Goal: Task Accomplishment & Management: Complete application form

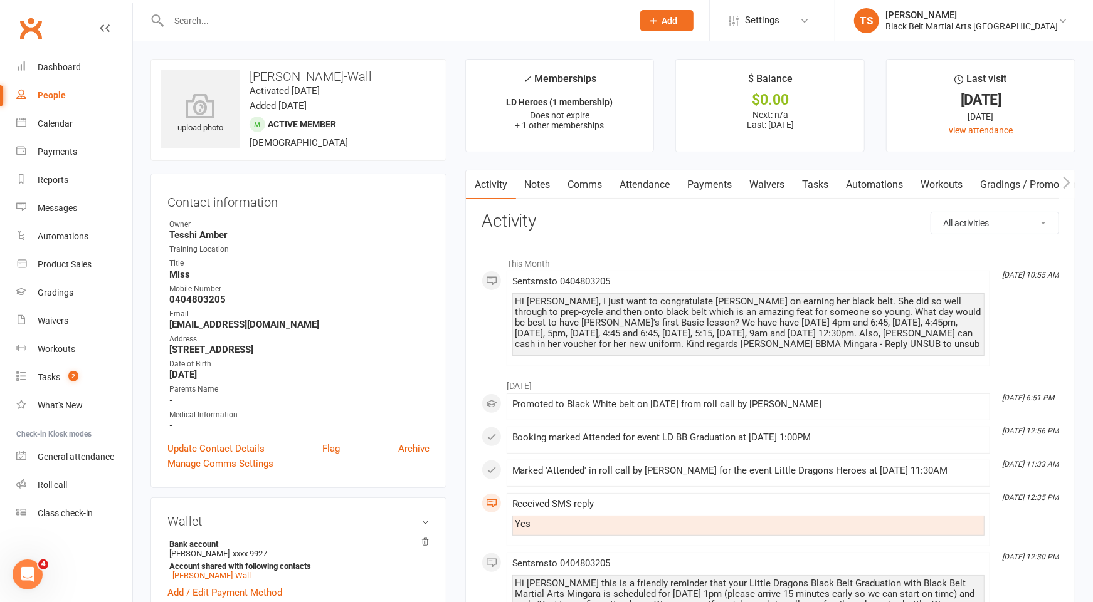
click at [609, 18] on input "text" at bounding box center [394, 21] width 459 height 18
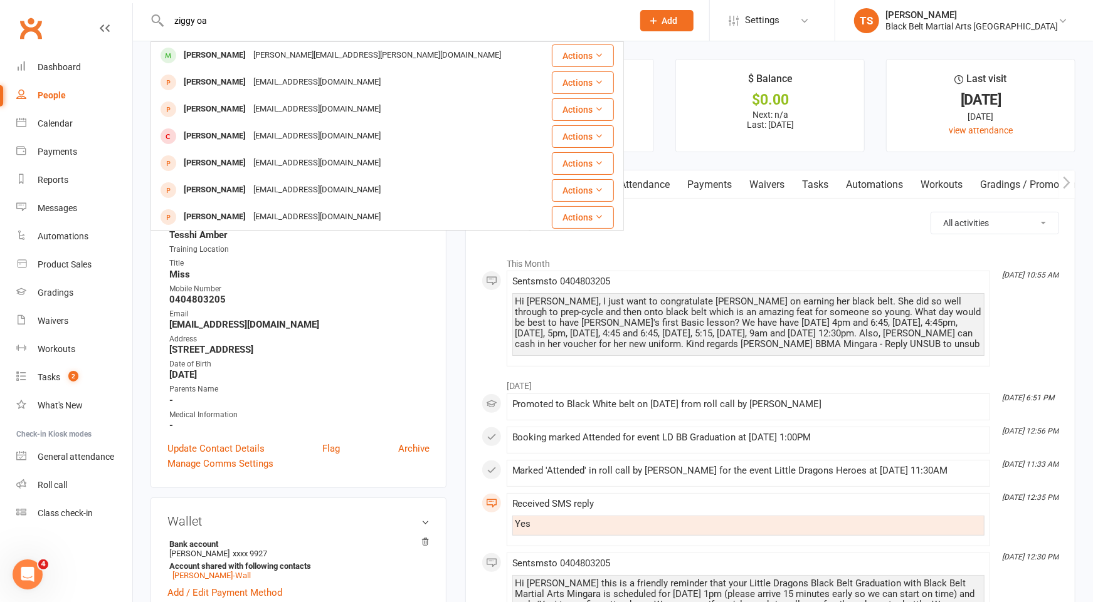
type input "ziggy oa"
click at [693, 26] on button "Add" at bounding box center [666, 20] width 53 height 21
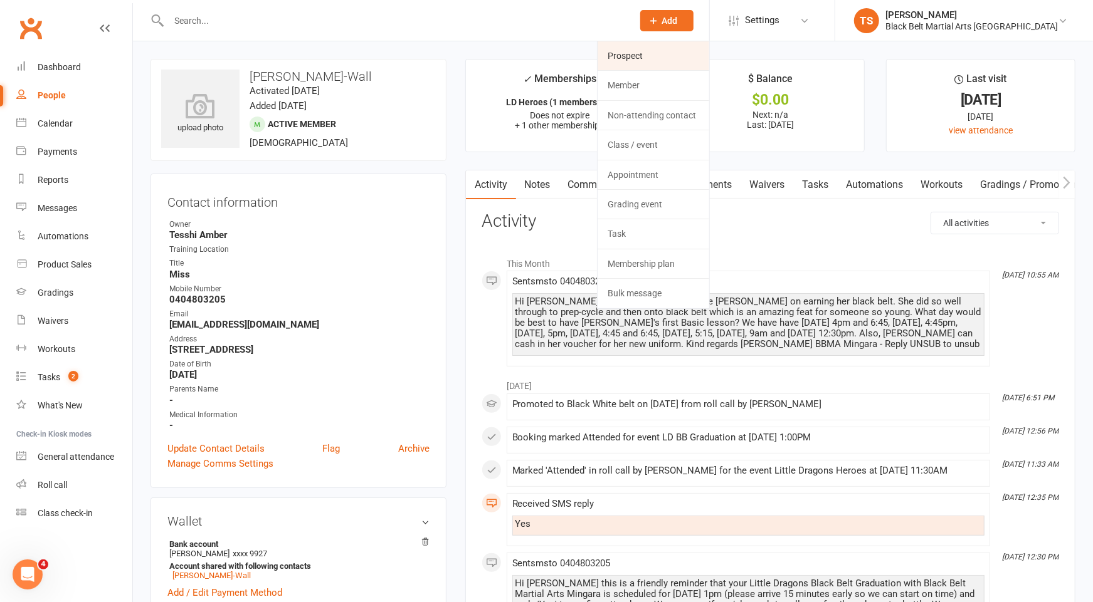
click at [692, 63] on link "Prospect" at bounding box center [653, 55] width 112 height 29
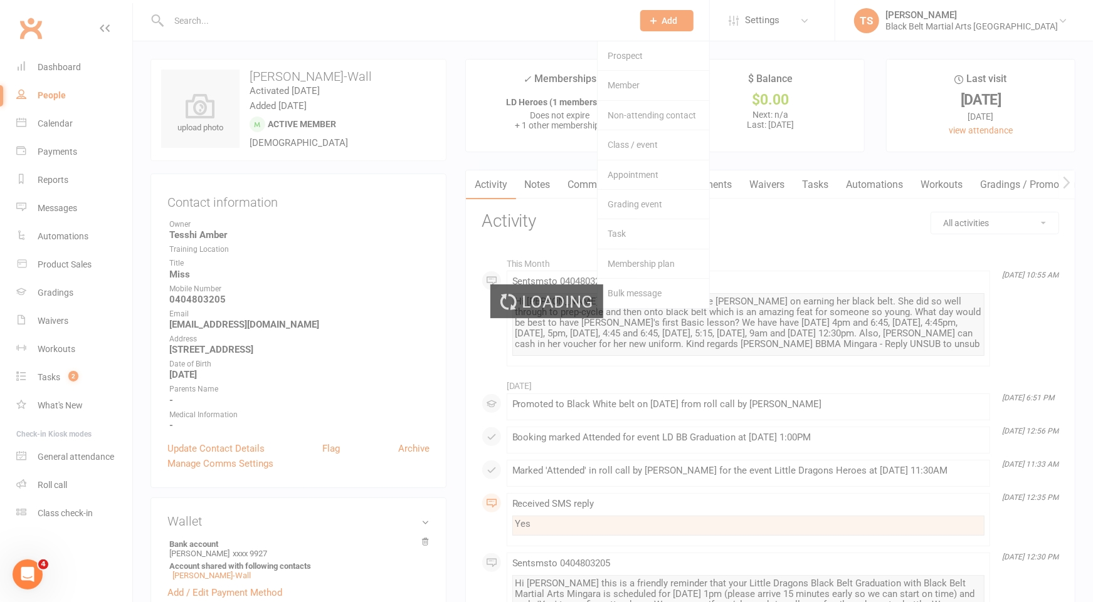
scroll to position [1, 0]
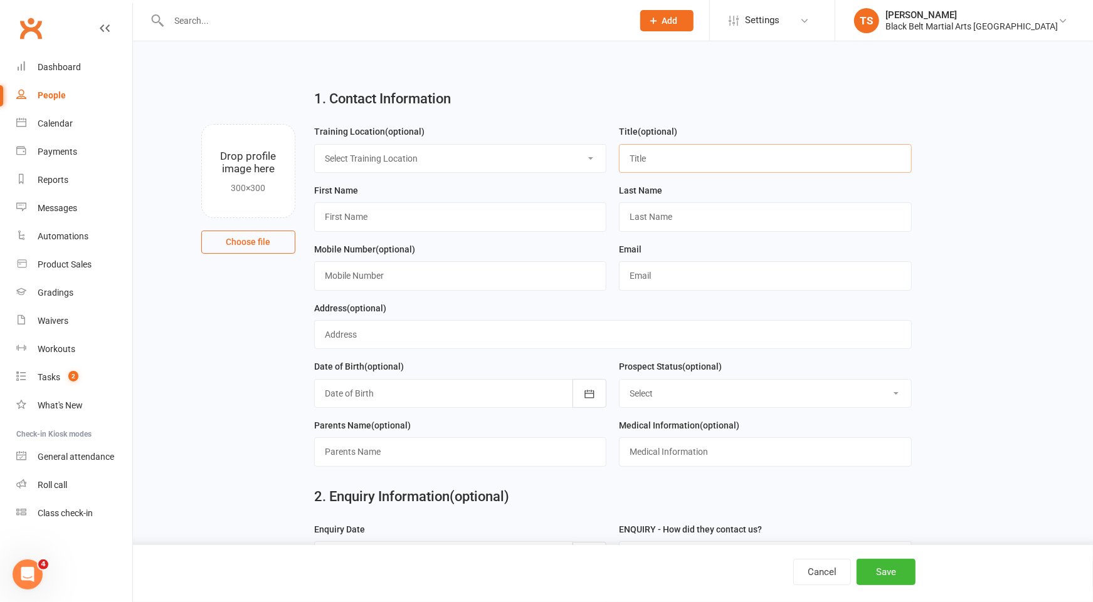
click at [650, 161] on input "text" at bounding box center [765, 158] width 293 height 29
type input "Mr"
click at [480, 218] on input "text" at bounding box center [460, 216] width 293 height 29
type input "Ziggy"
click at [643, 212] on input "text" at bounding box center [765, 216] width 293 height 29
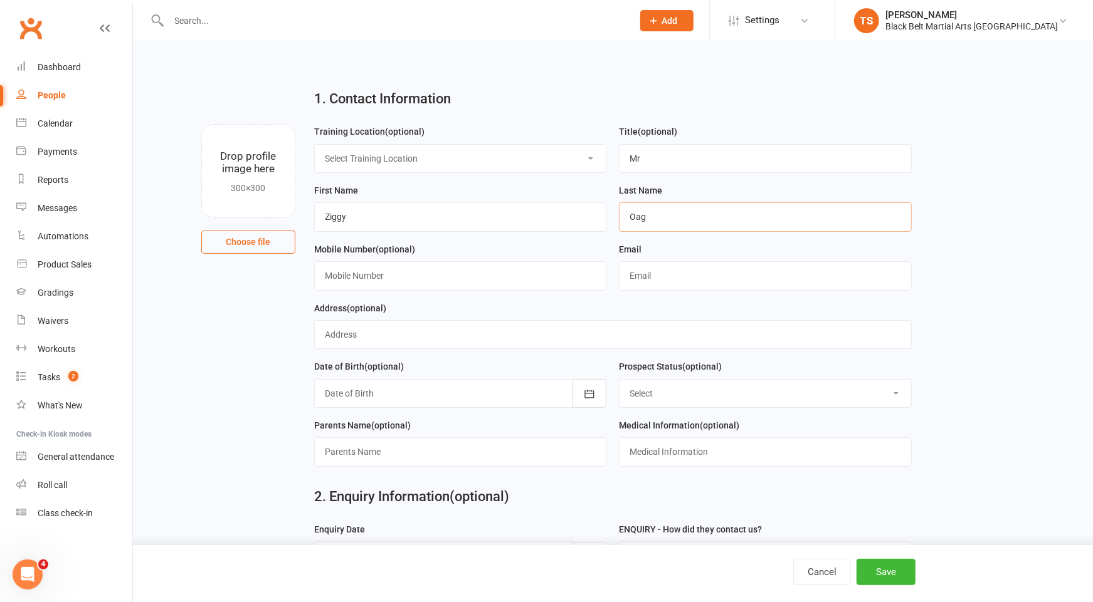
type input "Oag"
click at [537, 267] on input "text" at bounding box center [460, 275] width 293 height 29
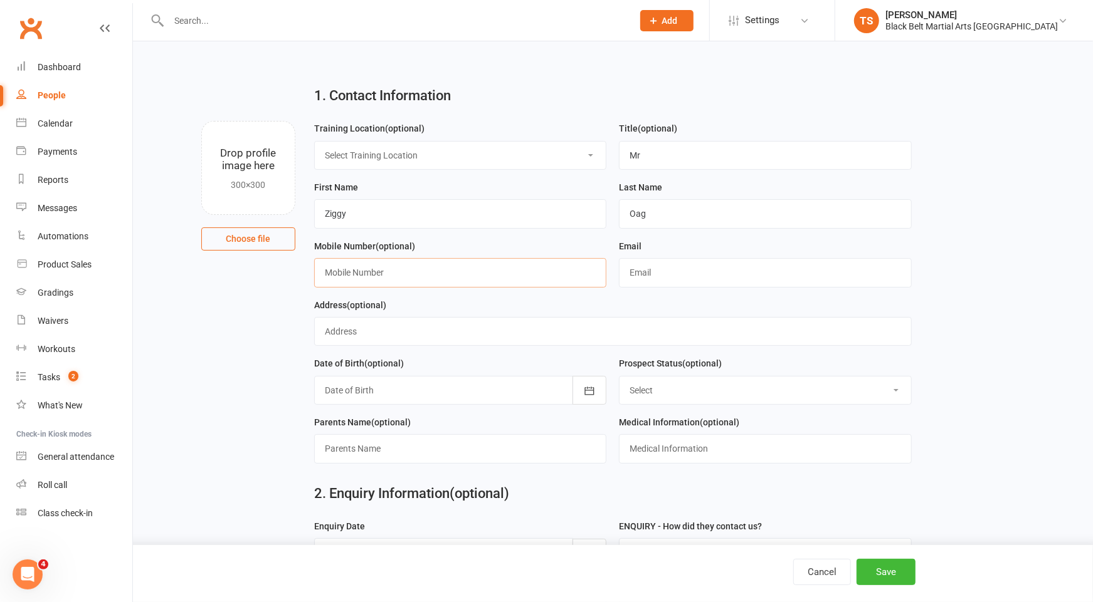
paste input "0406353832"
type input "0406353832"
click at [686, 274] on input "text" at bounding box center [765, 272] width 293 height 29
paste input "melanie.cambourn@hotmail.com"
type input "melanie.cambourn@hotmail.com"
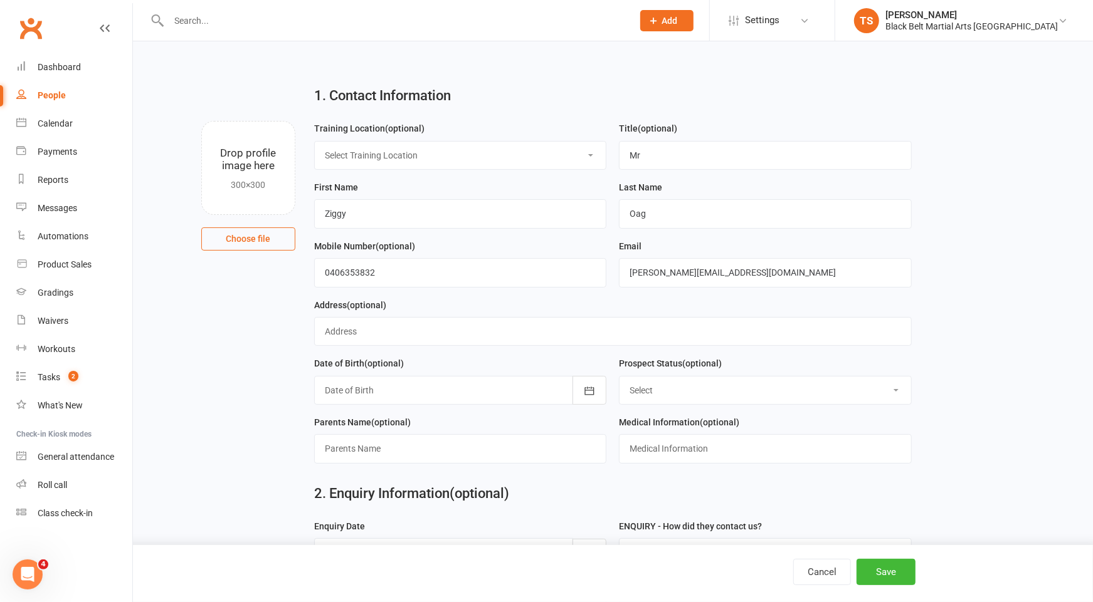
click at [794, 392] on select "Select Enquiry (Booked) Enquiry (Not Booked) Pending (enrolment pack sent) DNS …" at bounding box center [764, 391] width 291 height 28
select select "Enquiry (Booked)"
click at [619, 377] on select "Select Enquiry (Booked) Enquiry (Not Booked) Pending (enrolment pack sent) DNS …" at bounding box center [764, 391] width 291 height 28
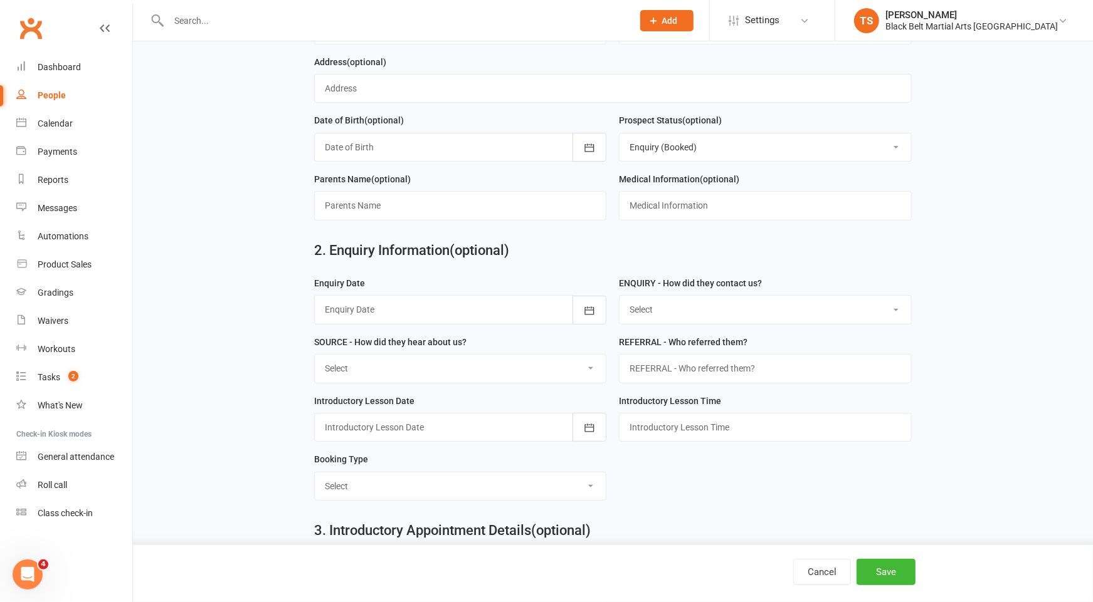
scroll to position [276, 0]
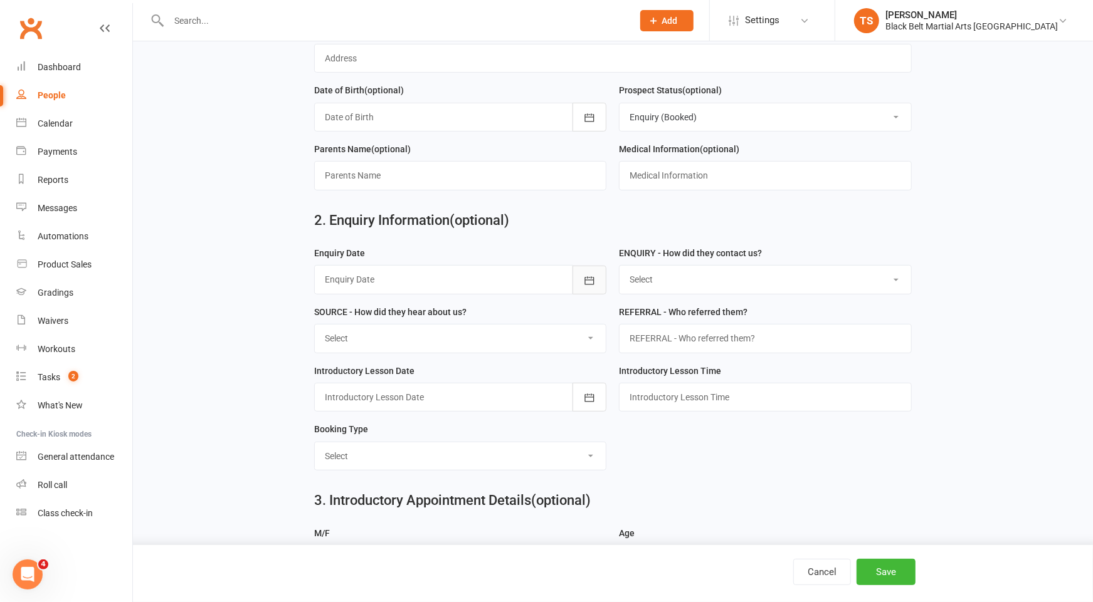
click at [588, 278] on icon "button" at bounding box center [589, 281] width 13 height 13
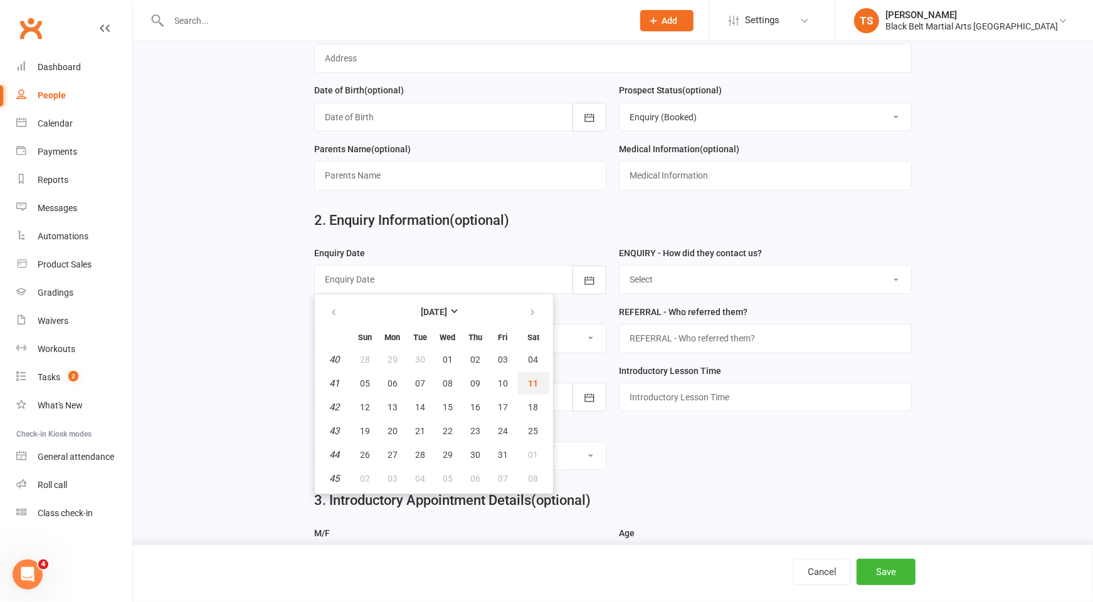
click at [527, 384] on button "11" at bounding box center [533, 383] width 32 height 23
type input "[DATE]"
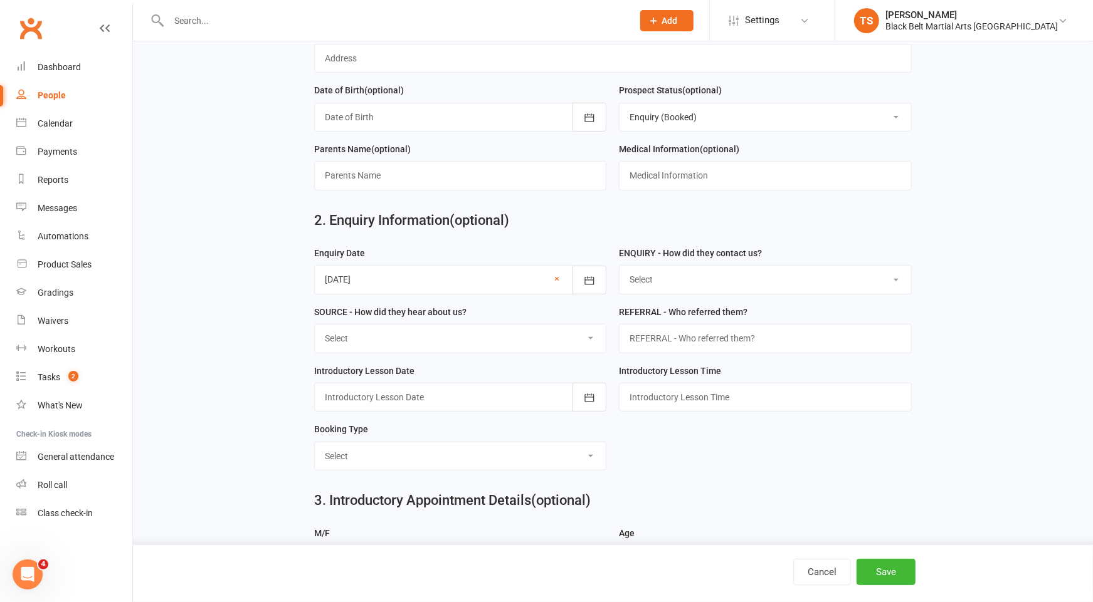
click at [663, 278] on select "Select (W) - Walk In (T) - Telephone (I) - Internet / Email (S) - Studio Initia…" at bounding box center [764, 280] width 291 height 28
select select "(I) - Internet / Email"
click at [619, 266] on select "Select (W) - Walk In (T) - Telephone (I) - Internet / Email (S) - Studio Initia…" at bounding box center [764, 280] width 291 height 28
click at [592, 336] on select "Select A1 Direct mail A2 Print Media A3 Flyer A5 Radio A6 Sign A7 Televison A8 …" at bounding box center [460, 339] width 291 height 28
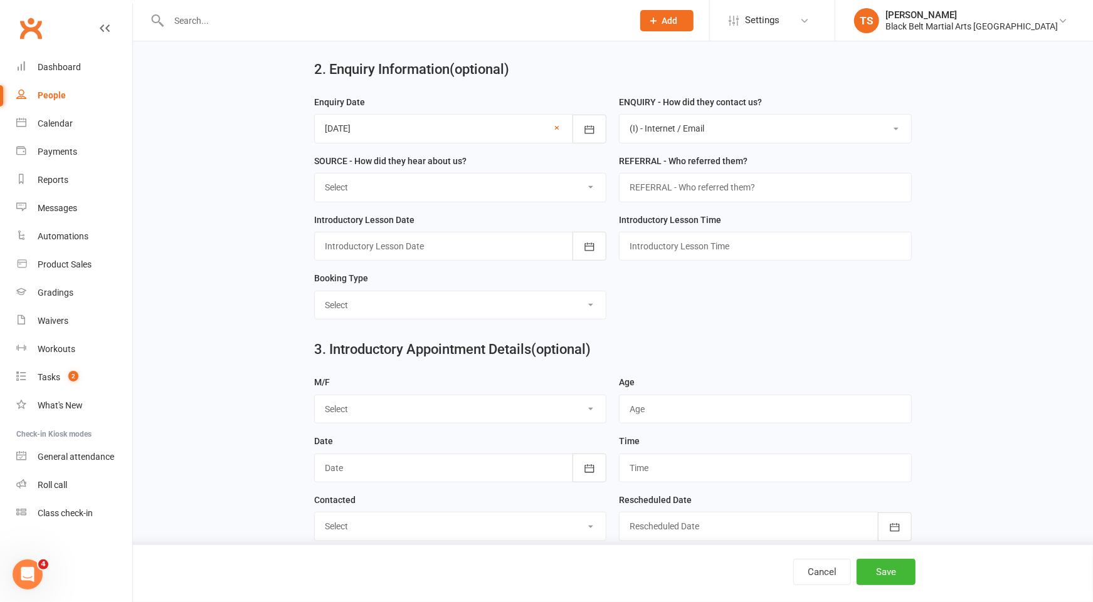
select select "S2 Website"
click at [315, 174] on select "Select A1 Direct mail A2 Print Media A3 Flyer A5 Radio A6 Sign A7 Televison A8 …" at bounding box center [460, 188] width 291 height 28
click at [588, 248] on icon "button" at bounding box center [589, 247] width 13 height 13
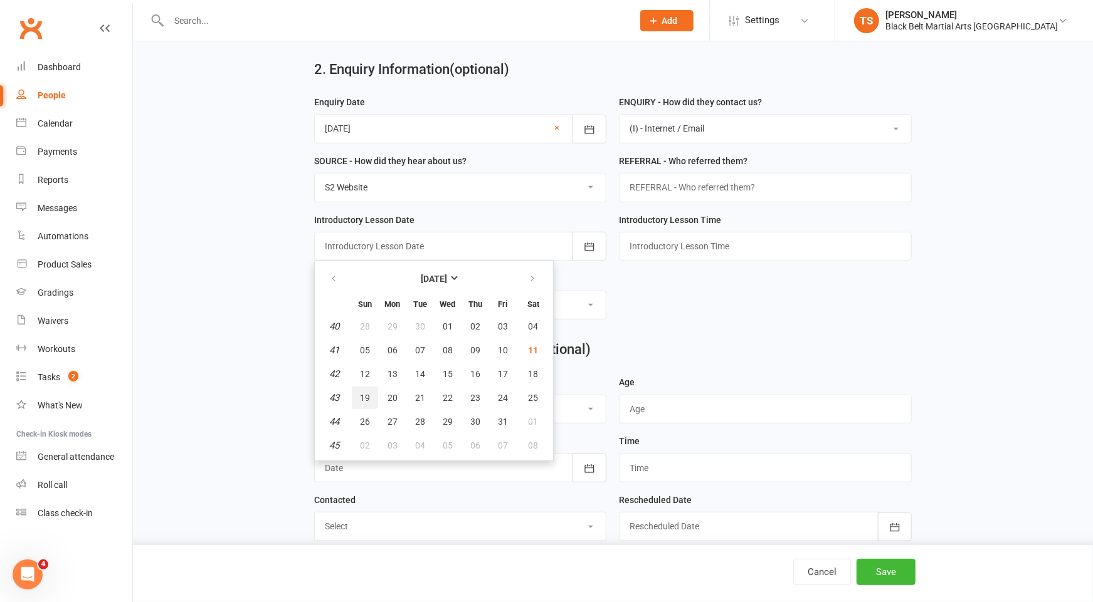
click at [360, 394] on span "19" at bounding box center [365, 398] width 10 height 10
type input "19 Oct 2025"
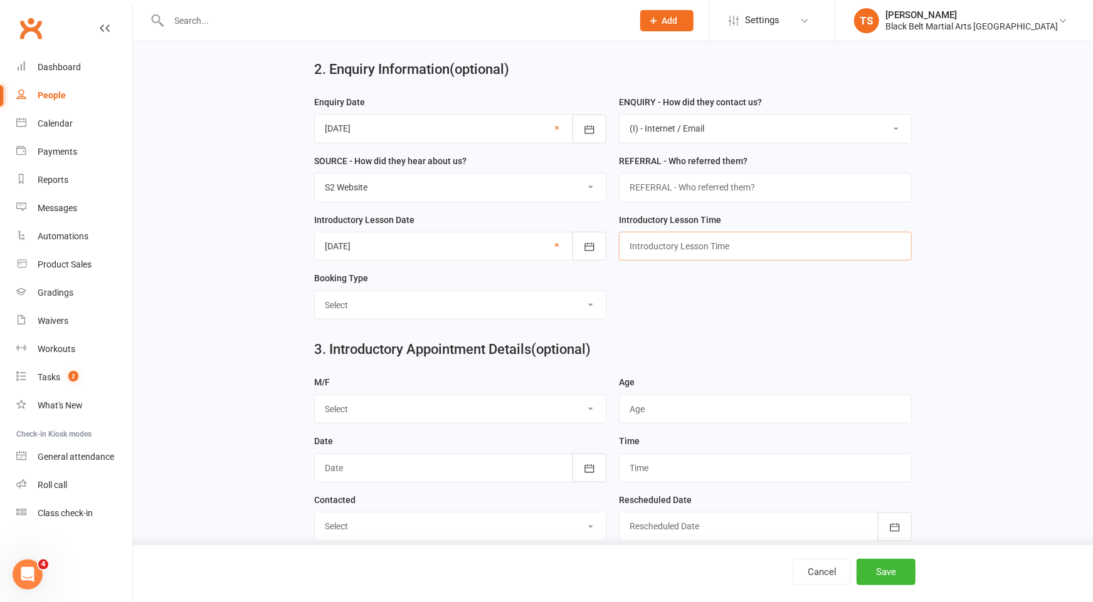
click at [639, 244] on input "text" at bounding box center [765, 246] width 293 height 29
type input "8:30am"
click at [597, 299] on select "Select Mini Dragons Intro Tiny Dragons Intro Little Dragons Intro Child Karate …" at bounding box center [460, 305] width 291 height 28
select select "Mini Dragons Intro"
click at [315, 291] on select "Select Mini Dragons Intro Tiny Dragons Intro Little Dragons Intro Child Karate …" at bounding box center [460, 305] width 291 height 28
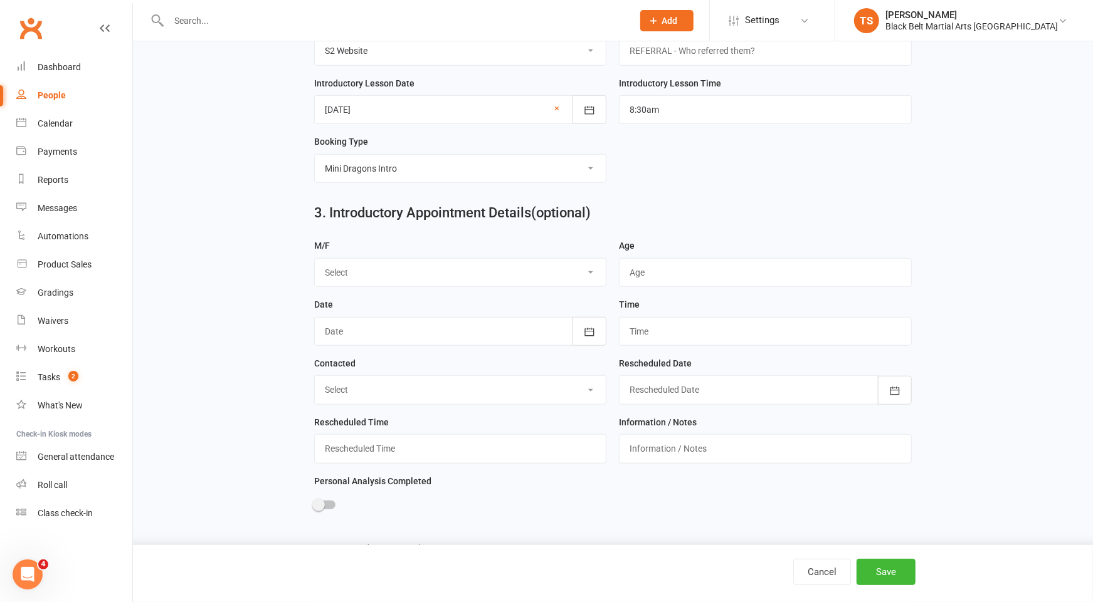
scroll to position [659, 0]
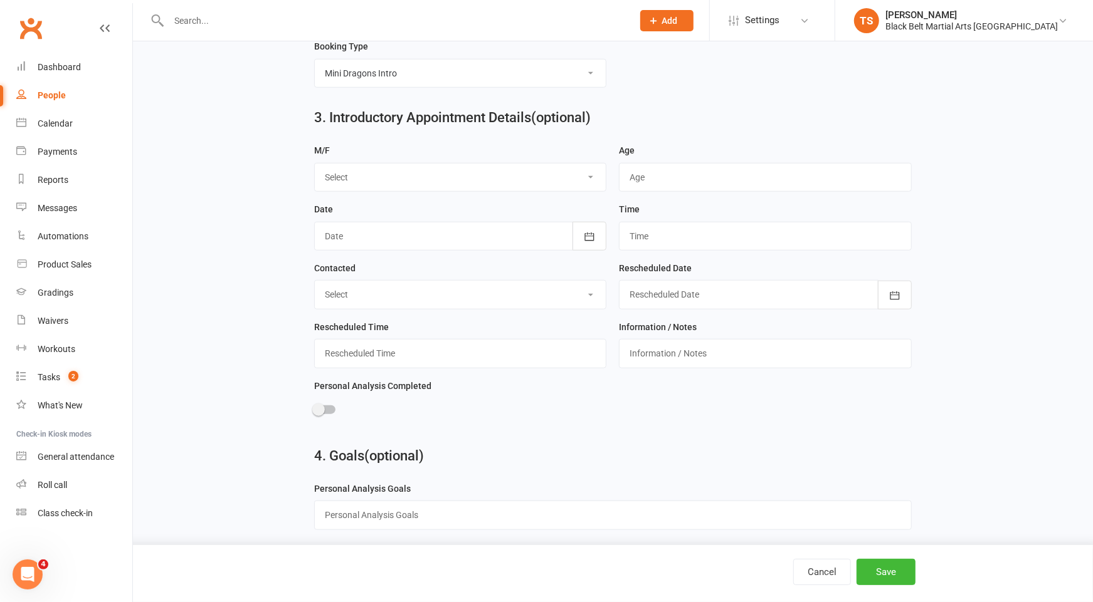
click at [587, 175] on select "Select M F" at bounding box center [460, 178] width 291 height 28
select select "M"
click at [315, 164] on select "Select M F" at bounding box center [460, 178] width 291 height 28
click at [642, 174] on input "string" at bounding box center [765, 177] width 293 height 29
type input "2"
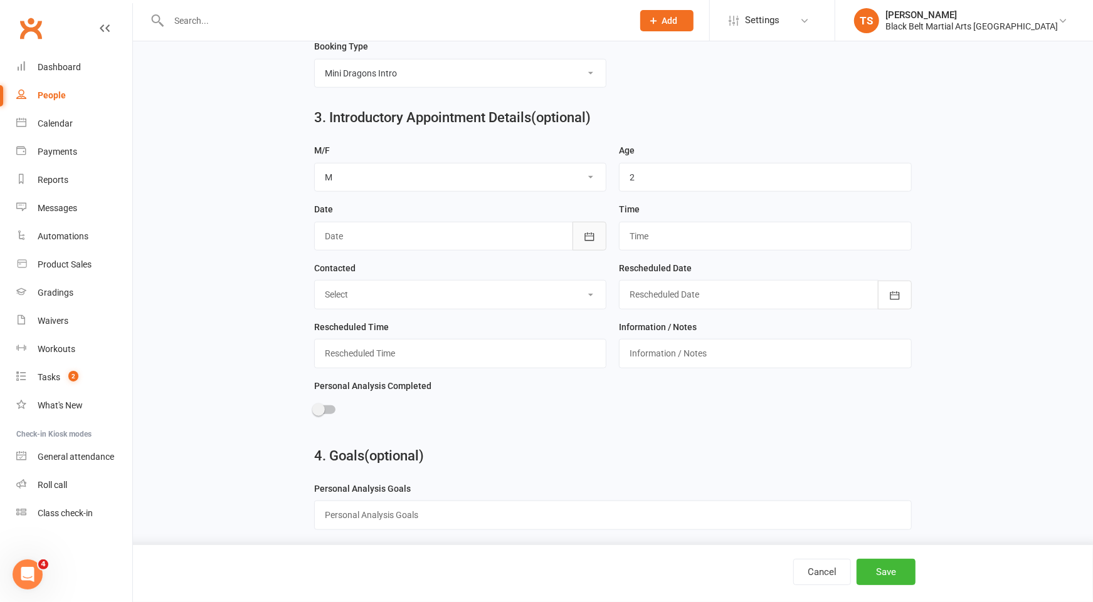
click at [594, 236] on icon "button" at bounding box center [589, 237] width 13 height 13
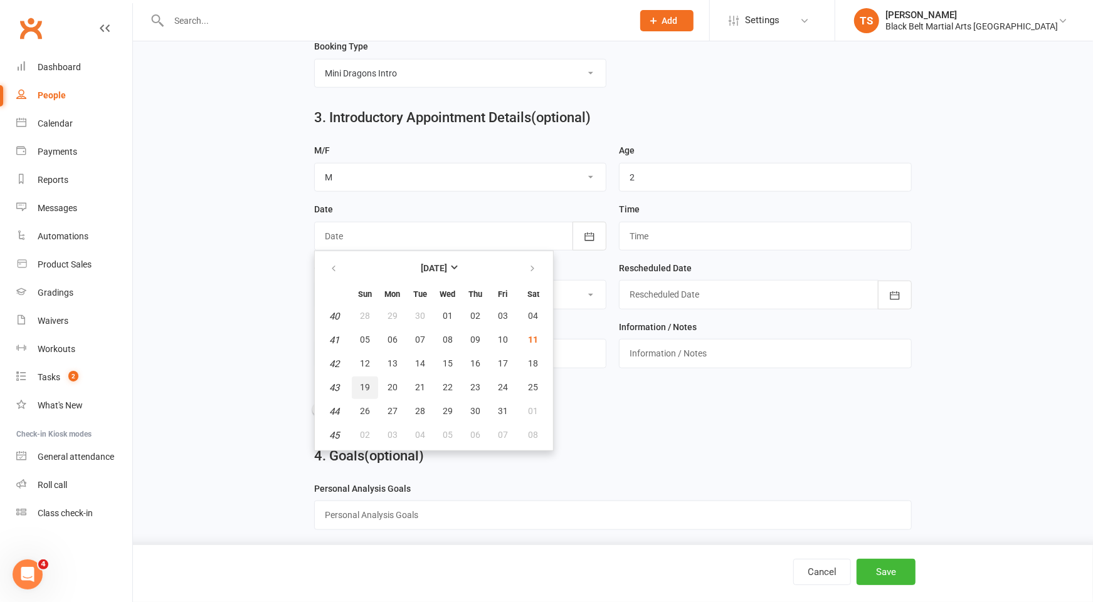
click at [361, 382] on span "19" at bounding box center [365, 387] width 10 height 10
type input "19 Oct 2025"
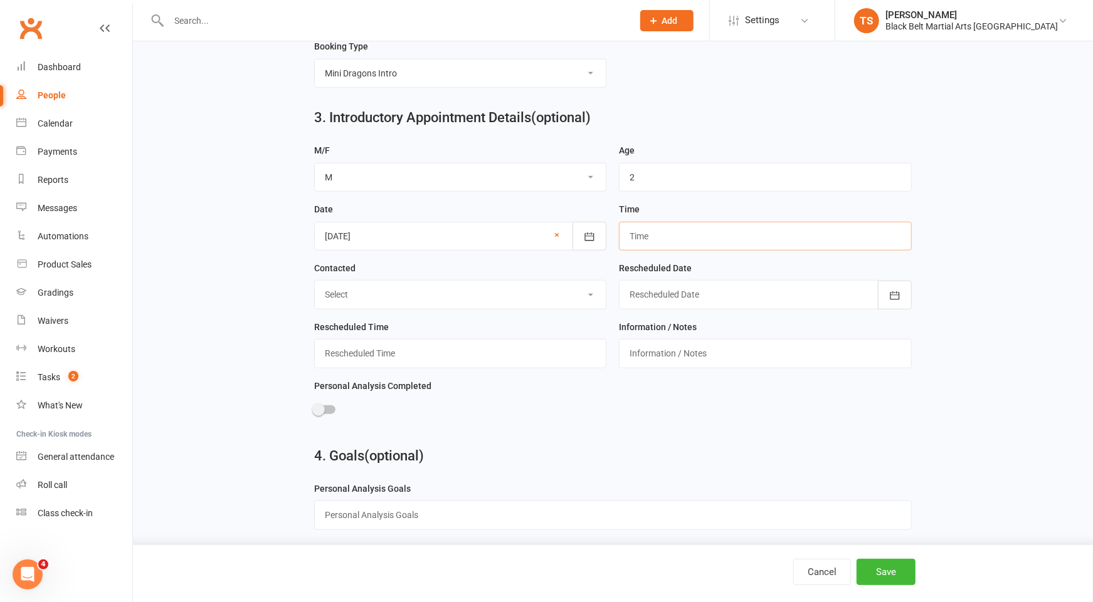
click at [641, 233] on input "text" at bounding box center [765, 236] width 293 height 29
type input "8:30am"
click at [896, 574] on button "Save" at bounding box center [885, 572] width 59 height 26
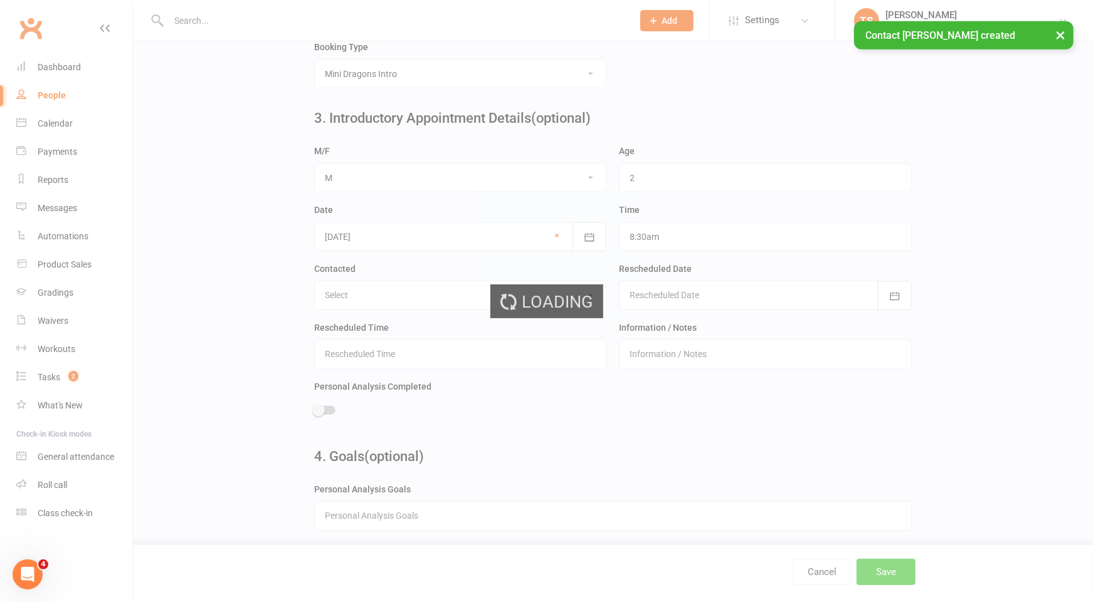
scroll to position [0, 0]
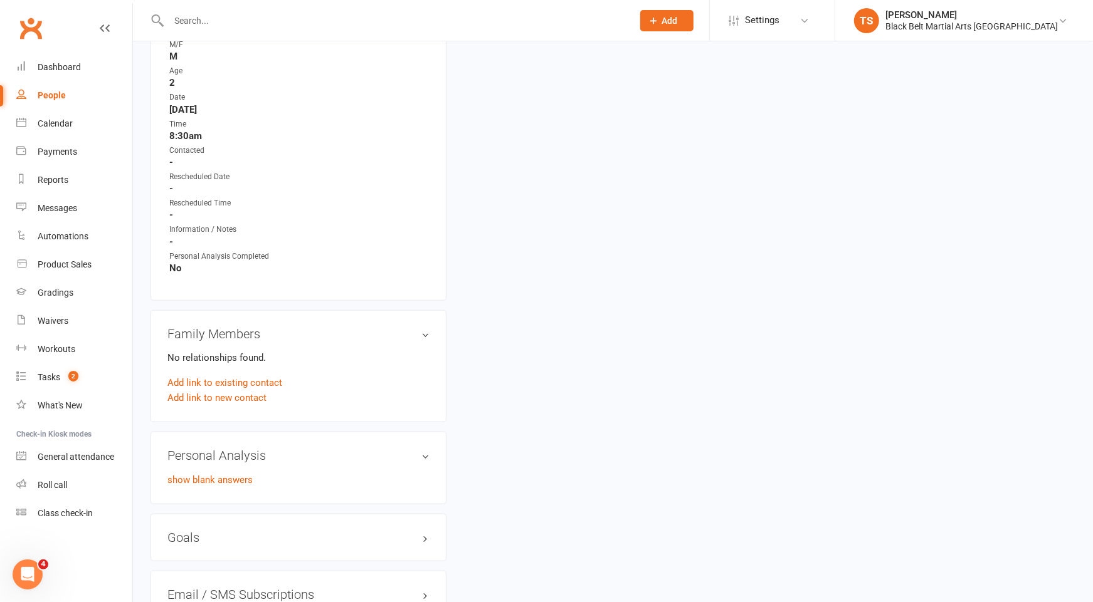
scroll to position [701, 0]
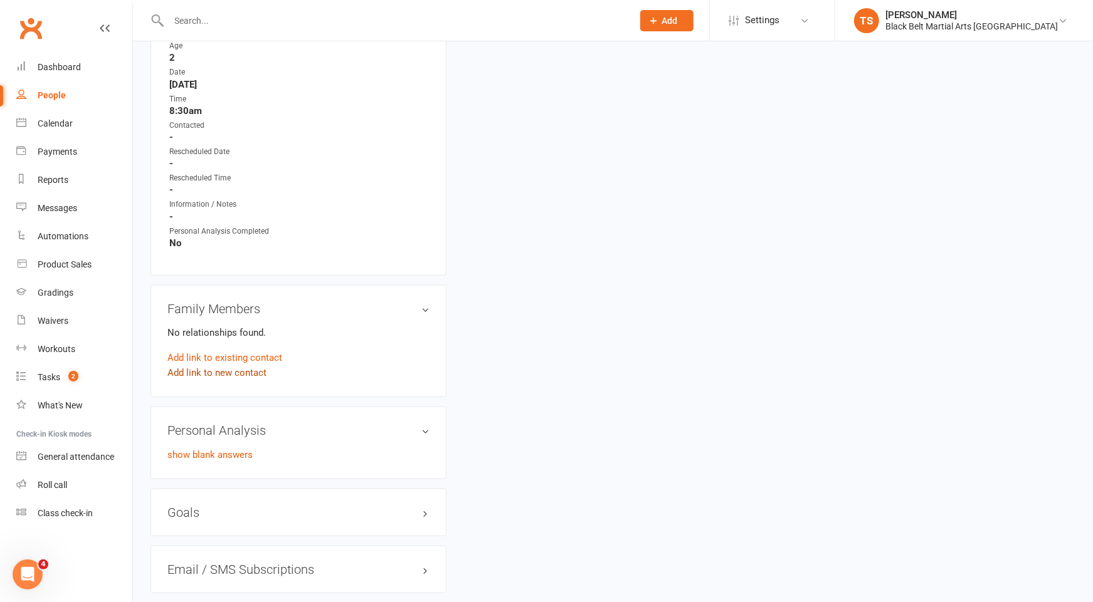
click at [244, 370] on link "Add link to new contact" at bounding box center [216, 372] width 99 height 15
click at [246, 354] on button "Member" at bounding box center [231, 359] width 80 height 19
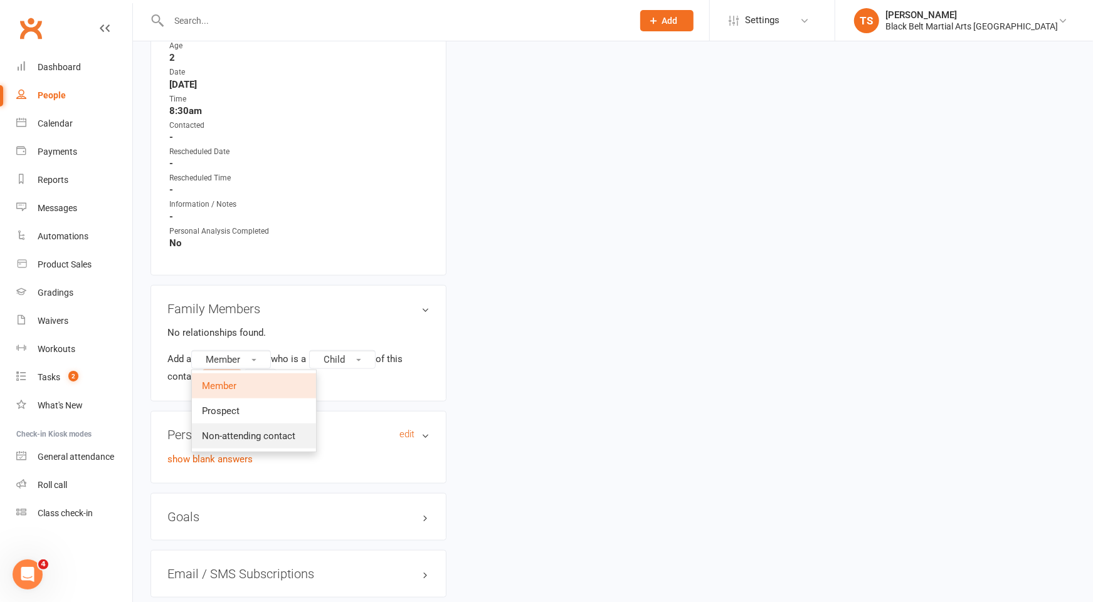
click at [248, 431] on span "Non-attending contact" at bounding box center [248, 436] width 93 height 11
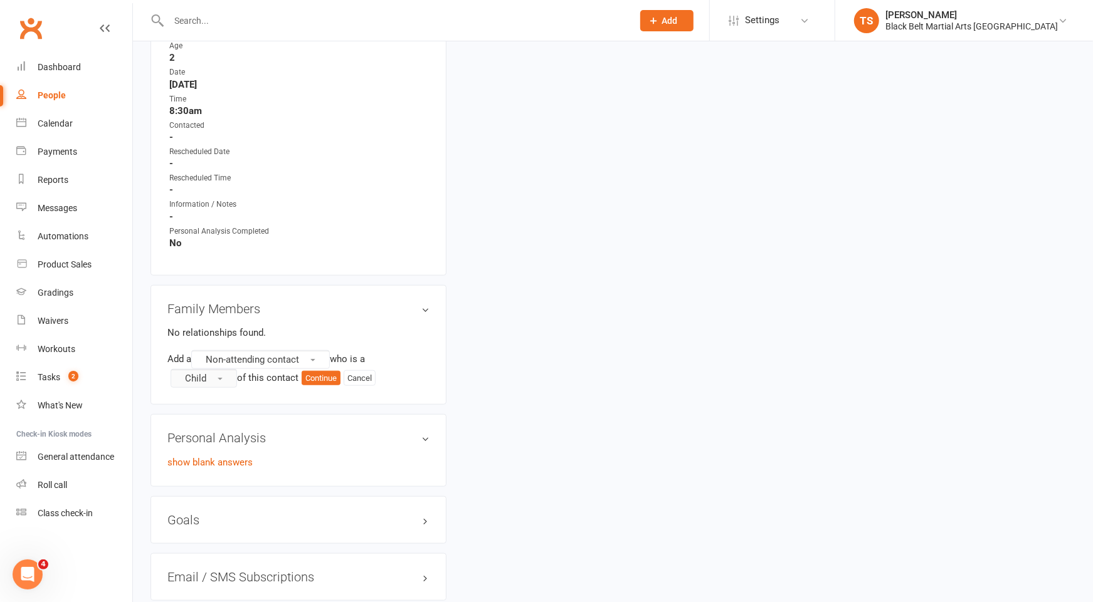
click at [214, 370] on button "Child" at bounding box center [203, 378] width 66 height 19
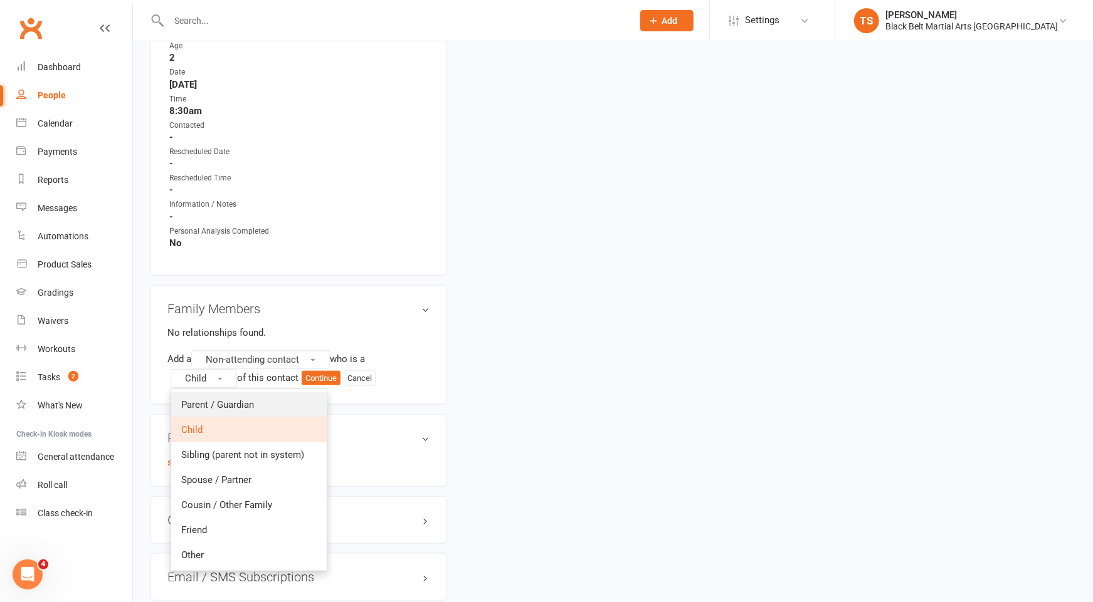
click at [219, 402] on span "Parent / Guardian" at bounding box center [217, 404] width 73 height 11
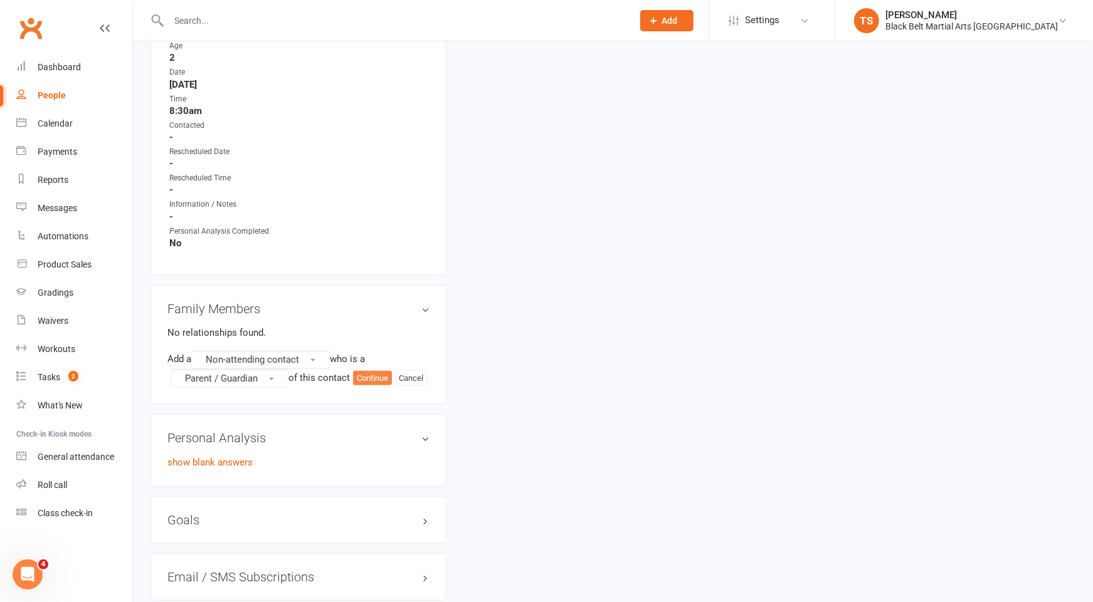
click at [370, 376] on button "Continue" at bounding box center [372, 378] width 39 height 15
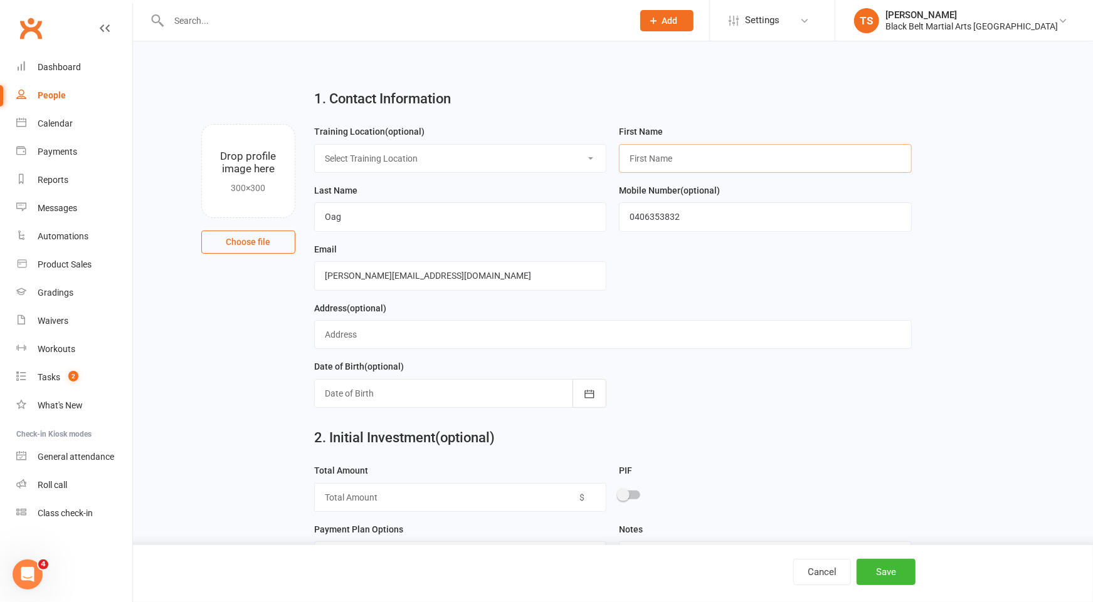
click at [662, 165] on input "text" at bounding box center [765, 158] width 293 height 29
type input "Melanie"
drag, startPoint x: 892, startPoint y: 573, endPoint x: 807, endPoint y: 443, distance: 155.3
click at [892, 573] on button "Save" at bounding box center [885, 572] width 59 height 26
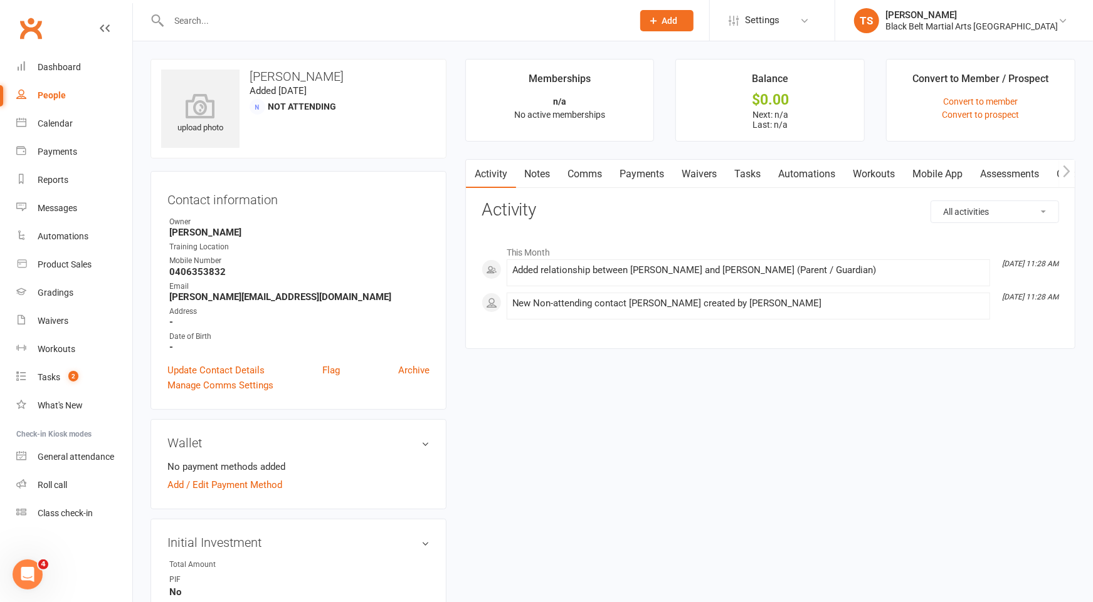
click at [575, 175] on link "Comms" at bounding box center [585, 174] width 52 height 29
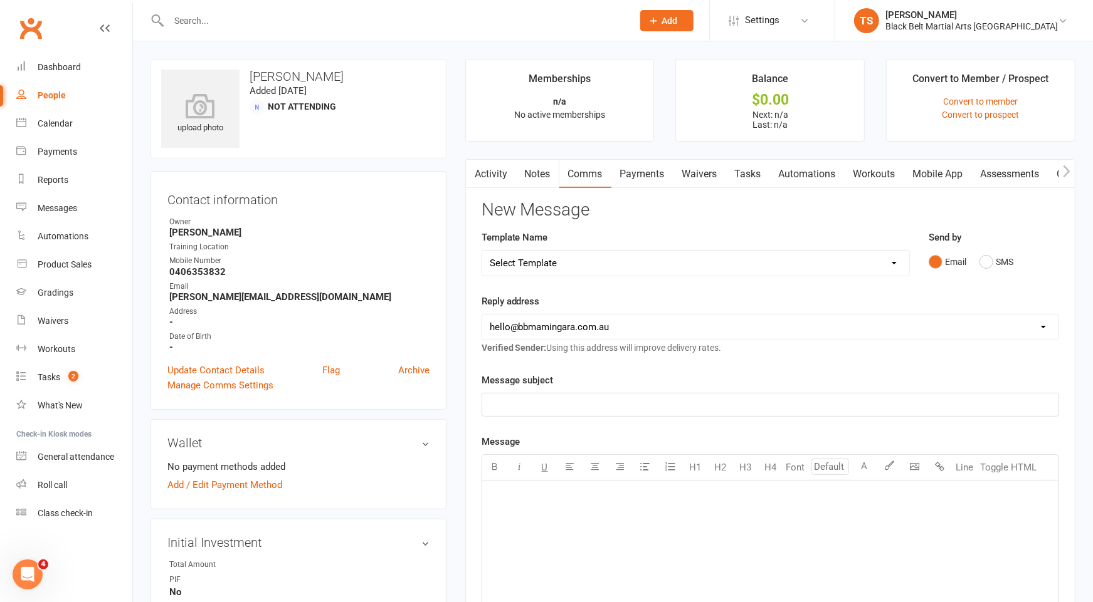
click at [553, 268] on select "Select Template [SMS] 14 Day Absentee AFU Lil Dragons [SMS] 14 day Absentee AFU…" at bounding box center [695, 263] width 427 height 25
select select "51"
click at [482, 251] on select "Select Template [SMS] 14 Day Absentee AFU Lil Dragons [SMS] 14 day Absentee AFU…" at bounding box center [695, 263] width 427 height 25
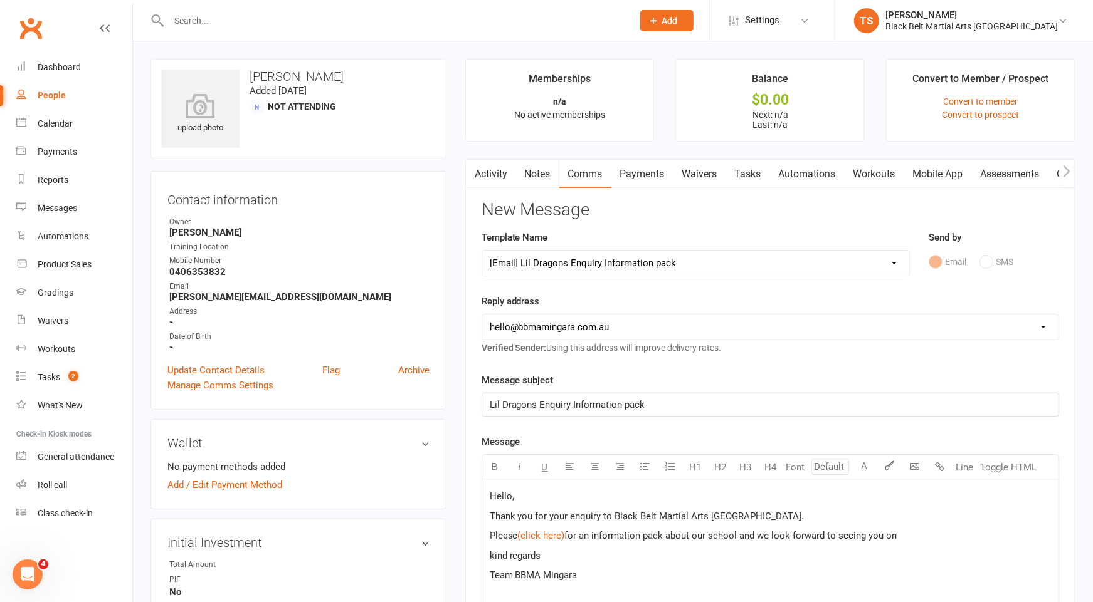
drag, startPoint x: 513, startPoint y: 496, endPoint x: 547, endPoint y: 496, distance: 33.2
click at [513, 496] on span "," at bounding box center [513, 496] width 2 height 11
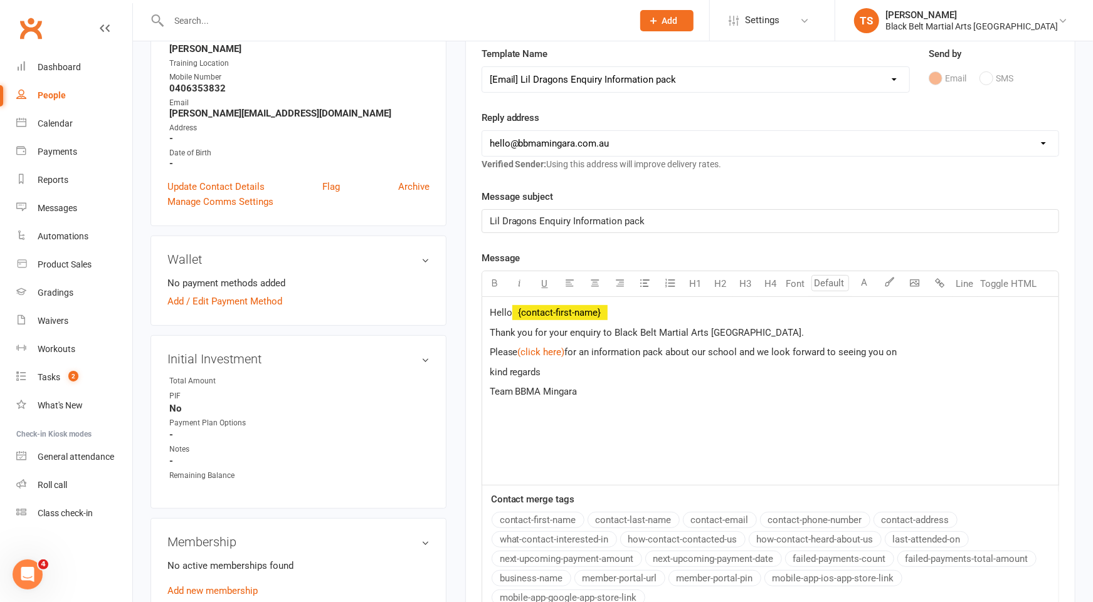
click at [533, 518] on button "contact-first-name" at bounding box center [537, 520] width 93 height 16
drag, startPoint x: 884, startPoint y: 349, endPoint x: 889, endPoint y: 388, distance: 39.2
click at [884, 354] on span "for an information pack about our school and we look forward to seeing you on" at bounding box center [731, 352] width 332 height 11
click at [976, 349] on p "Please $ (click here) $ for an information pack about our school and we look fo…" at bounding box center [770, 352] width 561 height 15
click at [492, 387] on span "kind regards" at bounding box center [515, 387] width 51 height 11
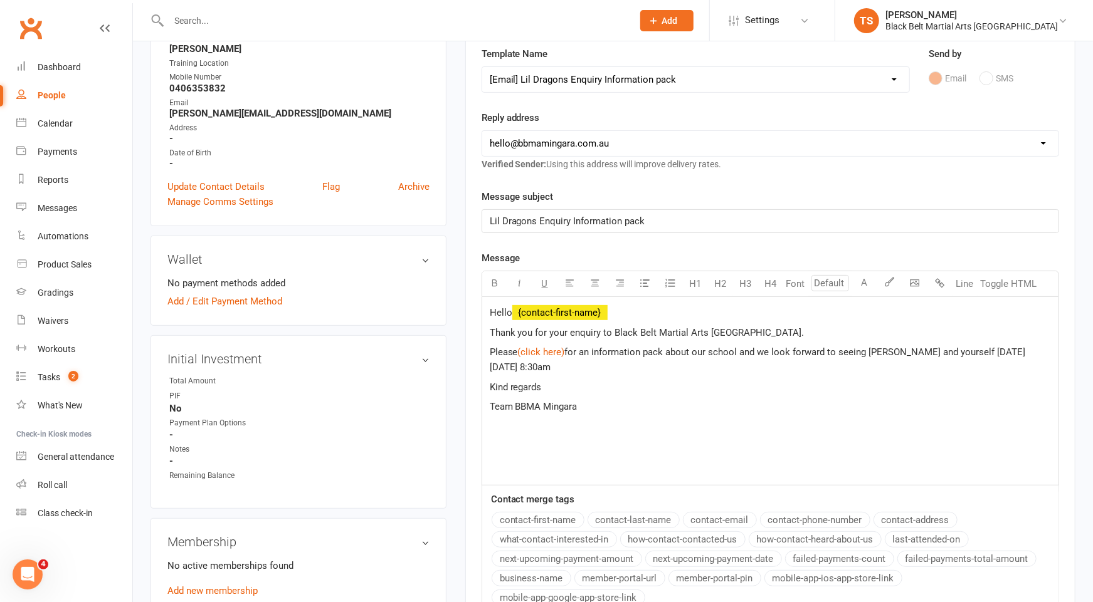
click at [571, 380] on p "Kind regards" at bounding box center [770, 387] width 561 height 15
click at [516, 407] on span "Team BBMA Mingara" at bounding box center [534, 406] width 88 height 11
click at [511, 405] on p "T" at bounding box center [770, 406] width 561 height 15
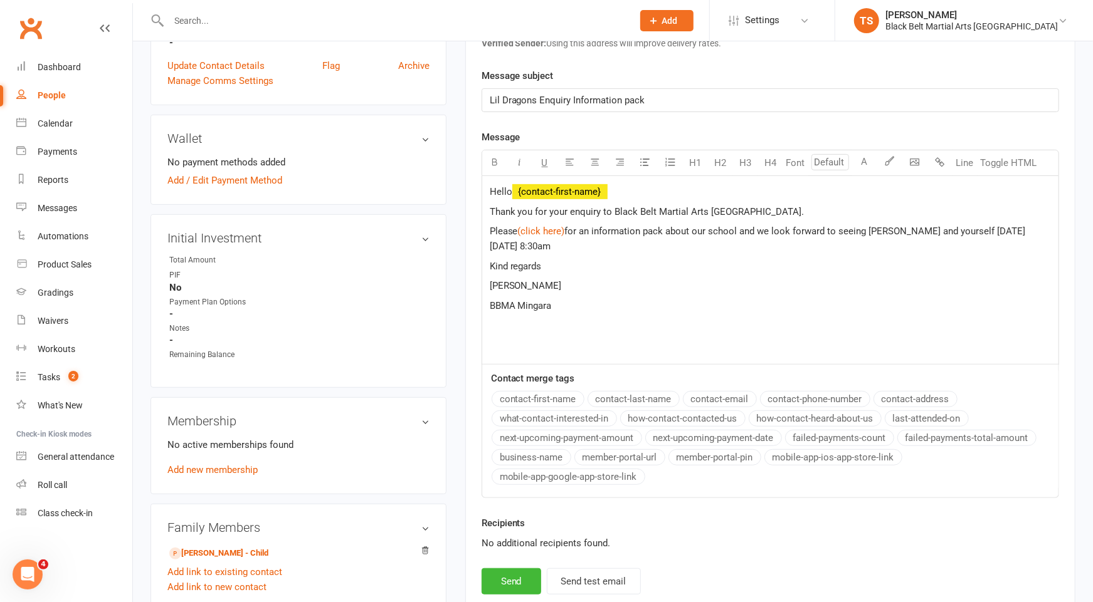
scroll to position [329, 0]
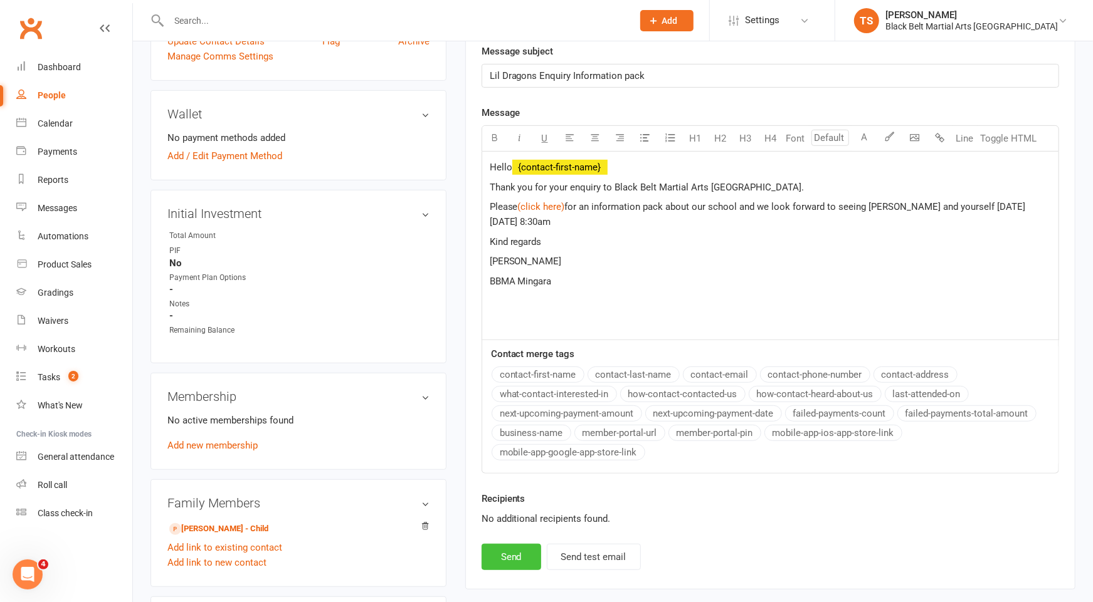
click at [505, 552] on button "Send" at bounding box center [511, 557] width 60 height 26
select select
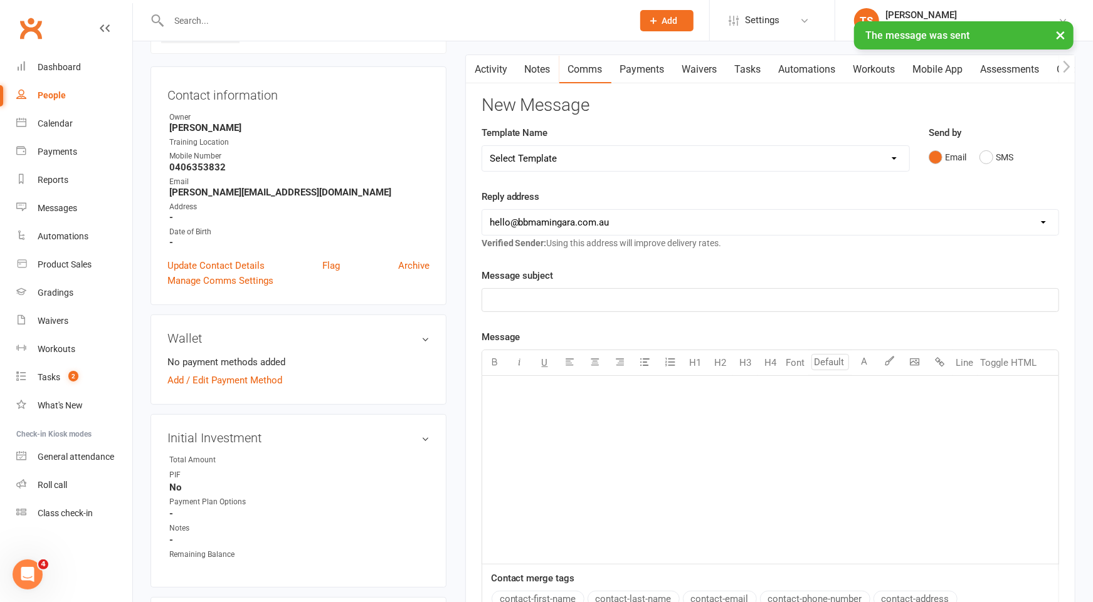
scroll to position [0, 0]
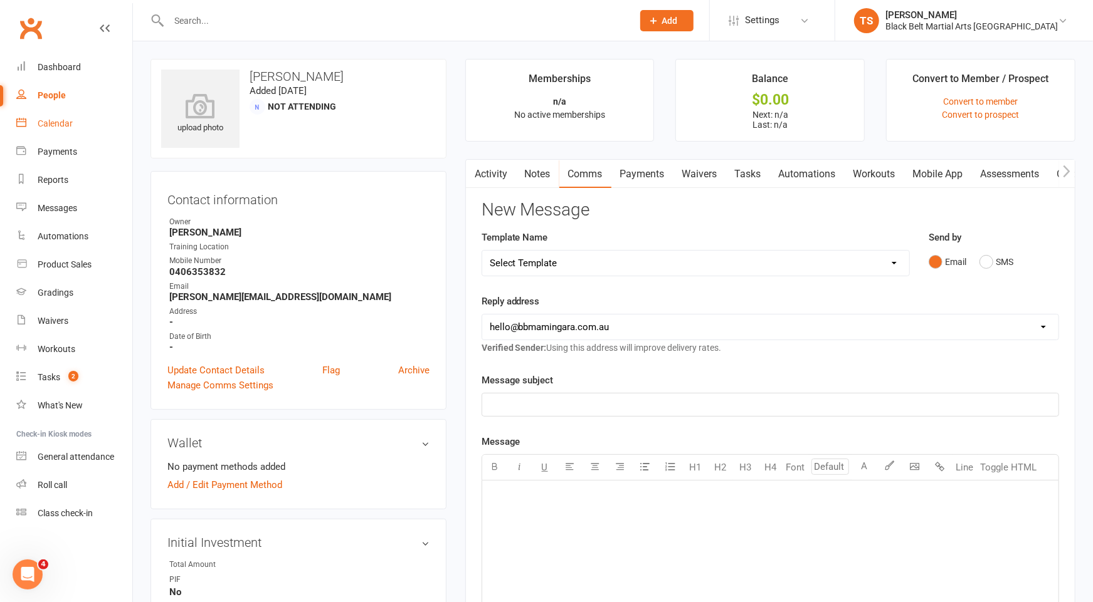
click at [48, 123] on div "Calendar" at bounding box center [55, 123] width 35 height 10
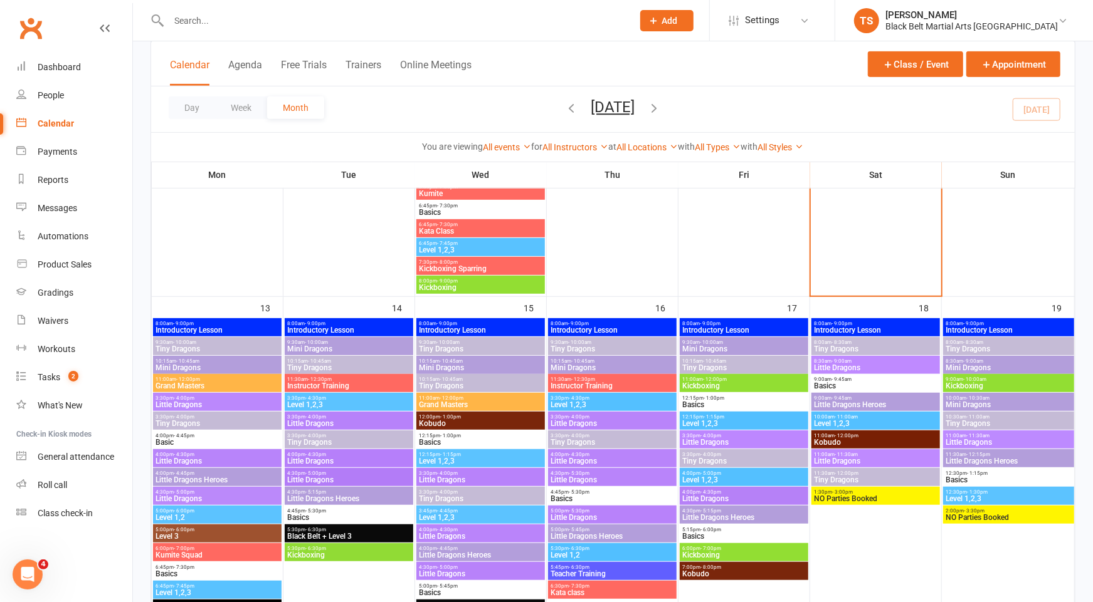
scroll to position [404, 0]
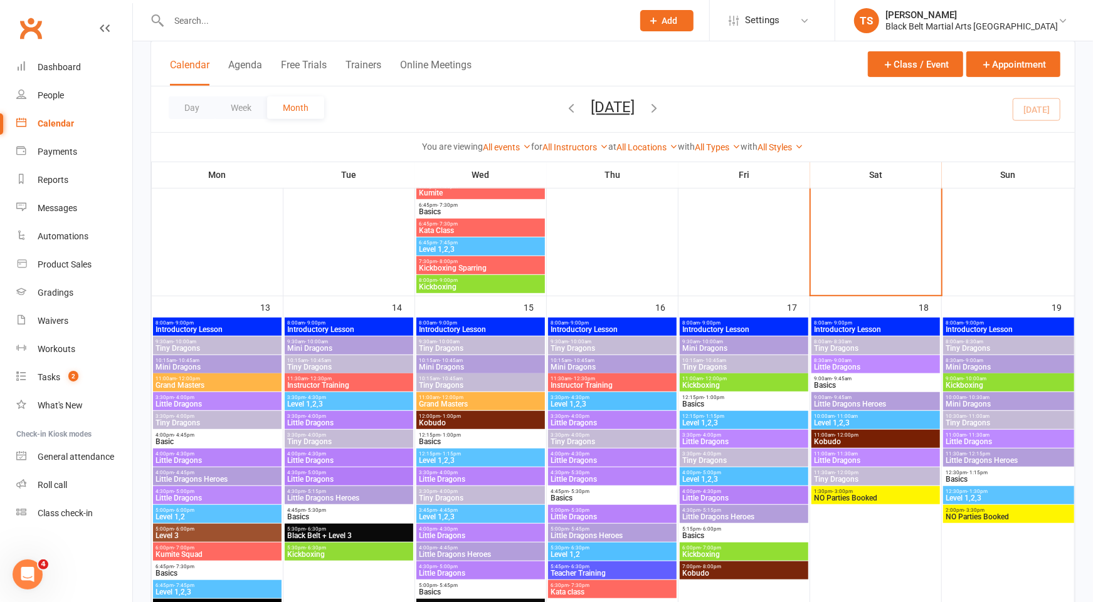
click at [958, 369] on span "Mini Dragons" at bounding box center [1008, 368] width 126 height 8
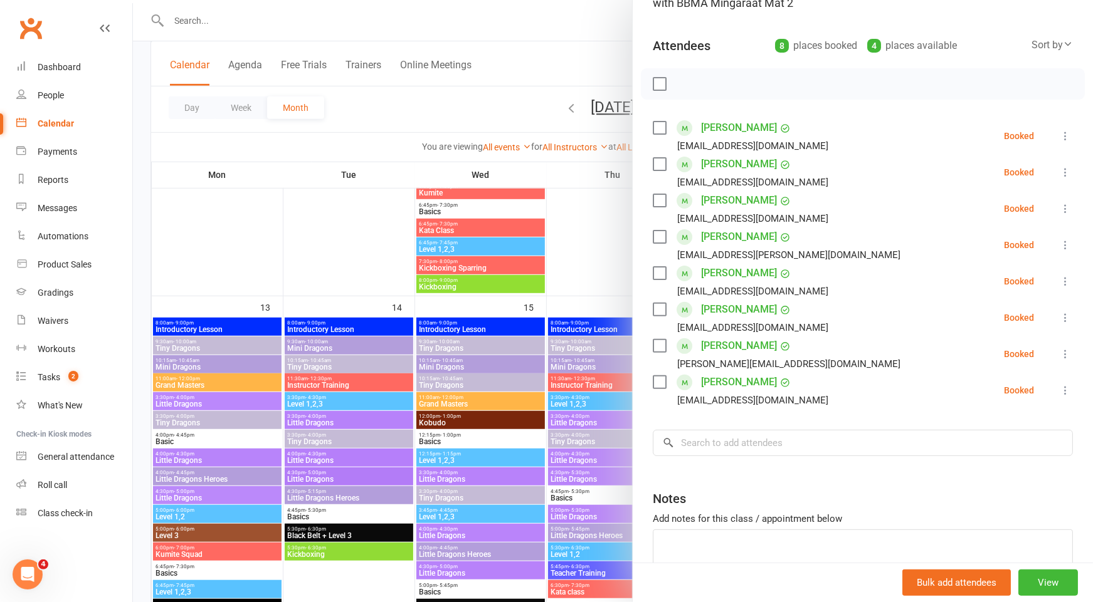
scroll to position [133, 0]
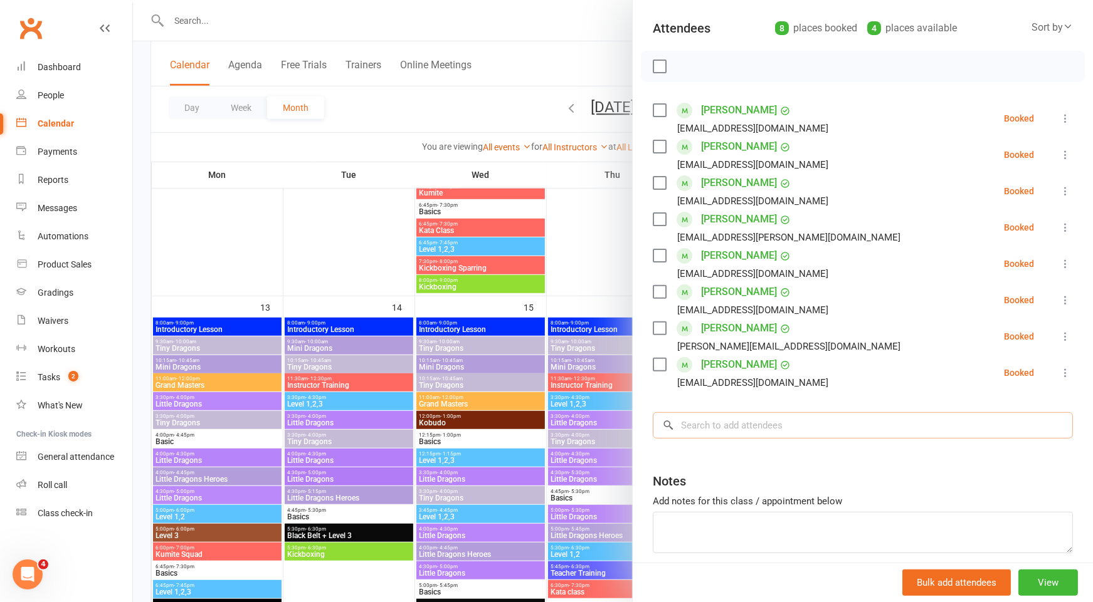
click at [737, 426] on input "search" at bounding box center [863, 425] width 420 height 26
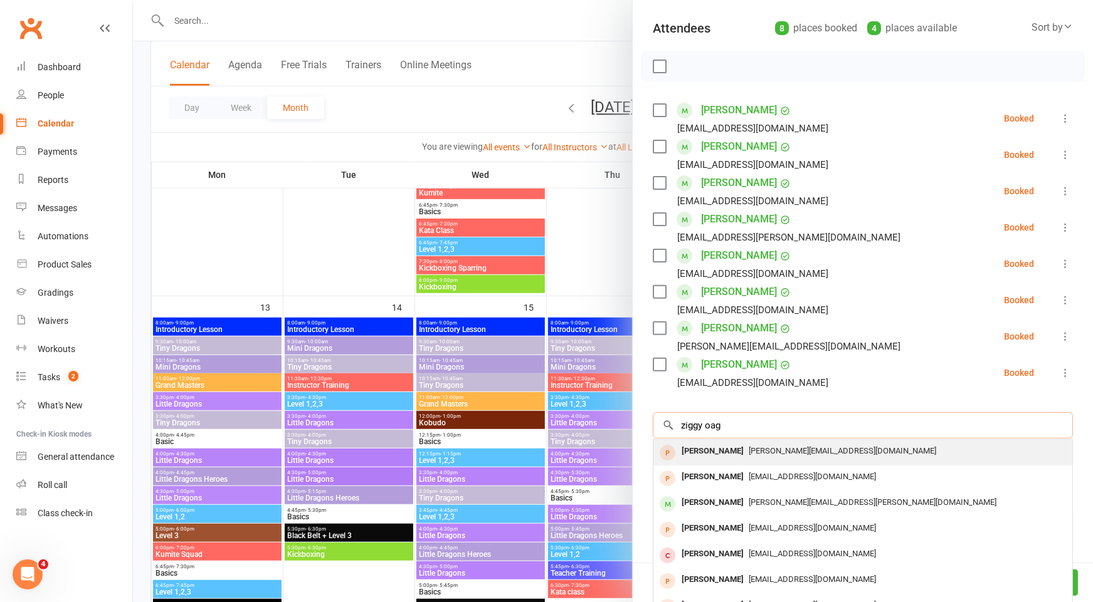
type input "ziggy oag"
click at [718, 455] on div "[PERSON_NAME]" at bounding box center [712, 452] width 72 height 18
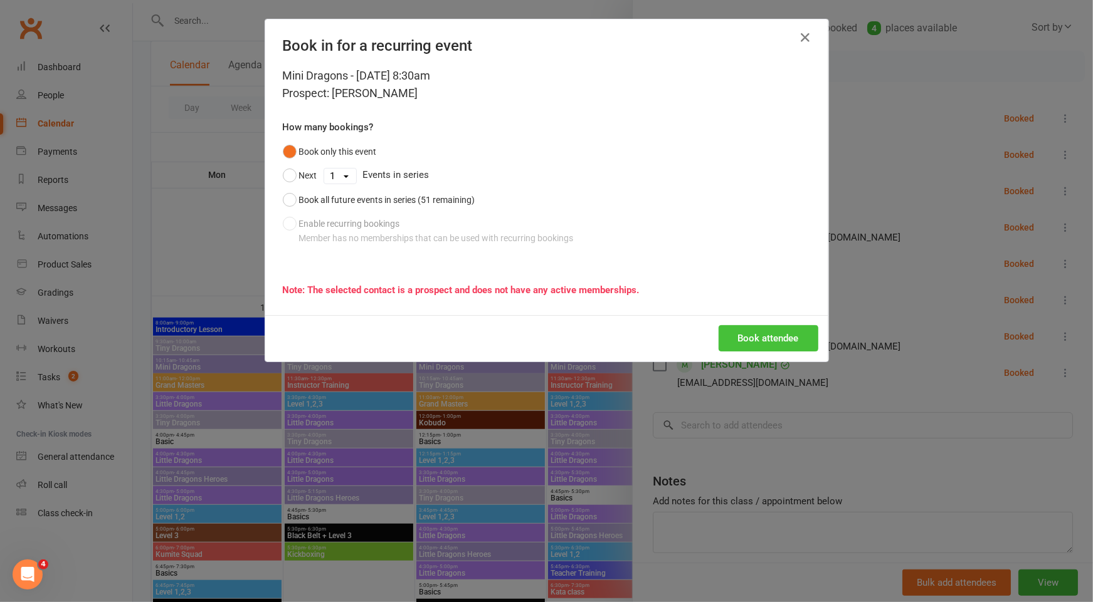
click at [776, 343] on button "Book attendee" at bounding box center [768, 338] width 100 height 26
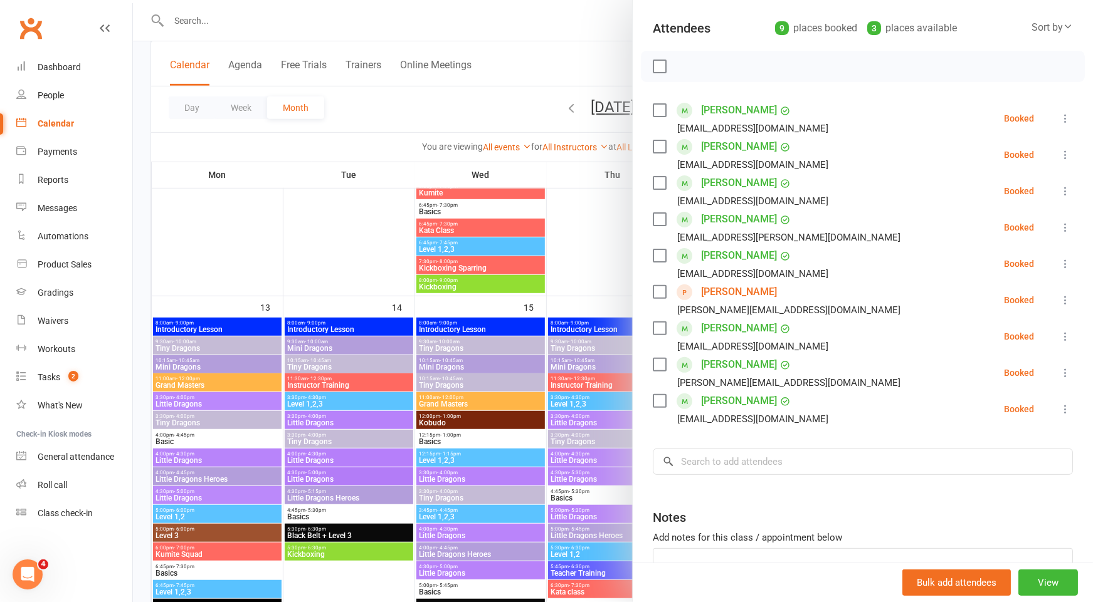
click at [313, 18] on div at bounding box center [613, 301] width 960 height 602
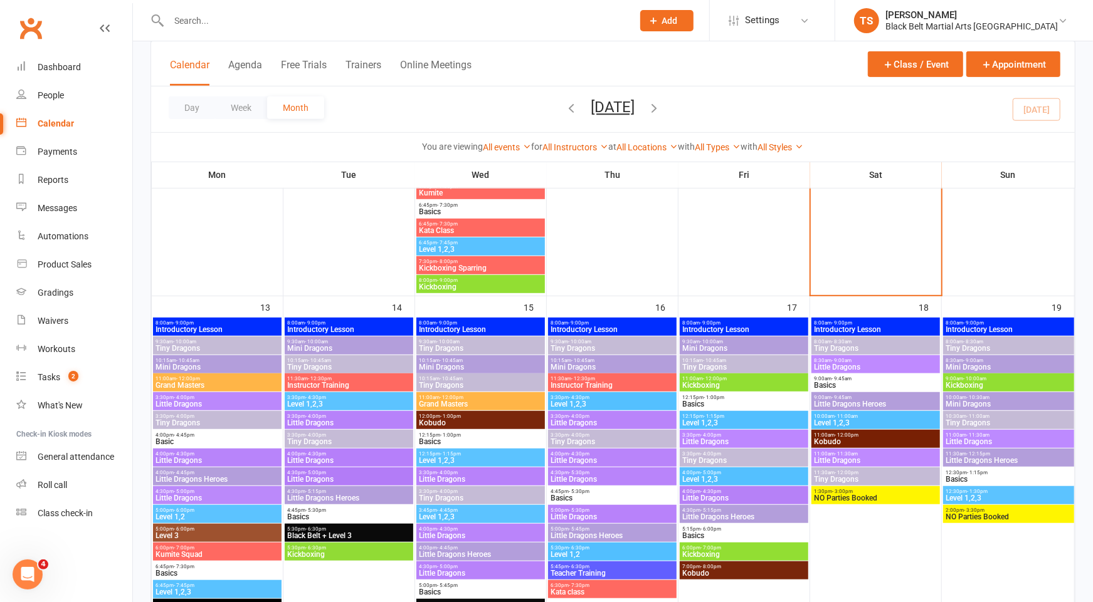
click at [209, 21] on input "text" at bounding box center [394, 21] width 459 height 18
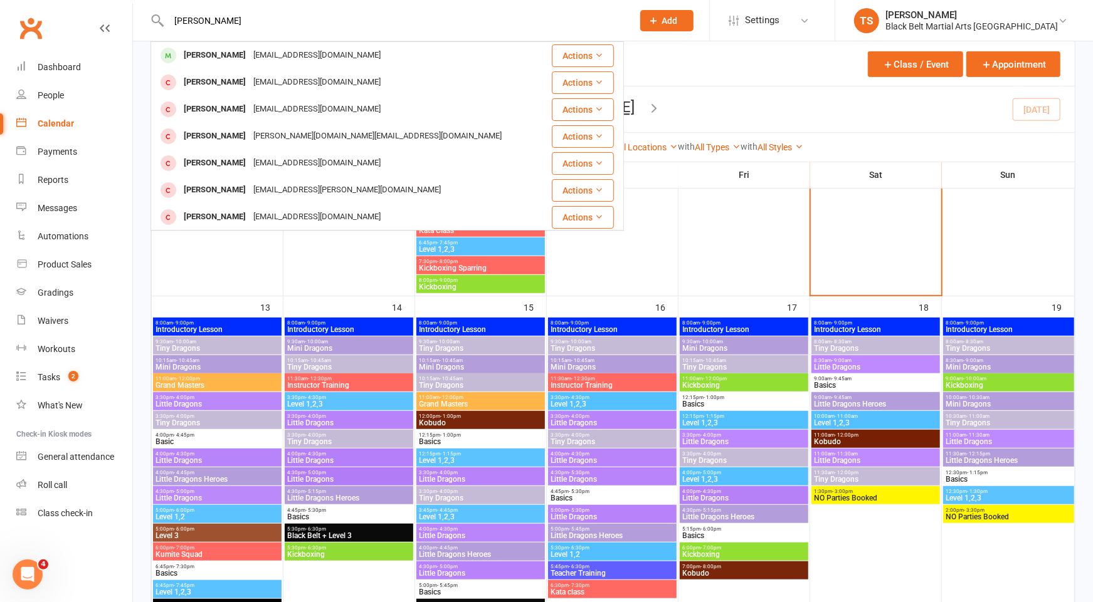
type input "liam mccor"
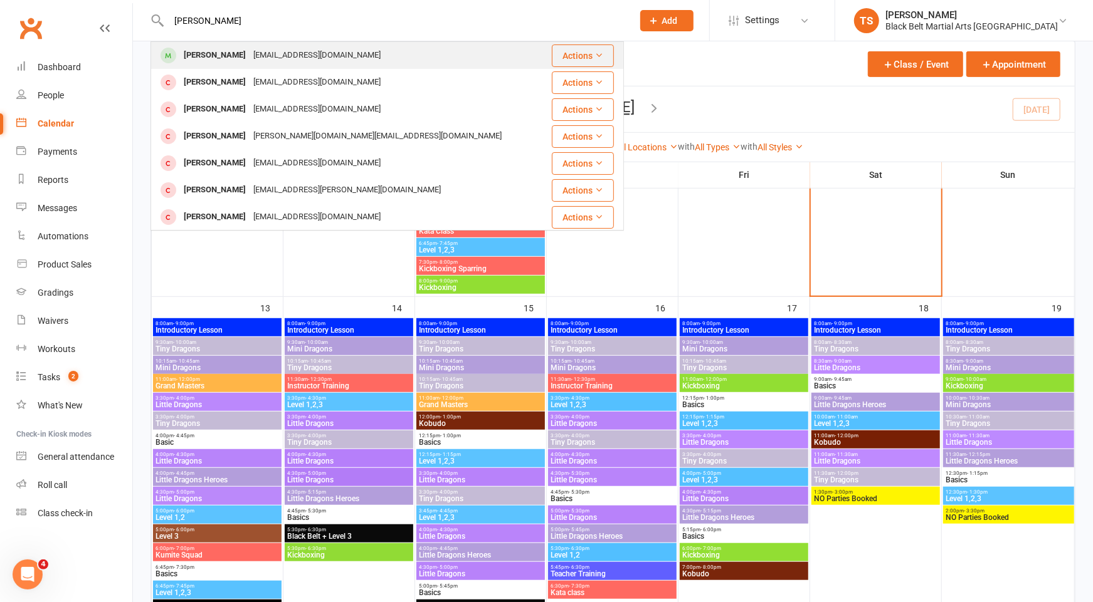
click at [221, 53] on div "Liam McCormack" at bounding box center [215, 55] width 70 height 18
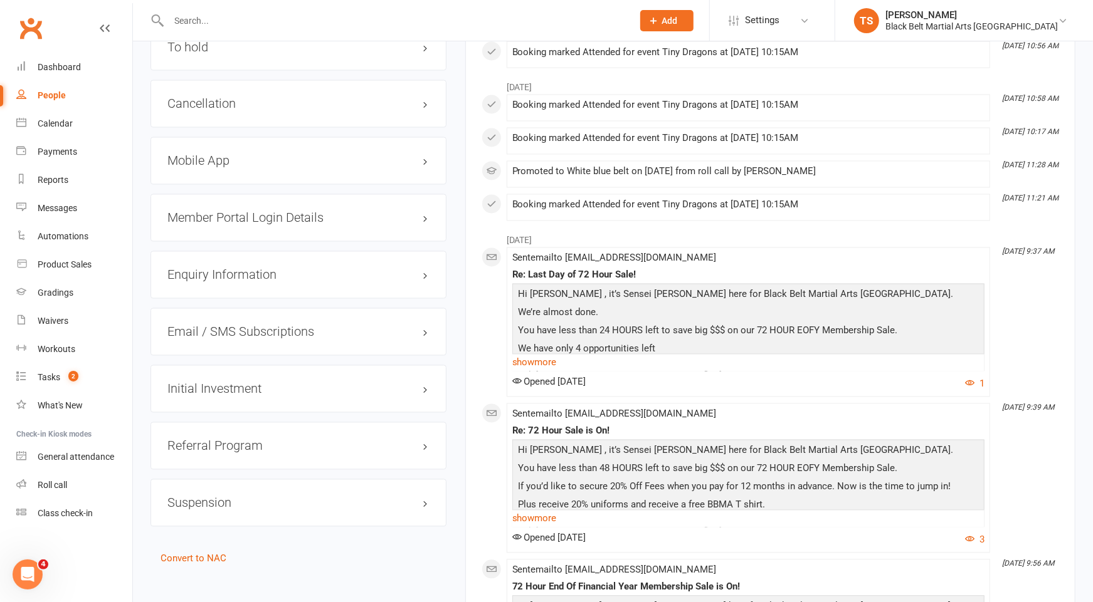
scroll to position [1664, 0]
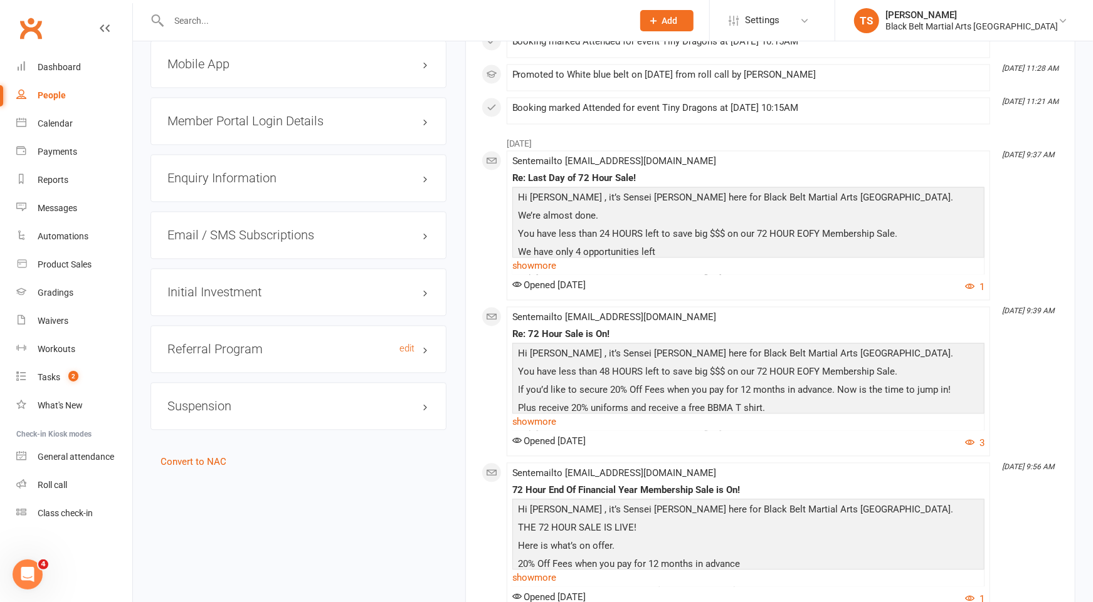
click at [223, 342] on h3 "Referral Program edit" at bounding box center [298, 349] width 262 height 14
click at [411, 343] on link "edit" at bounding box center [406, 348] width 15 height 11
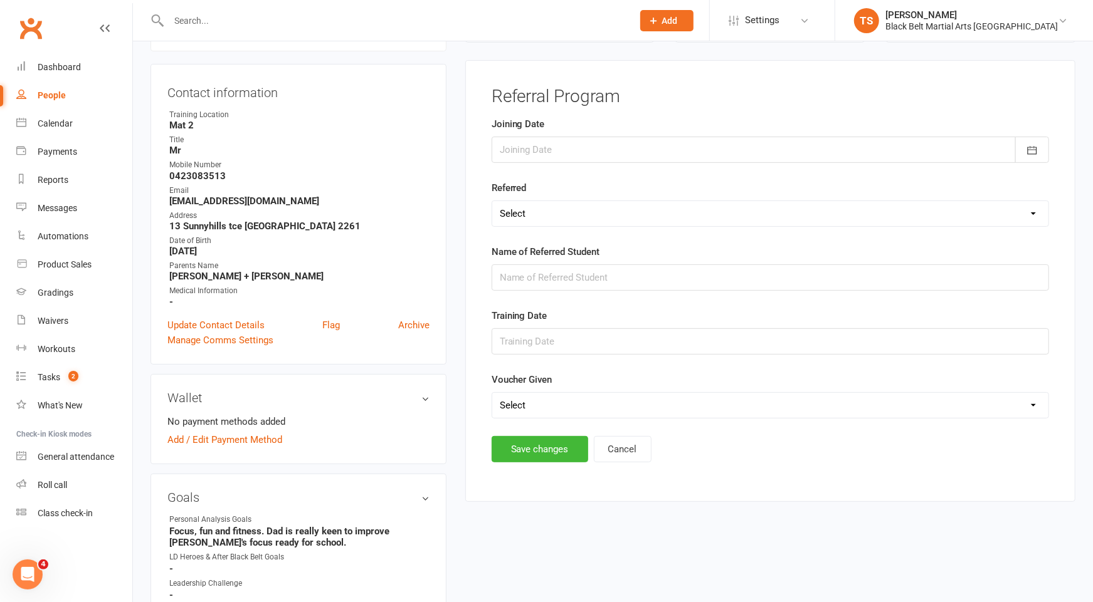
scroll to position [107, 0]
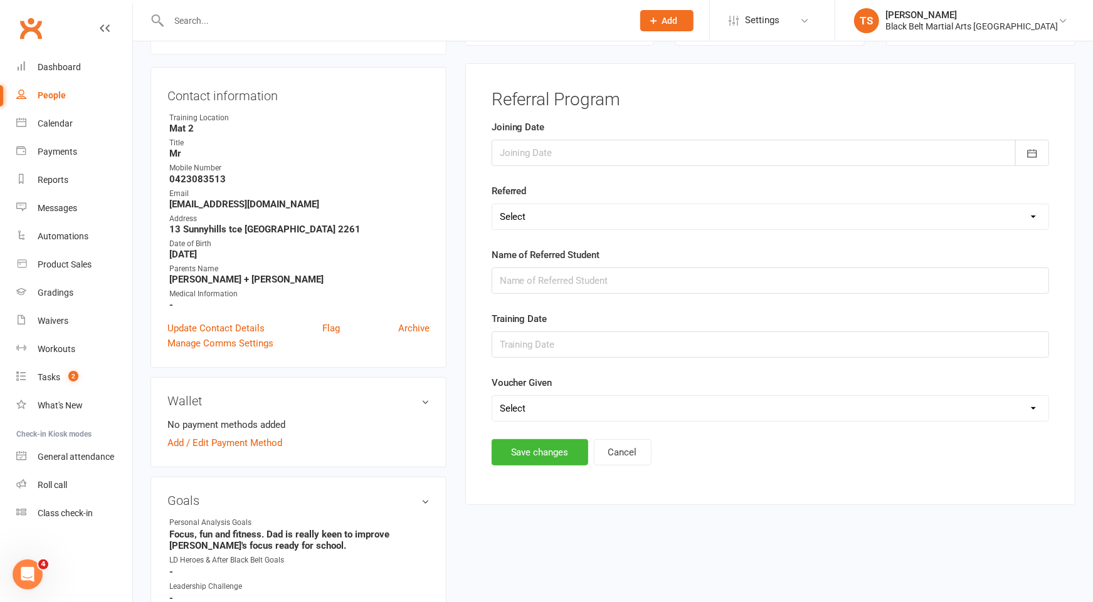
click at [544, 154] on div at bounding box center [769, 153] width 557 height 26
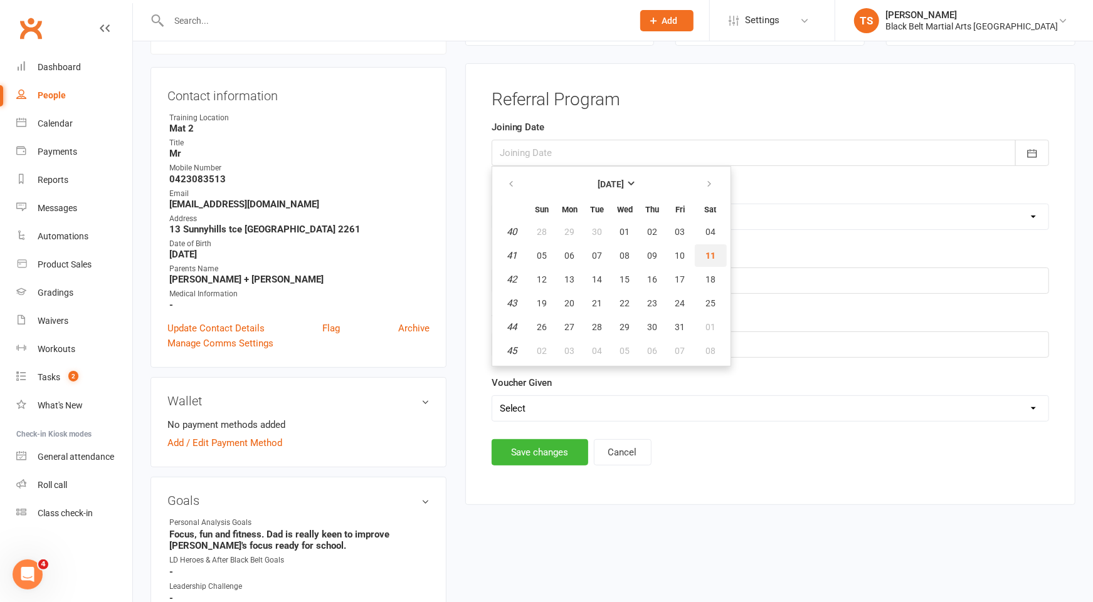
drag, startPoint x: 708, startPoint y: 256, endPoint x: 679, endPoint y: 313, distance: 63.6
click at [708, 256] on span "11" at bounding box center [710, 256] width 10 height 10
type input "[DATE]"
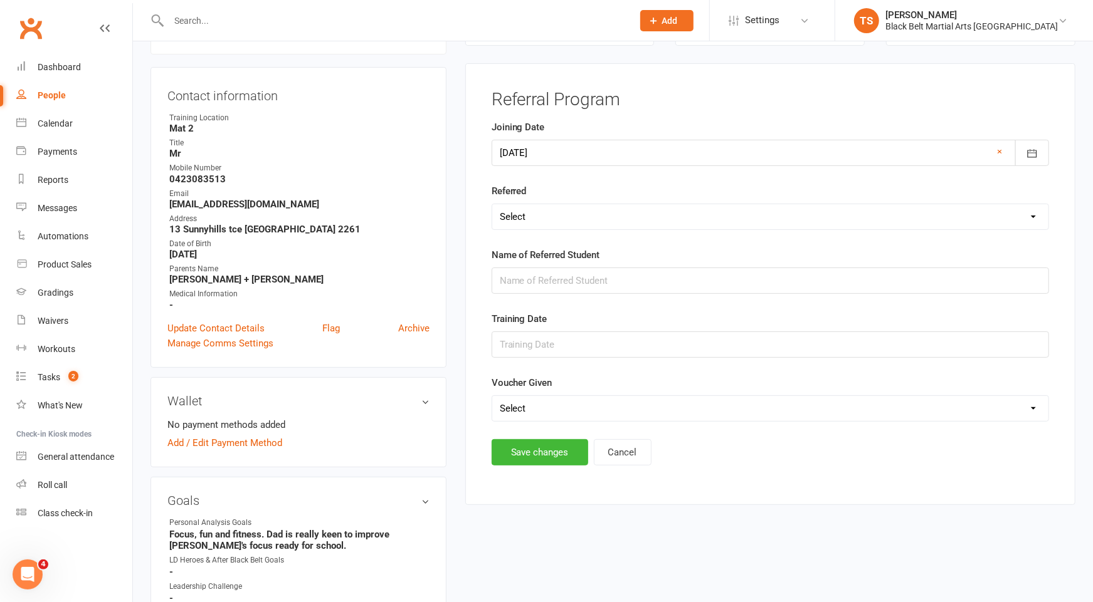
click at [550, 215] on select "Select A Family Member A Friend" at bounding box center [770, 216] width 556 height 25
select select "A Friend"
click at [492, 204] on select "Select A Family Member A Friend" at bounding box center [770, 216] width 556 height 25
click at [556, 281] on input "text" at bounding box center [769, 281] width 557 height 26
type input "[PERSON_NAME] [PERSON_NAME]"
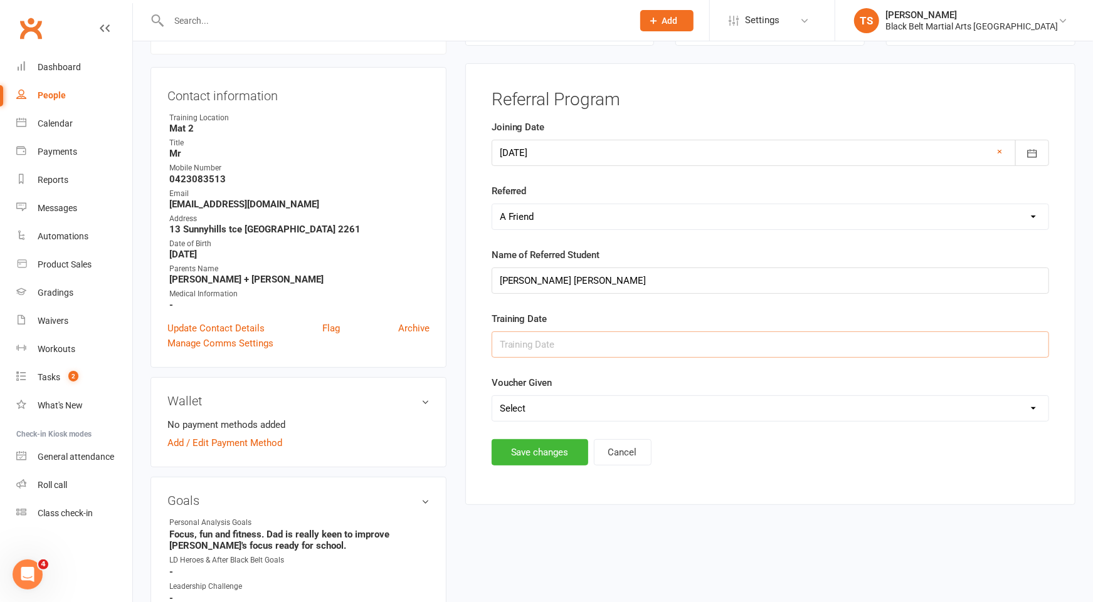
click at [603, 343] on input "text" at bounding box center [769, 345] width 557 height 26
type input "S"
click at [512, 402] on select "Select Yes No" at bounding box center [770, 408] width 556 height 25
select select "No"
click at [492, 396] on select "Select Yes No" at bounding box center [770, 408] width 556 height 25
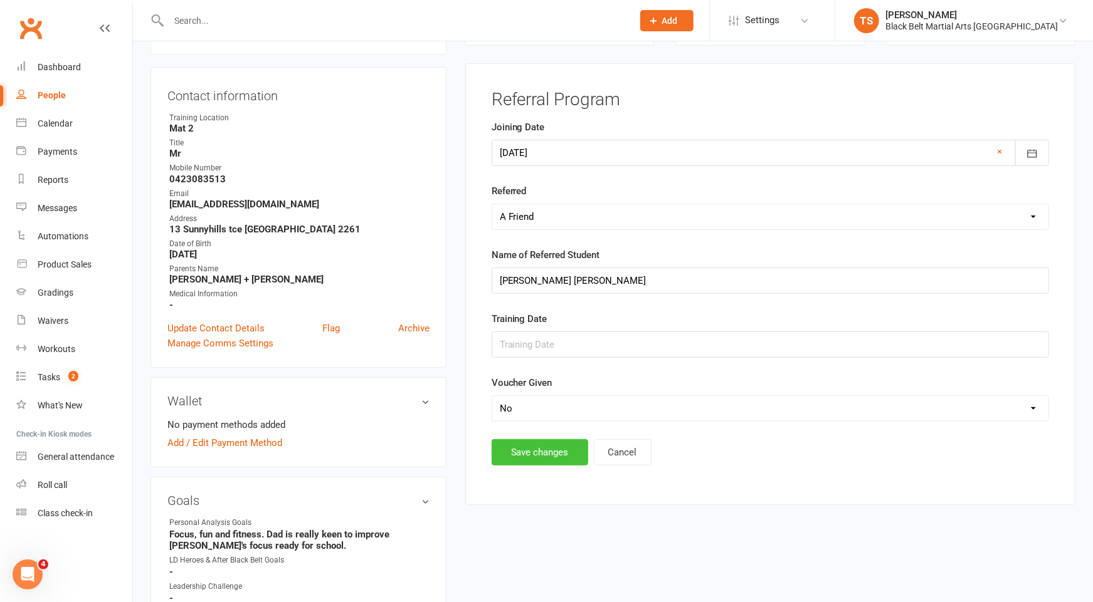
drag, startPoint x: 541, startPoint y: 450, endPoint x: 303, endPoint y: 295, distance: 284.1
click at [541, 450] on button "Save changes" at bounding box center [539, 452] width 97 height 26
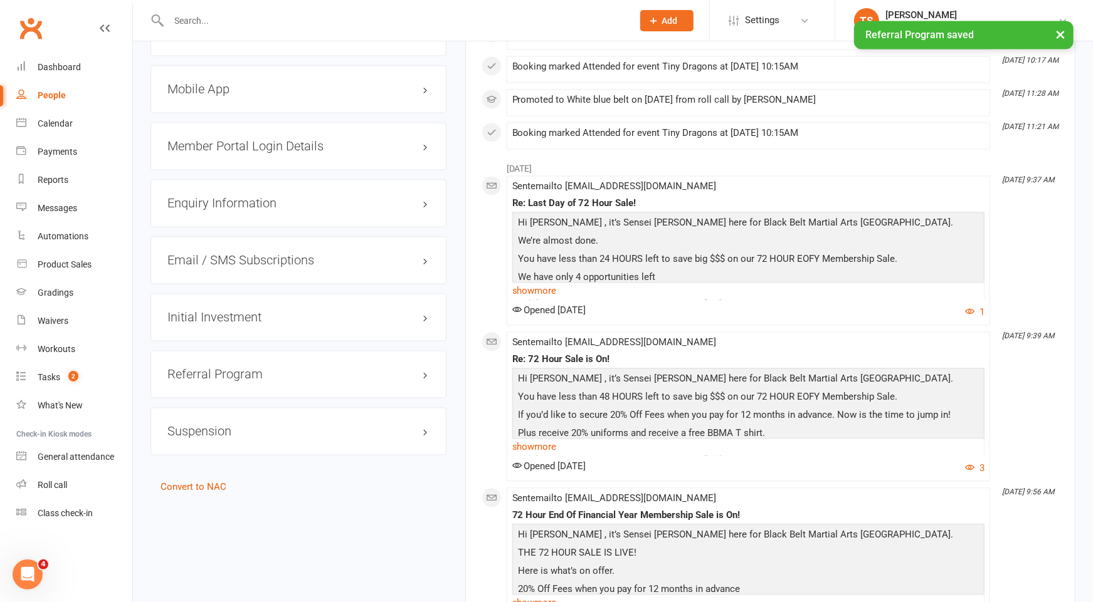
scroll to position [1639, 0]
drag, startPoint x: 204, startPoint y: 359, endPoint x: 419, endPoint y: 352, distance: 215.1
click at [204, 367] on h3 "Referral Program edit" at bounding box center [298, 374] width 262 height 14
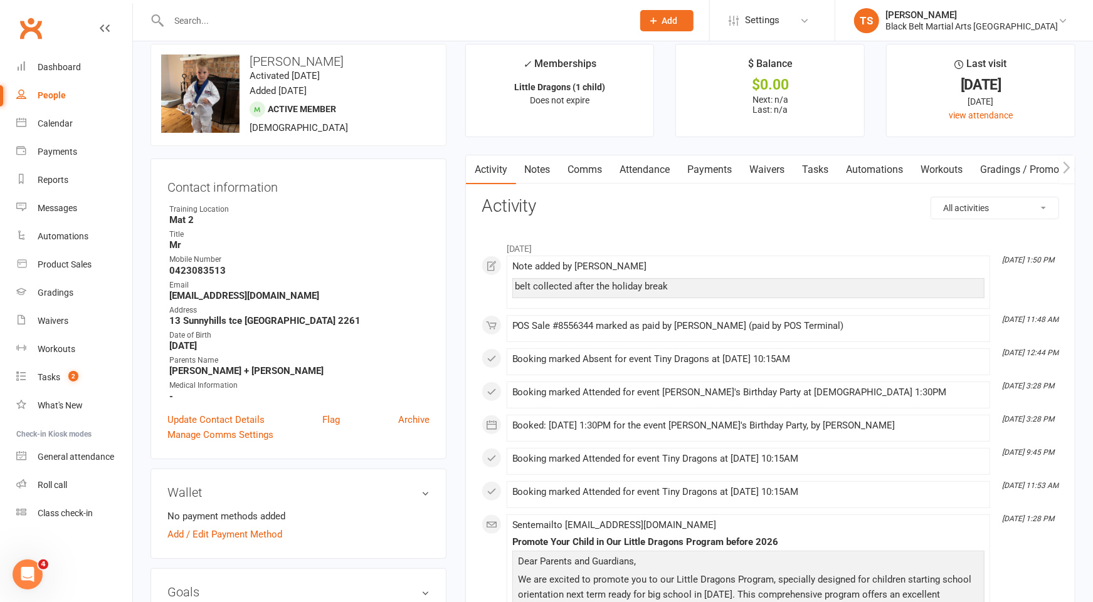
scroll to position [0, 0]
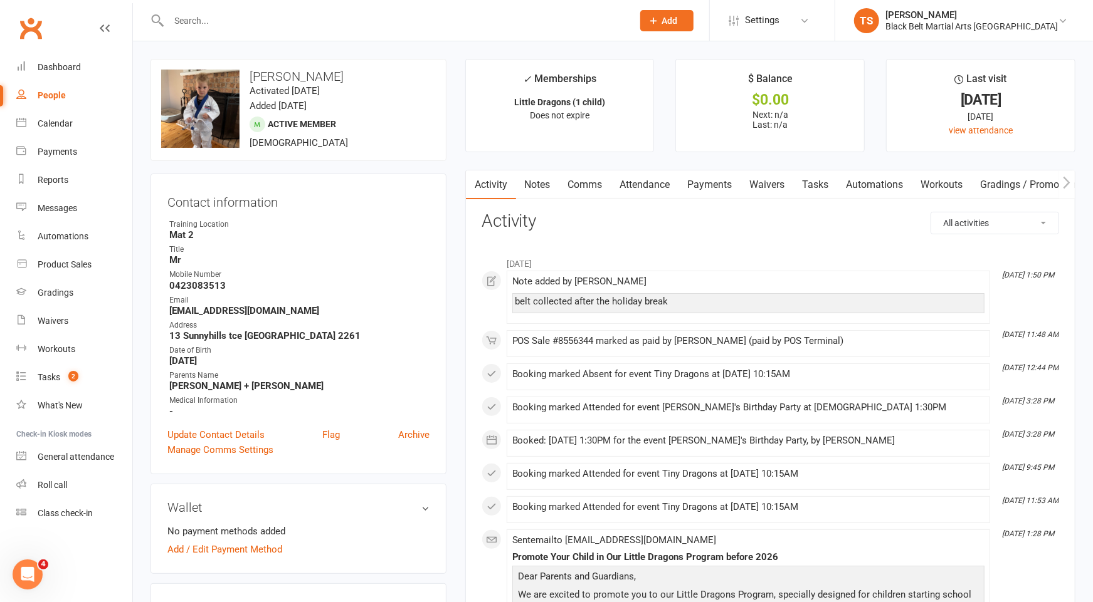
click at [629, 187] on link "Attendance" at bounding box center [645, 184] width 68 height 29
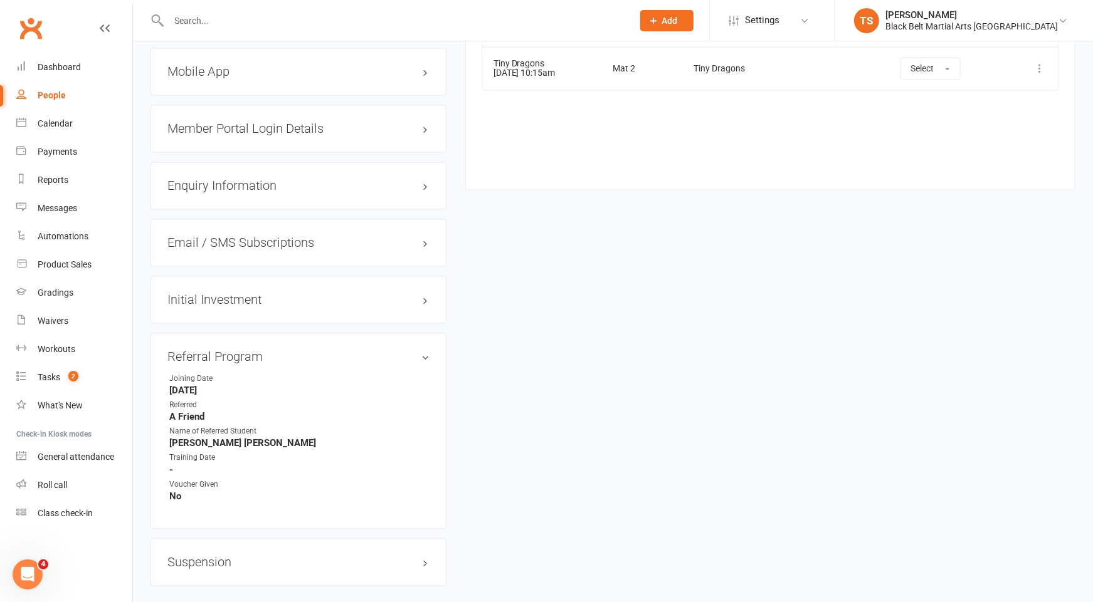
scroll to position [1715, 0]
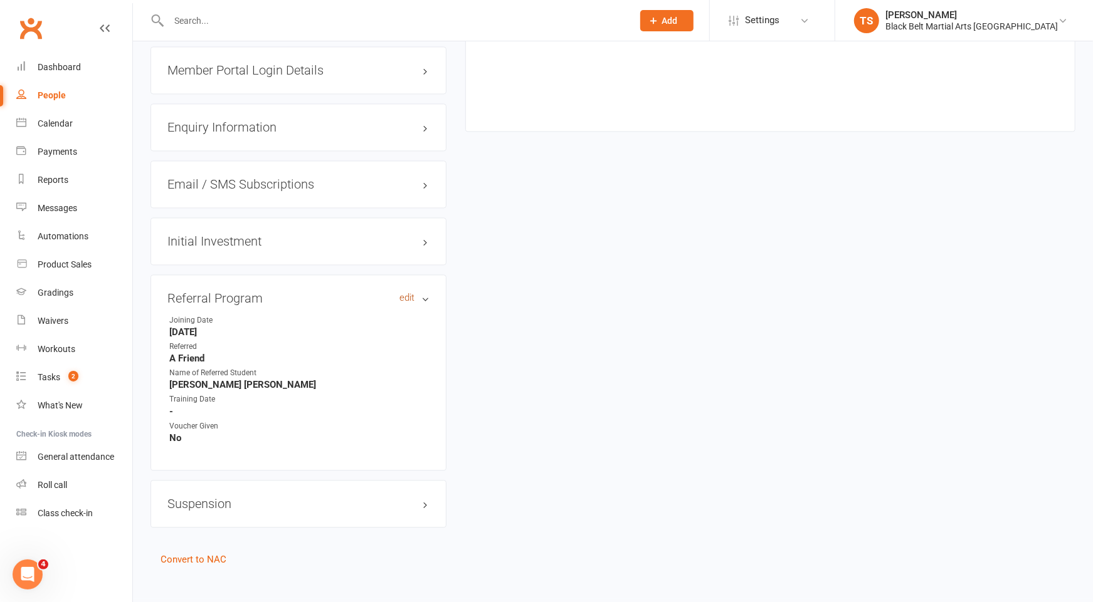
click at [407, 293] on link "edit" at bounding box center [406, 298] width 15 height 11
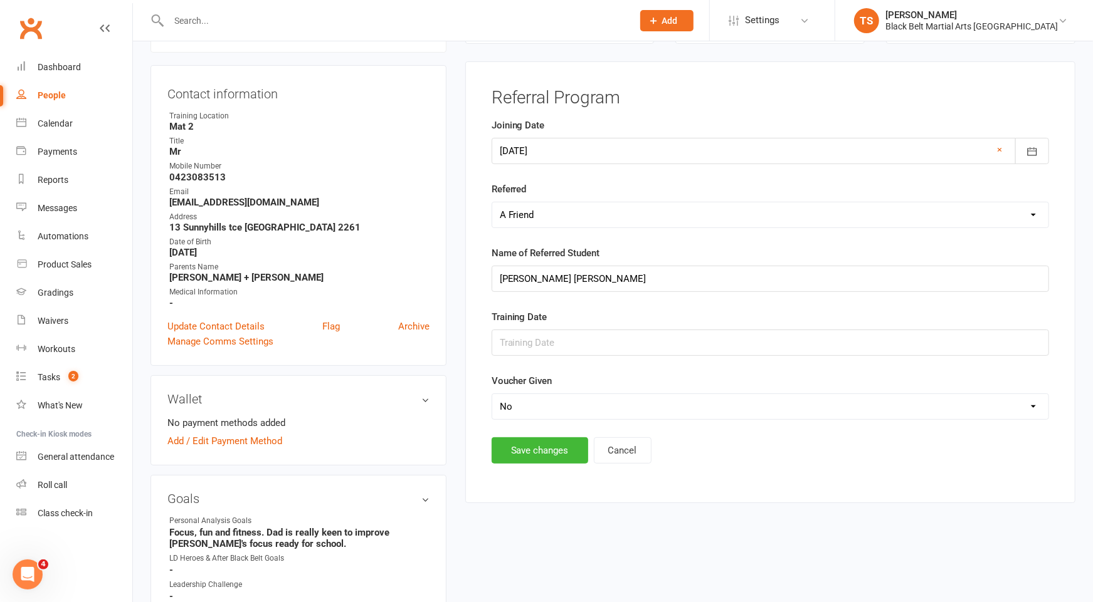
scroll to position [107, 0]
click at [533, 337] on input "text" at bounding box center [769, 345] width 557 height 26
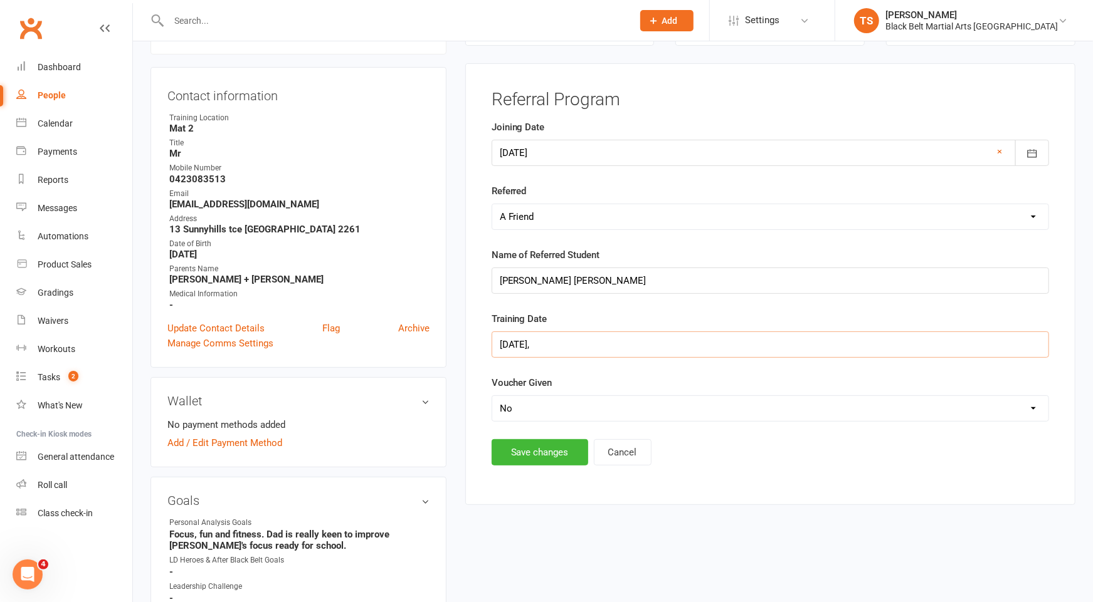
scroll to position [70, 0]
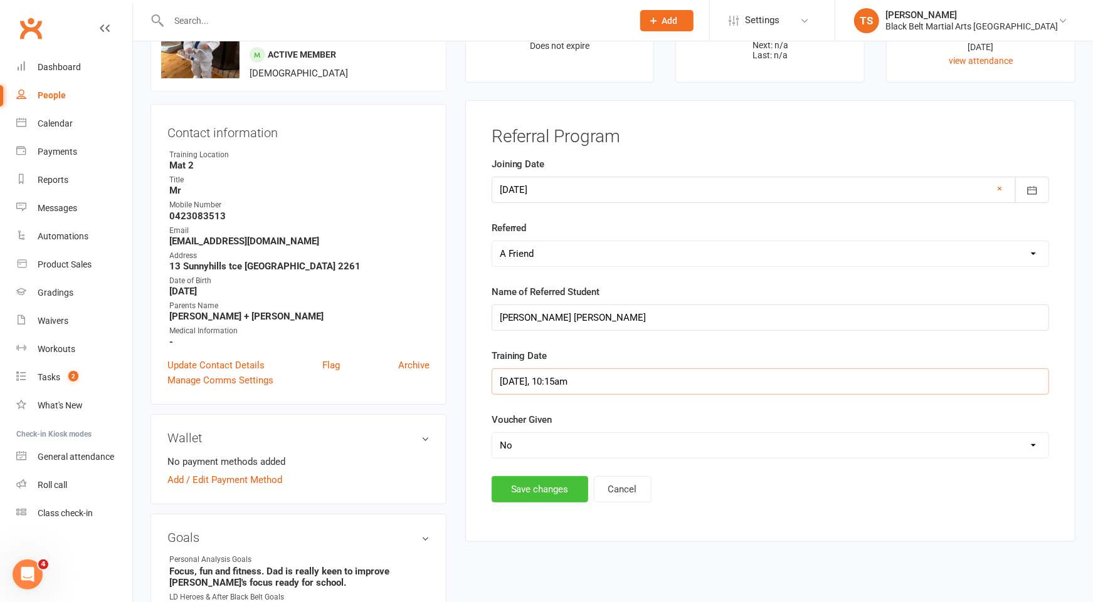
type input "Tuesday, 10:15am"
click at [536, 483] on button "Save changes" at bounding box center [539, 489] width 97 height 26
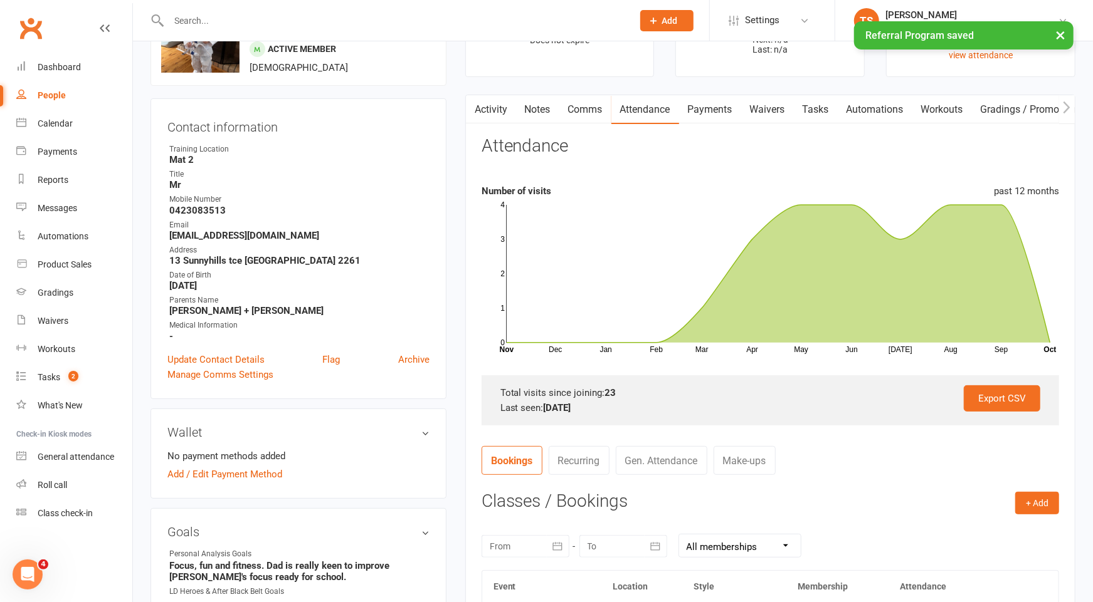
scroll to position [0, 0]
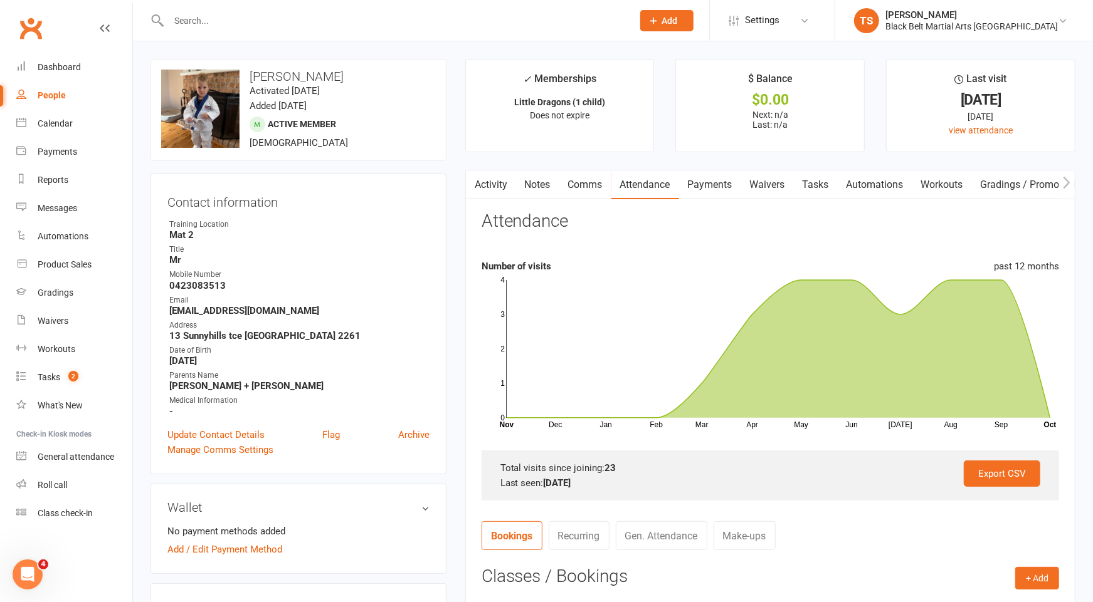
drag, startPoint x: 485, startPoint y: 181, endPoint x: 688, endPoint y: 290, distance: 230.5
click at [485, 181] on link "Activity" at bounding box center [491, 184] width 50 height 29
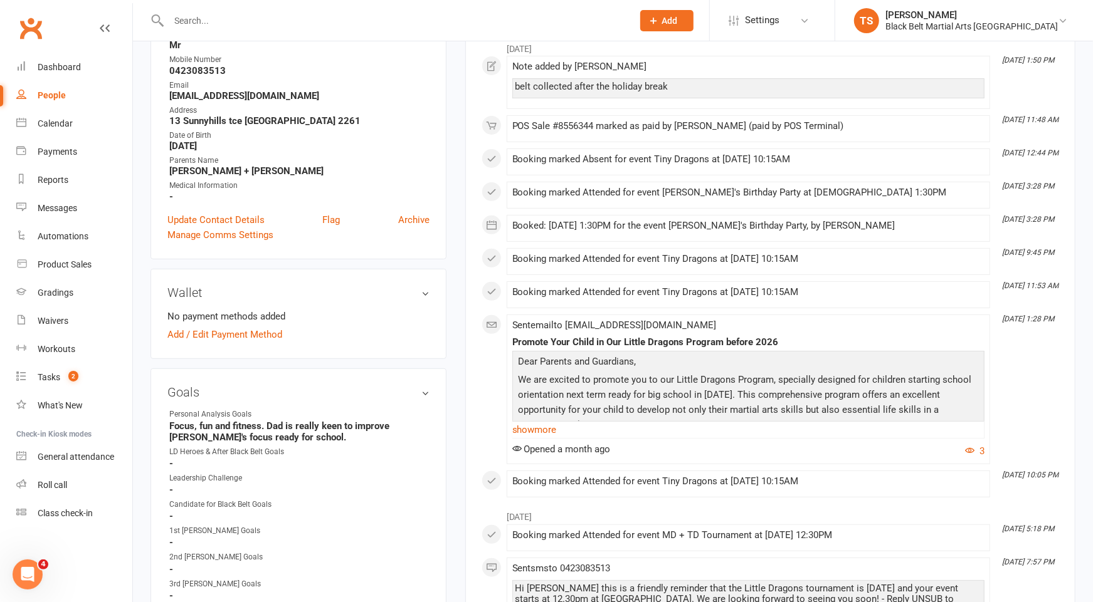
scroll to position [219, 0]
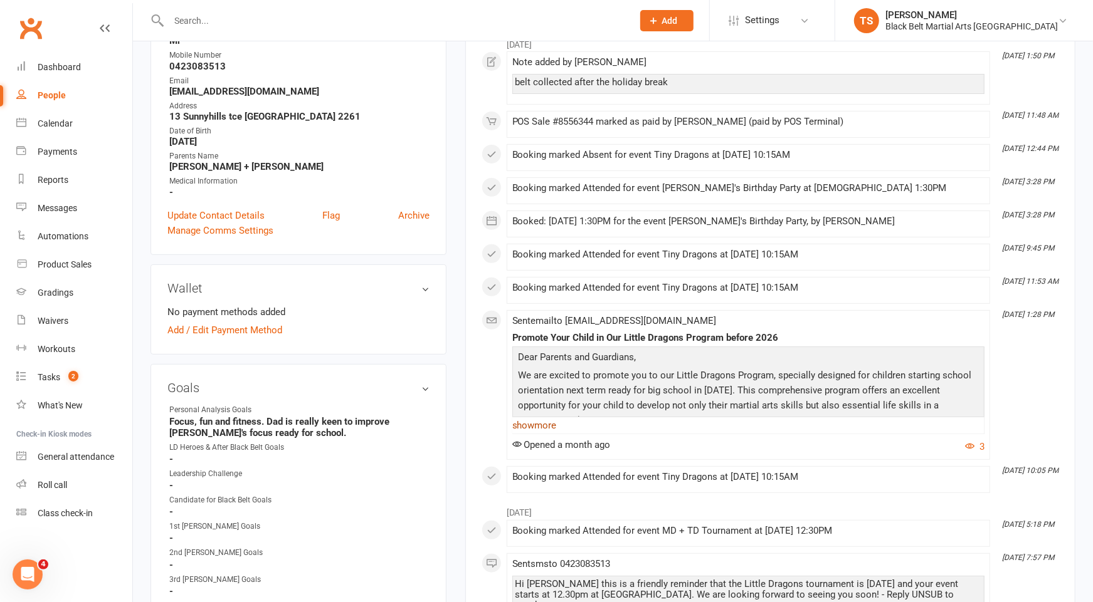
click at [522, 420] on link "show more" at bounding box center [748, 426] width 472 height 18
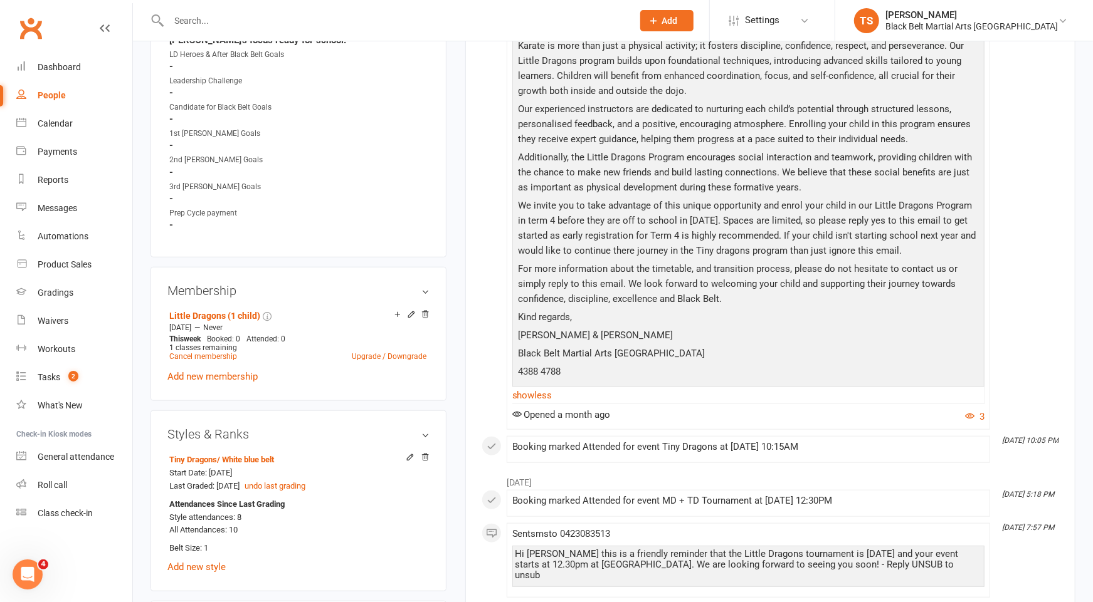
scroll to position [498, 0]
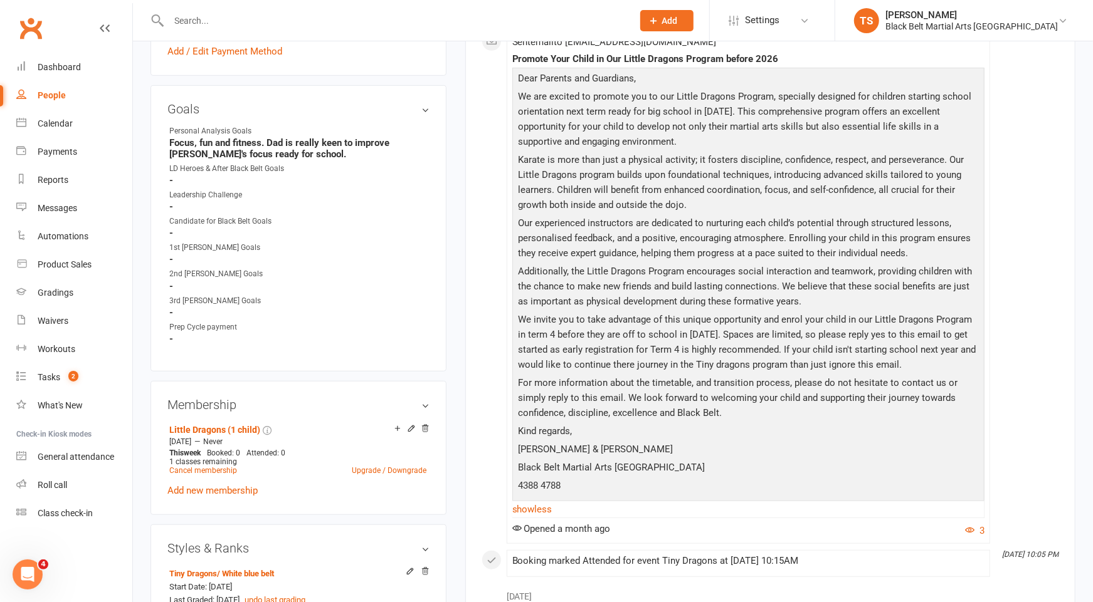
click at [201, 19] on input "text" at bounding box center [394, 21] width 459 height 18
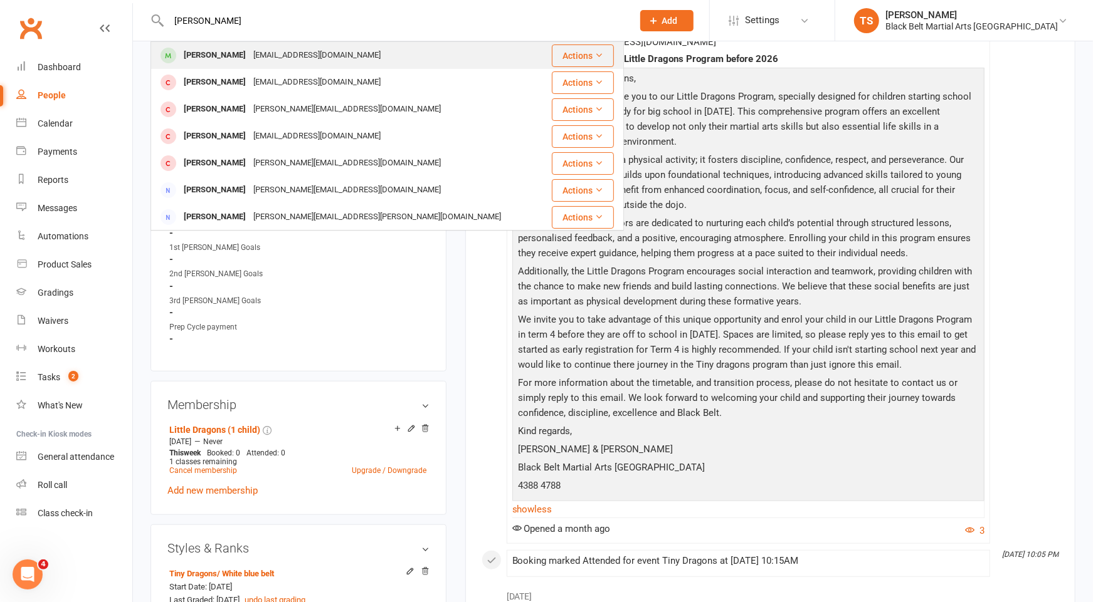
type input "joshua hanson"
click at [216, 55] on div "Joshua Hanson" at bounding box center [215, 55] width 70 height 18
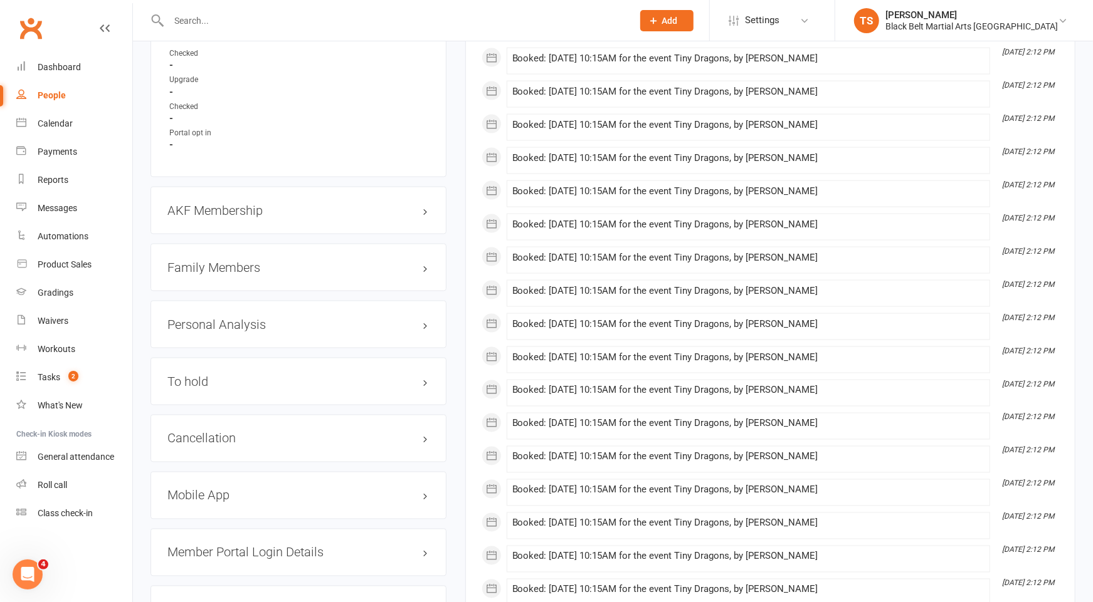
scroll to position [1274, 0]
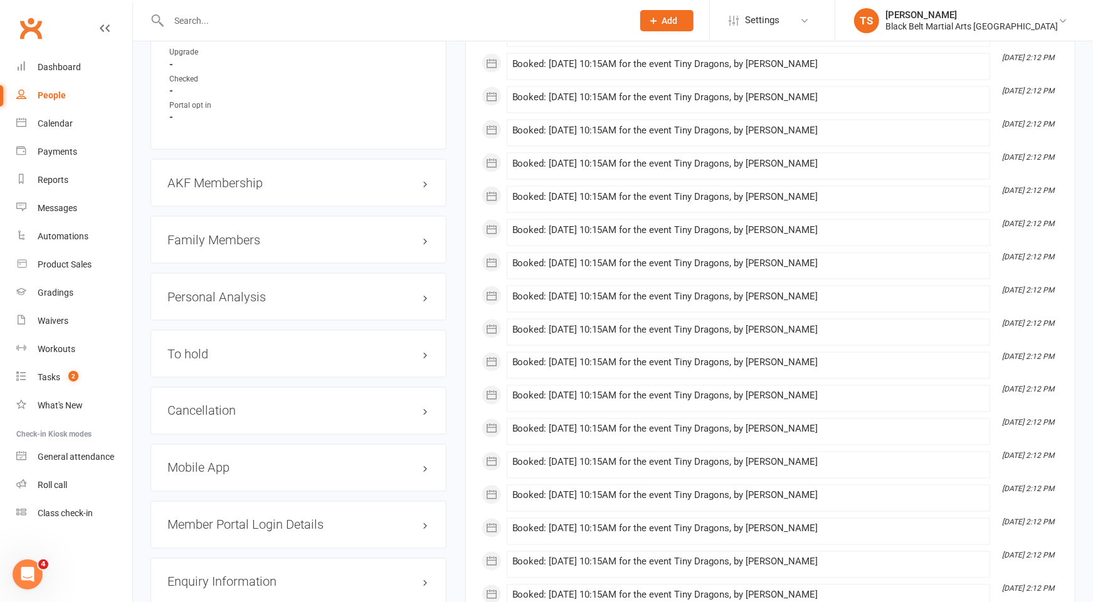
click at [223, 238] on h3 "Family Members" at bounding box center [298, 240] width 262 height 14
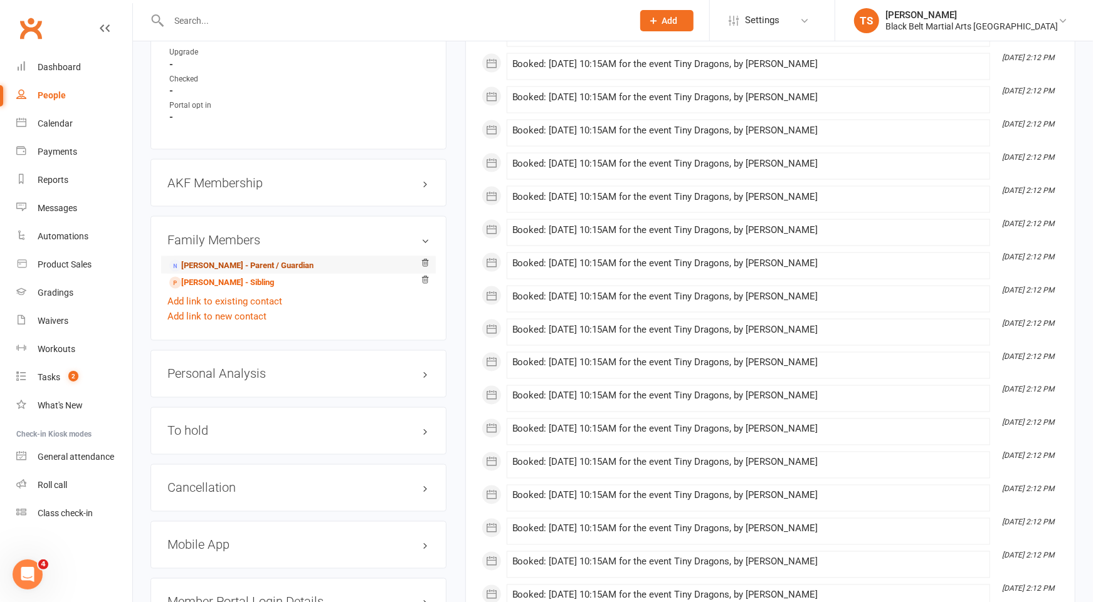
click at [221, 262] on link "Michael Hanson - Parent / Guardian" at bounding box center [241, 266] width 144 height 13
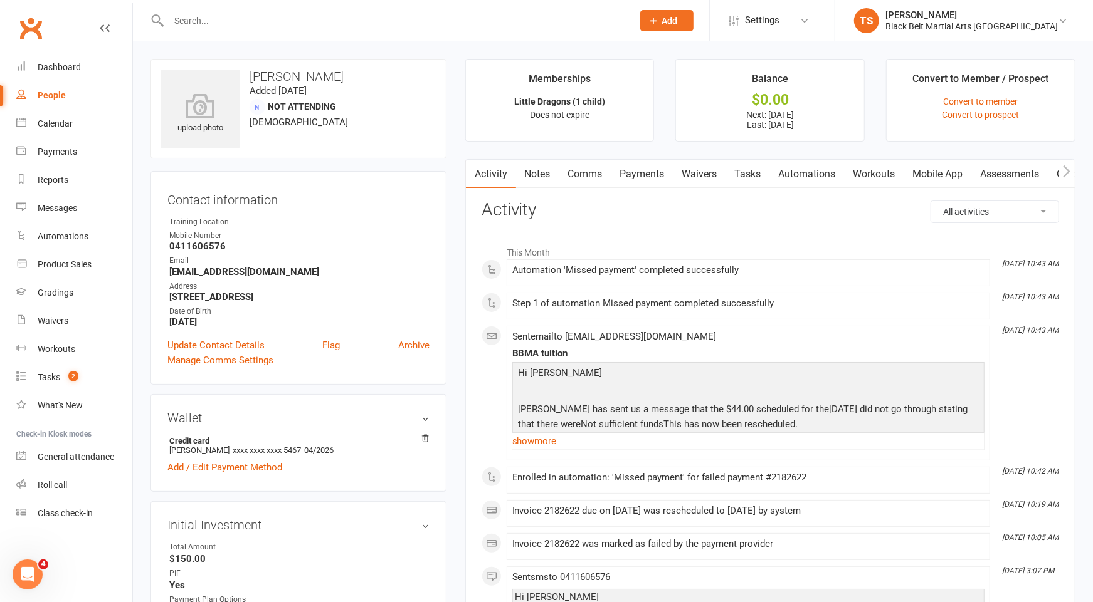
click at [645, 171] on link "Payments" at bounding box center [642, 174] width 62 height 29
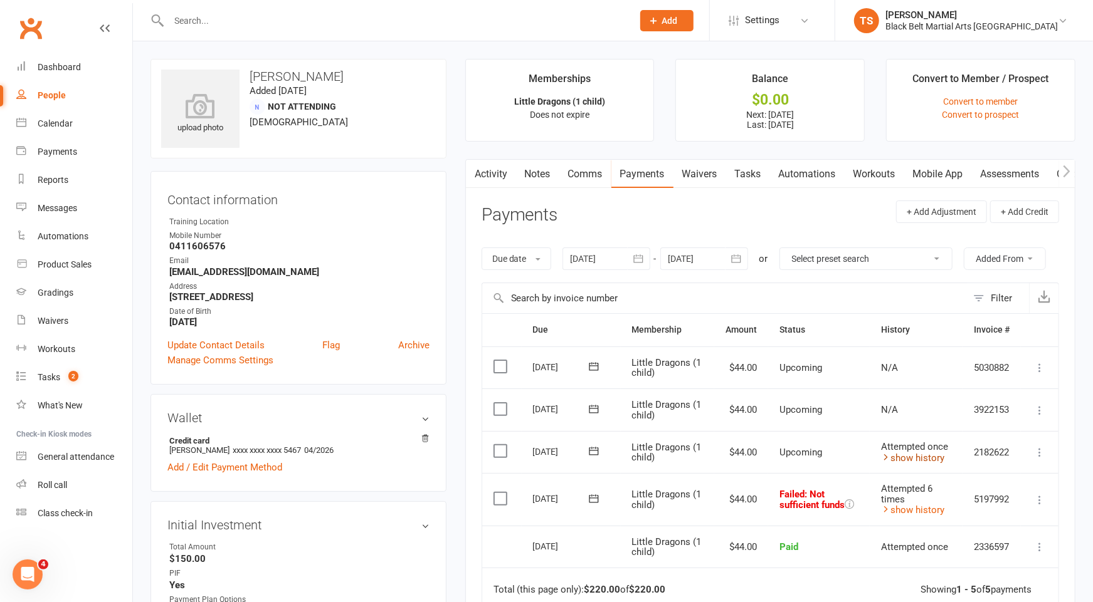
click at [916, 458] on link "show history" at bounding box center [912, 458] width 63 height 11
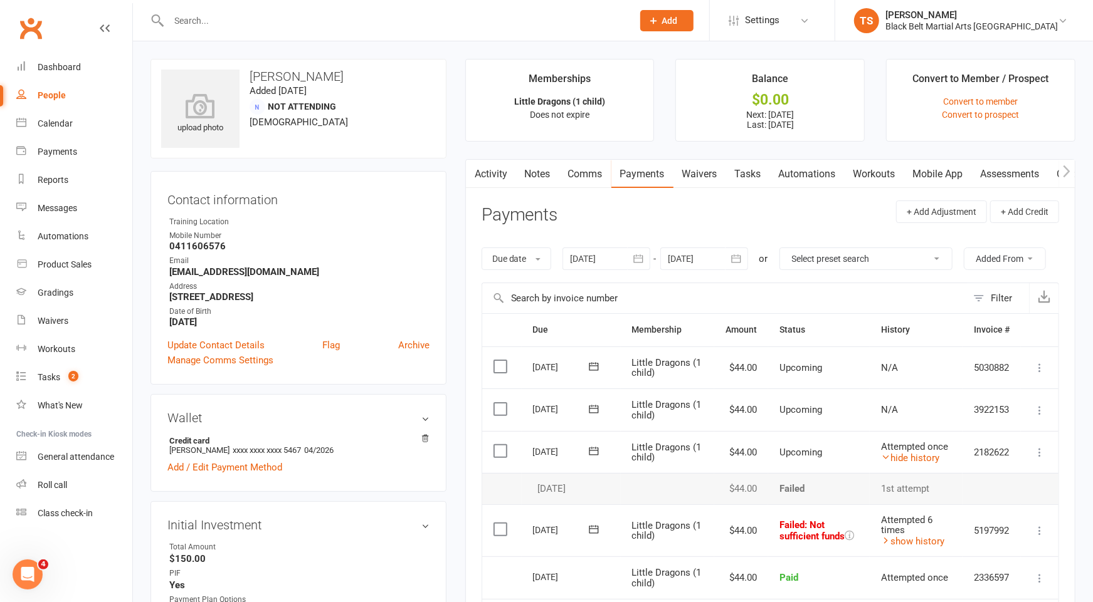
click at [186, 21] on input "text" at bounding box center [394, 21] width 459 height 18
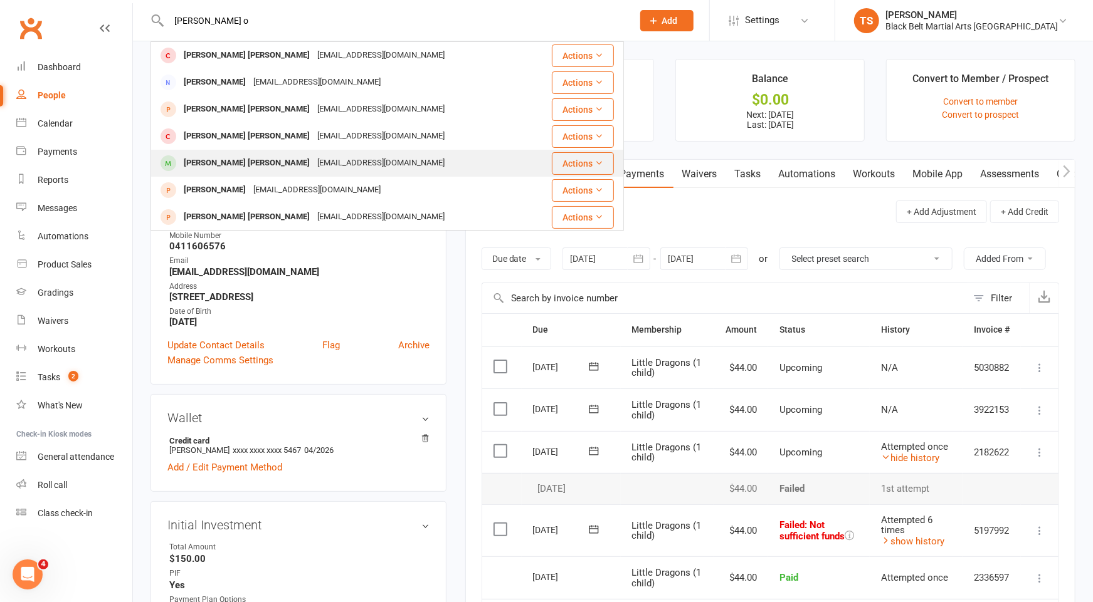
type input "cohen o"
click at [203, 166] on div "Cohen O’Rourke" at bounding box center [247, 163] width 134 height 18
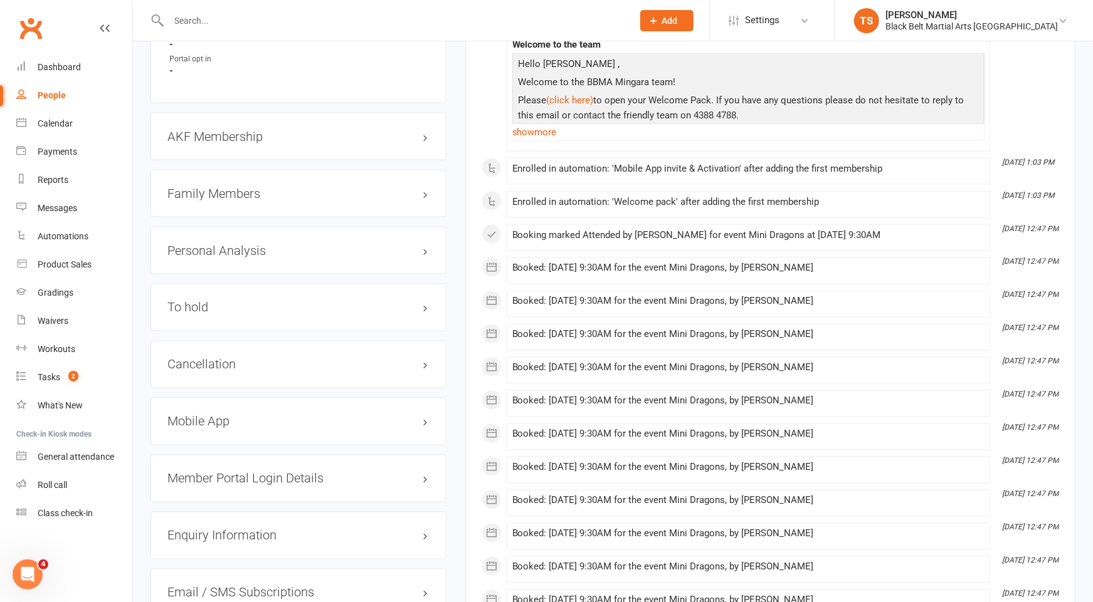
scroll to position [1389, 0]
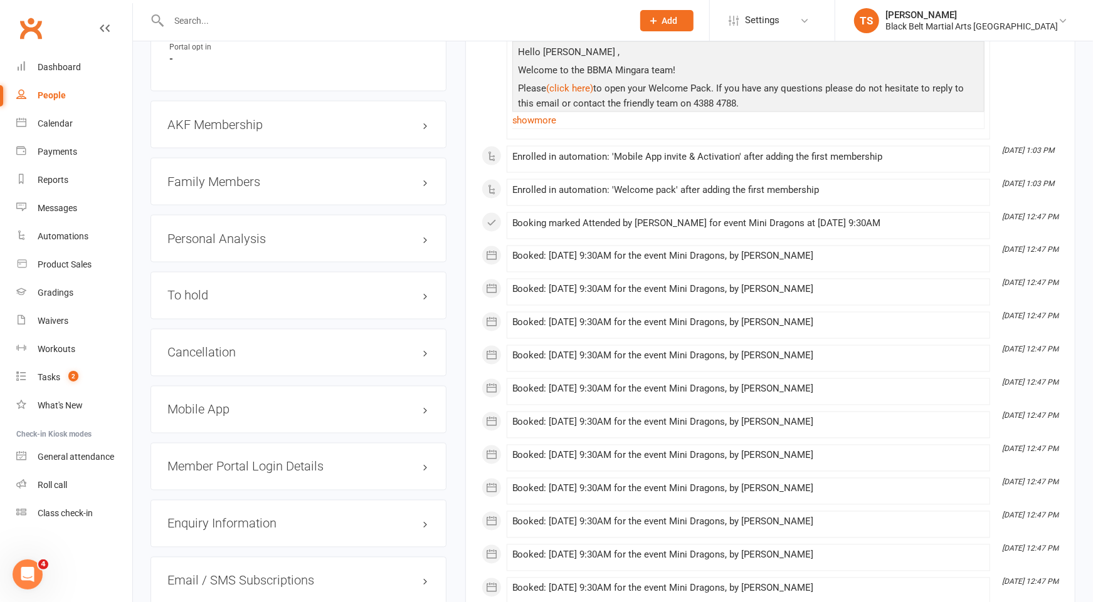
click at [206, 175] on h3 "Family Members" at bounding box center [298, 182] width 262 height 14
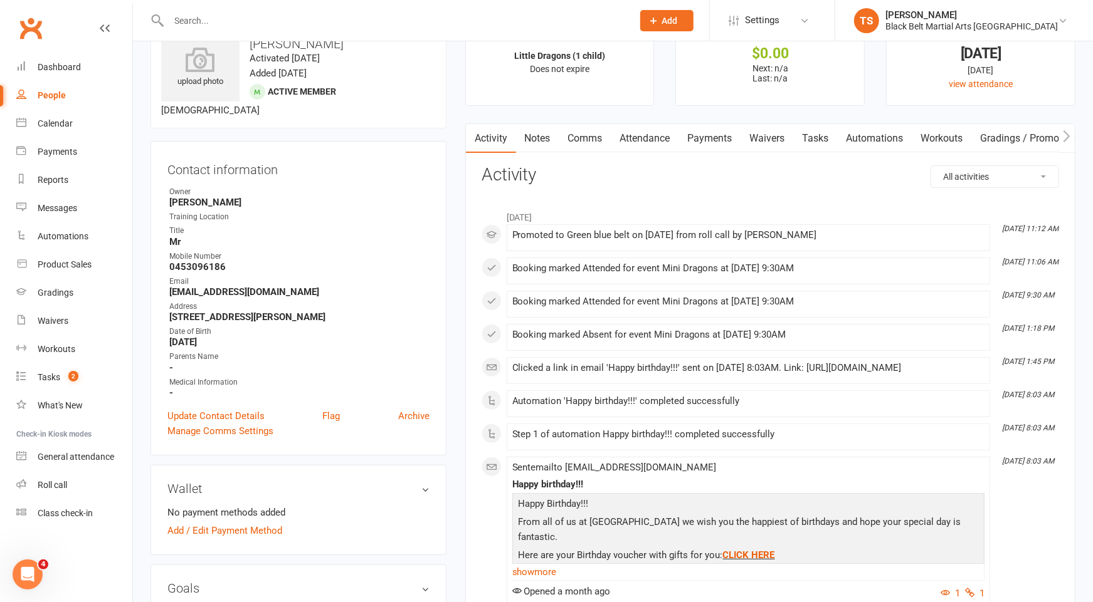
scroll to position [0, 0]
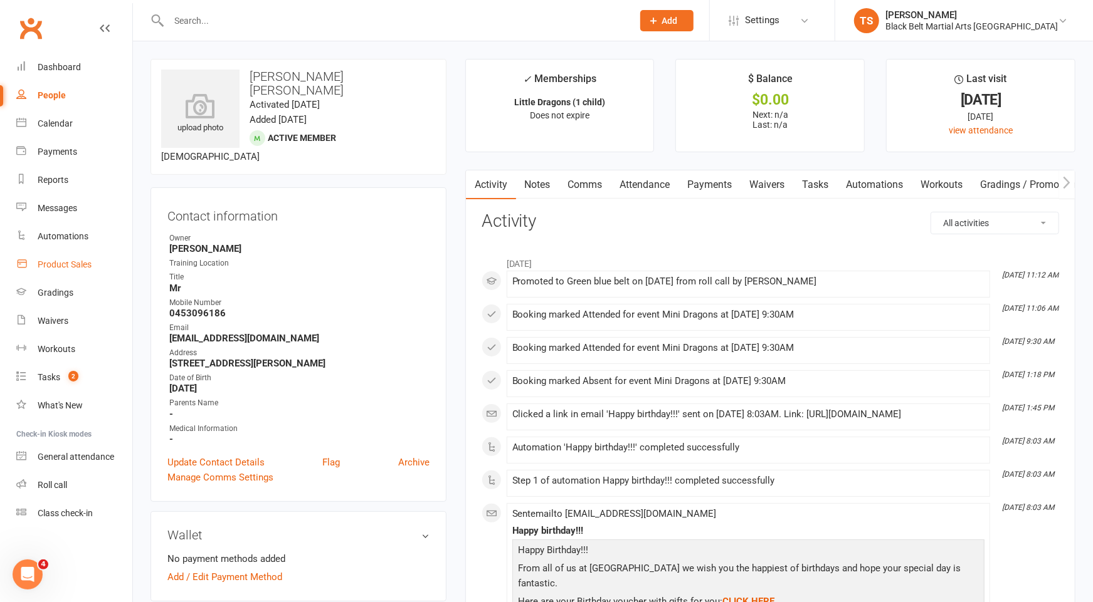
click at [65, 271] on link "Product Sales" at bounding box center [74, 265] width 116 height 28
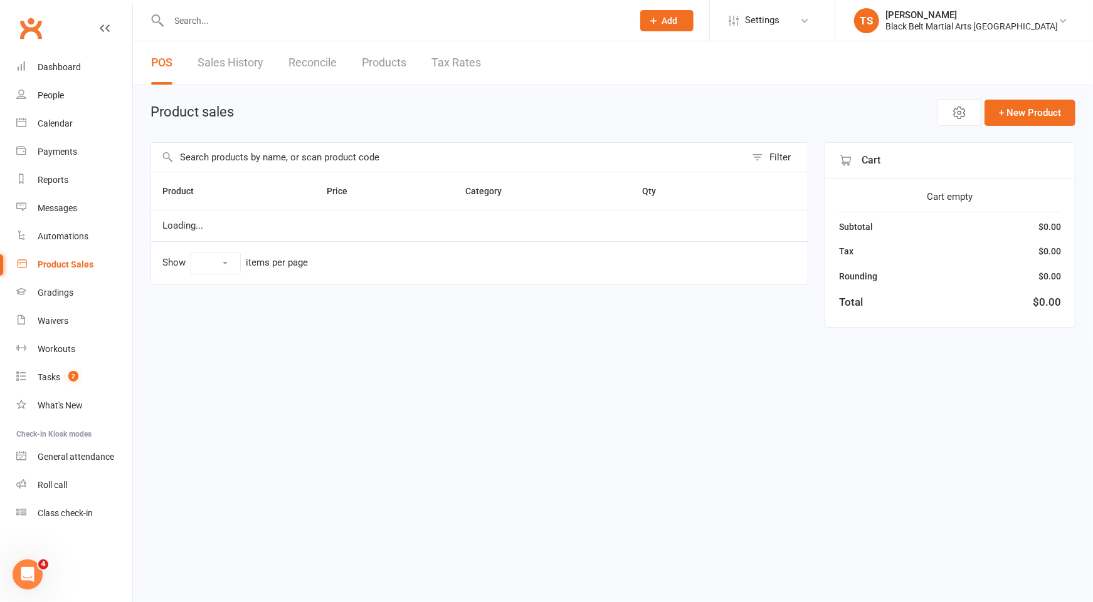
select select "50"
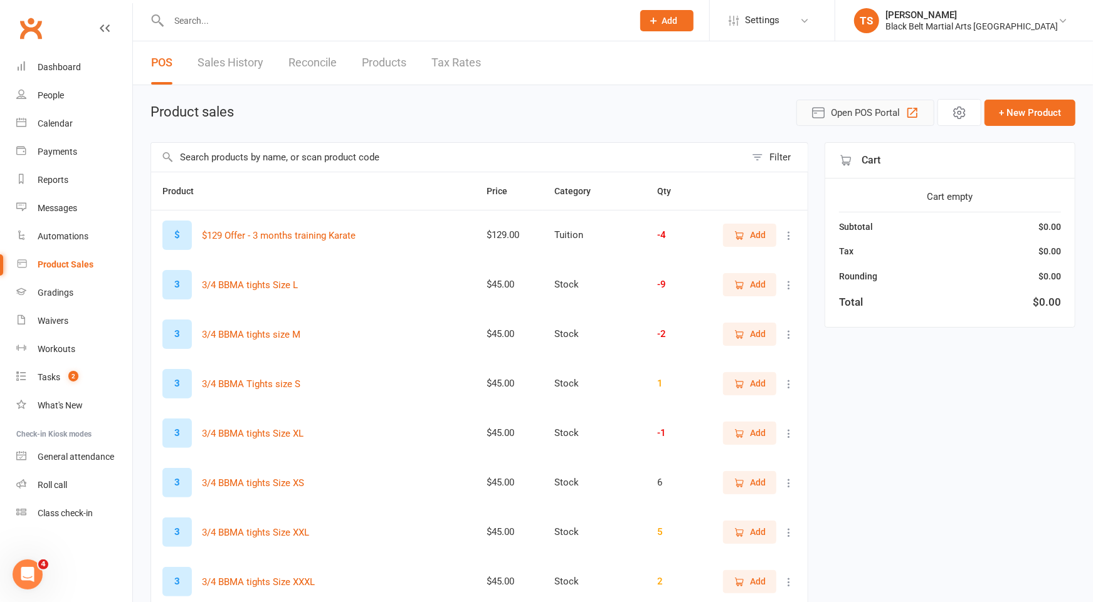
click at [845, 114] on span "Open POS Portal" at bounding box center [865, 112] width 69 height 15
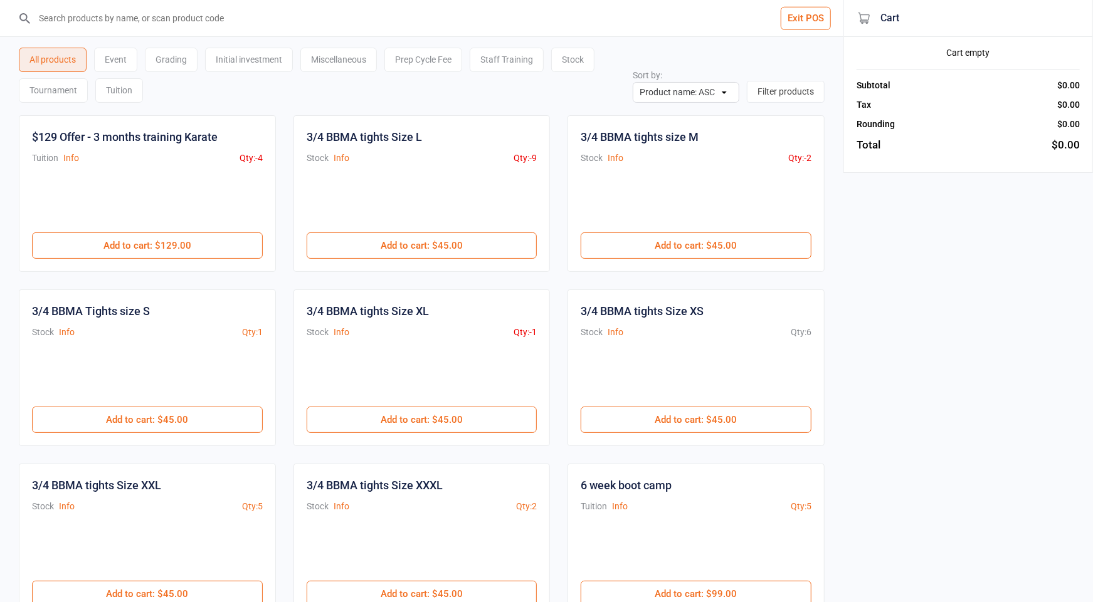
click at [252, 15] on input "search" at bounding box center [429, 18] width 793 height 36
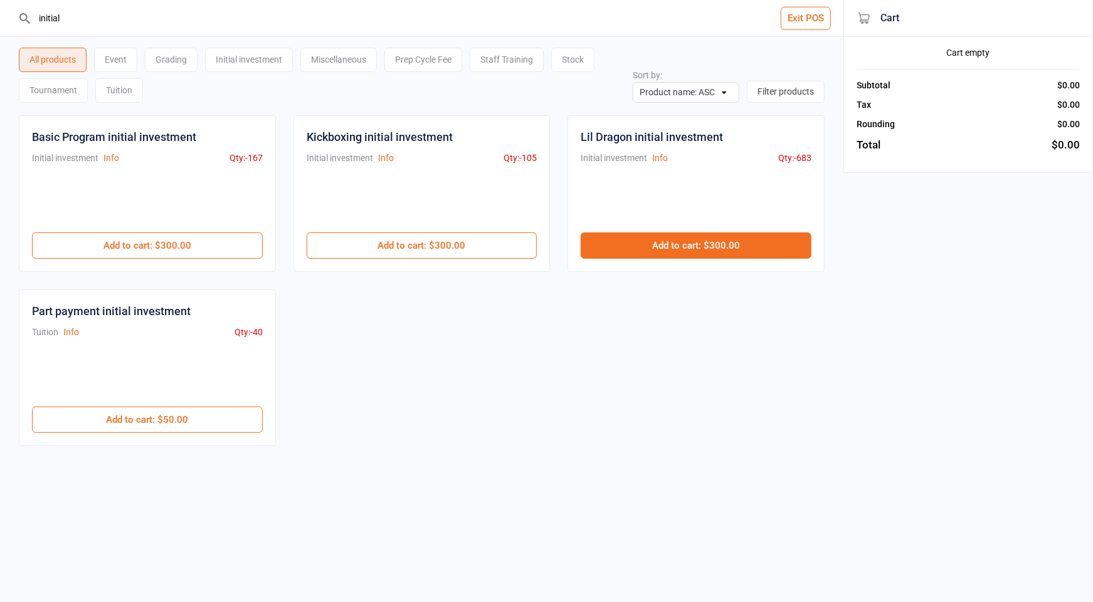
type input "initial"
drag, startPoint x: 700, startPoint y: 253, endPoint x: 728, endPoint y: 239, distance: 32.2
click at [700, 253] on button "Add to cart : $300.00" at bounding box center [695, 246] width 231 height 26
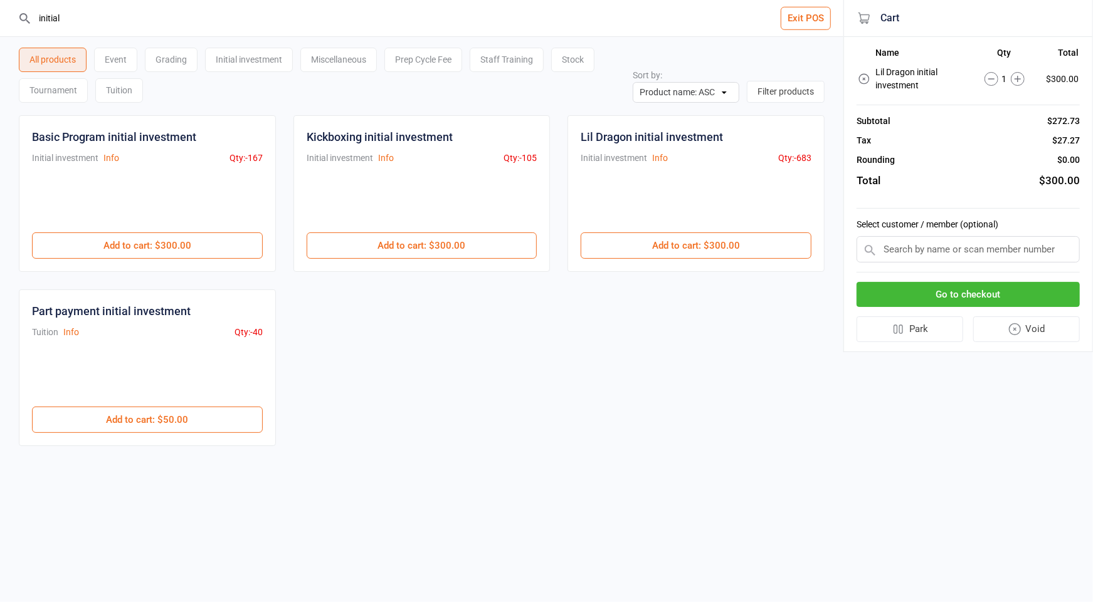
click at [931, 251] on input "text" at bounding box center [967, 249] width 223 height 26
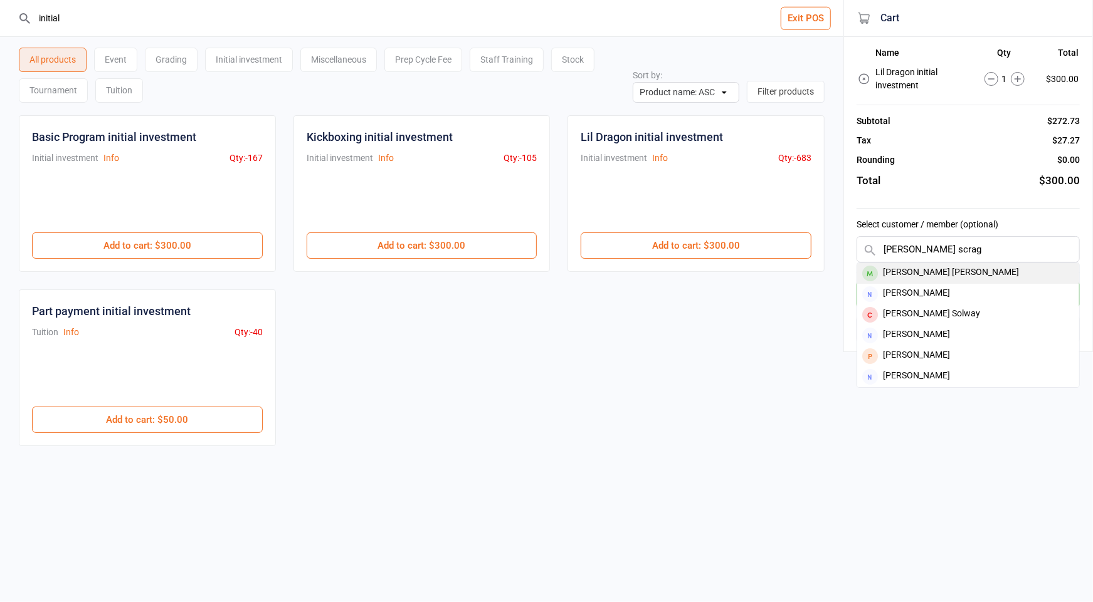
type input "jackson scrag"
click at [948, 274] on div "[PERSON_NAME] [PERSON_NAME]" at bounding box center [968, 273] width 222 height 21
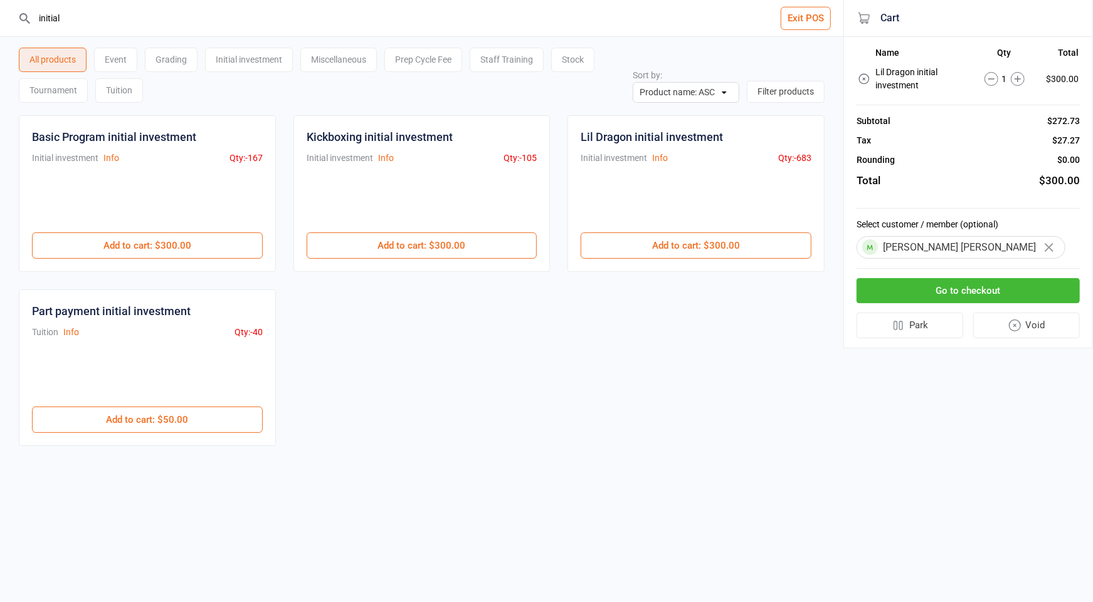
click at [948, 288] on button "Go to checkout" at bounding box center [967, 291] width 223 height 26
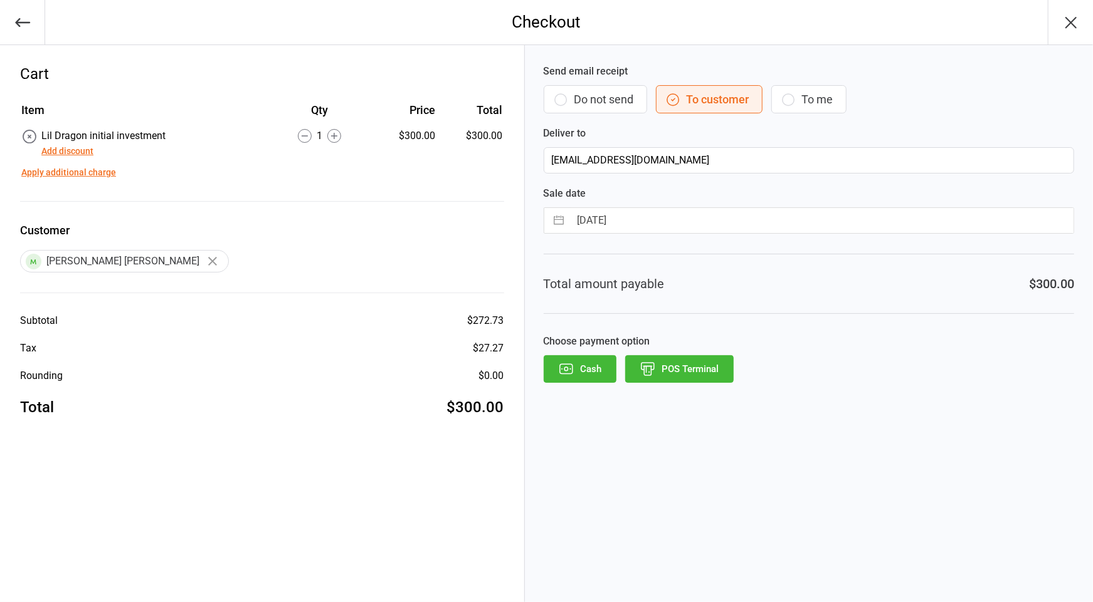
click at [63, 150] on button "Add discount" at bounding box center [67, 151] width 52 height 13
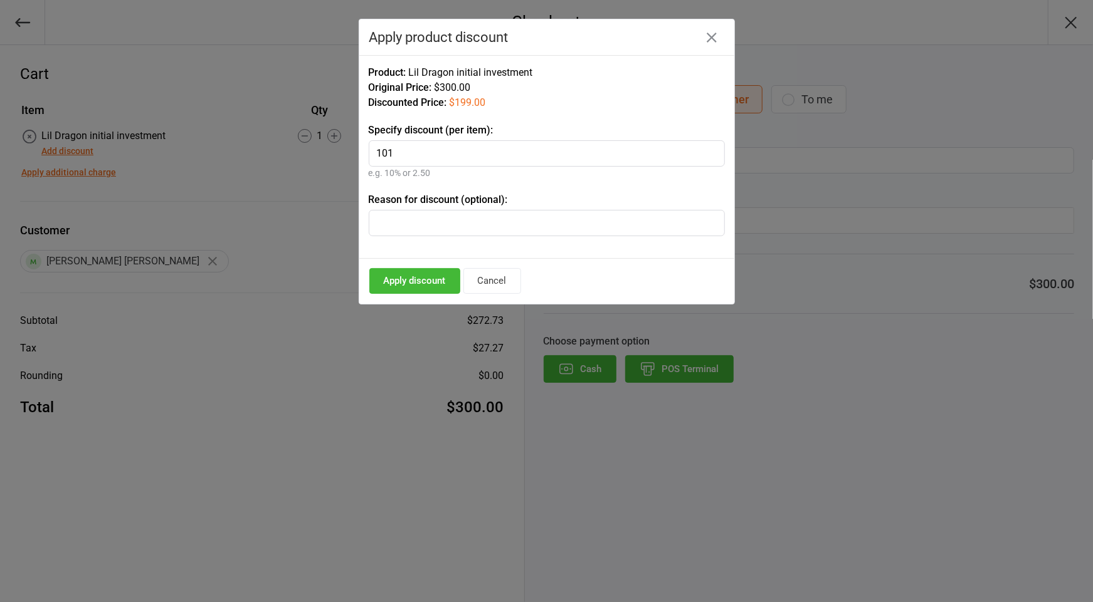
type input "101"
drag, startPoint x: 431, startPoint y: 284, endPoint x: 562, endPoint y: 349, distance: 146.3
click at [430, 284] on button "Apply discount" at bounding box center [414, 281] width 91 height 26
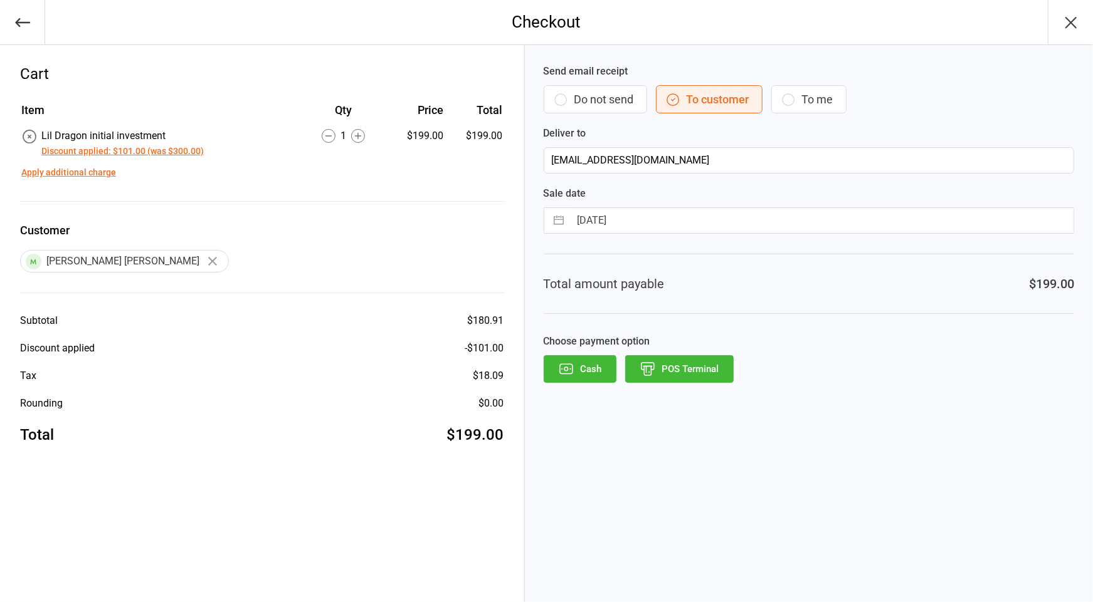
drag, startPoint x: 589, startPoint y: 95, endPoint x: 629, endPoint y: 126, distance: 50.5
click at [590, 96] on button "Do not send" at bounding box center [594, 99] width 103 height 28
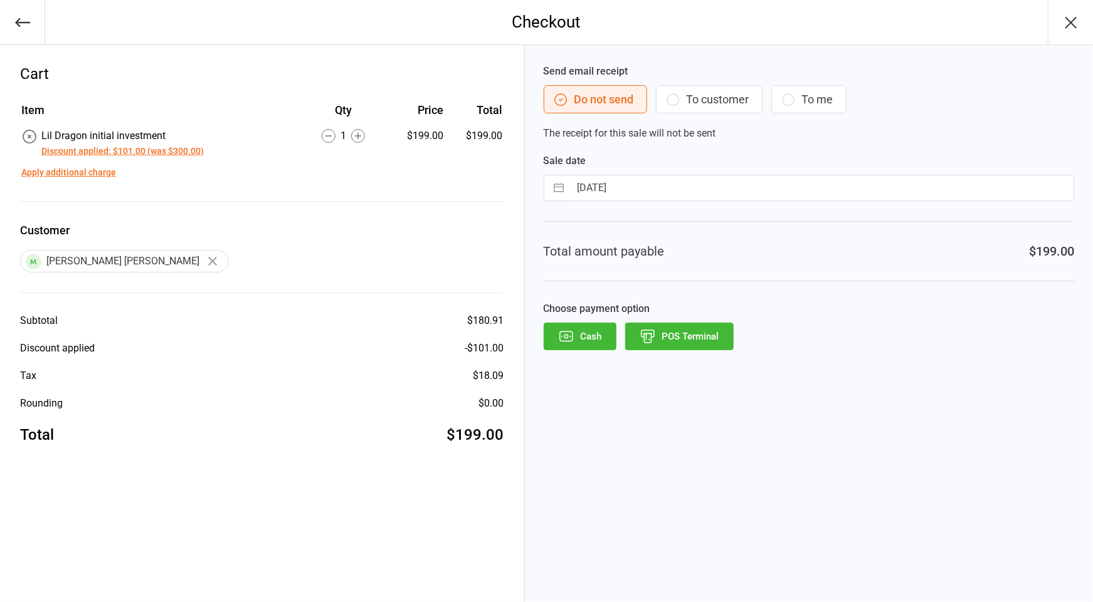
click at [696, 337] on button "POS Terminal" at bounding box center [679, 337] width 108 height 28
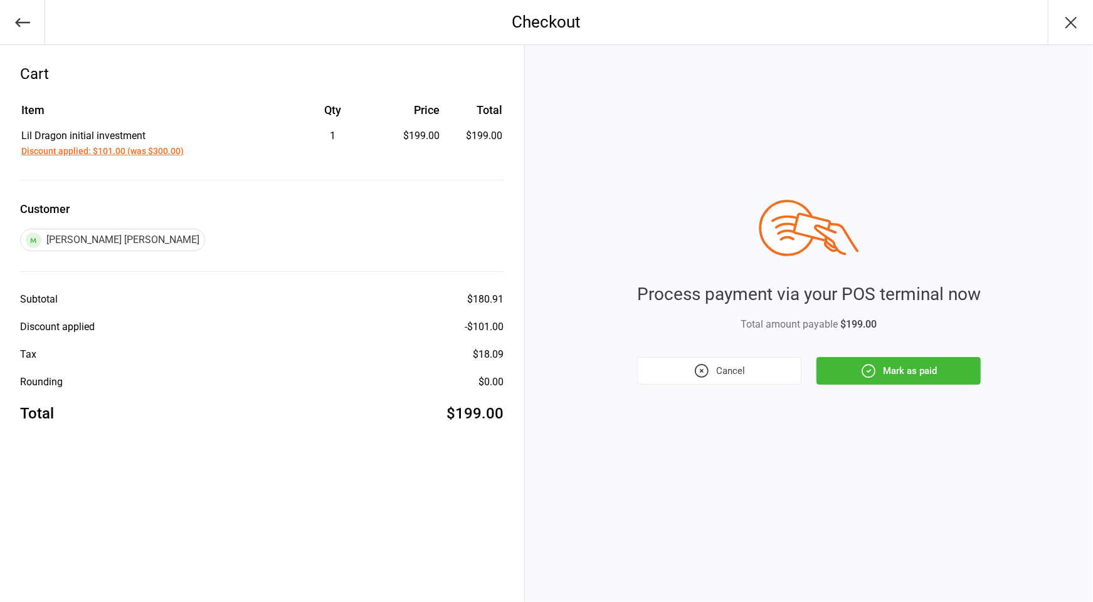
click at [905, 375] on button "Mark as paid" at bounding box center [898, 371] width 164 height 28
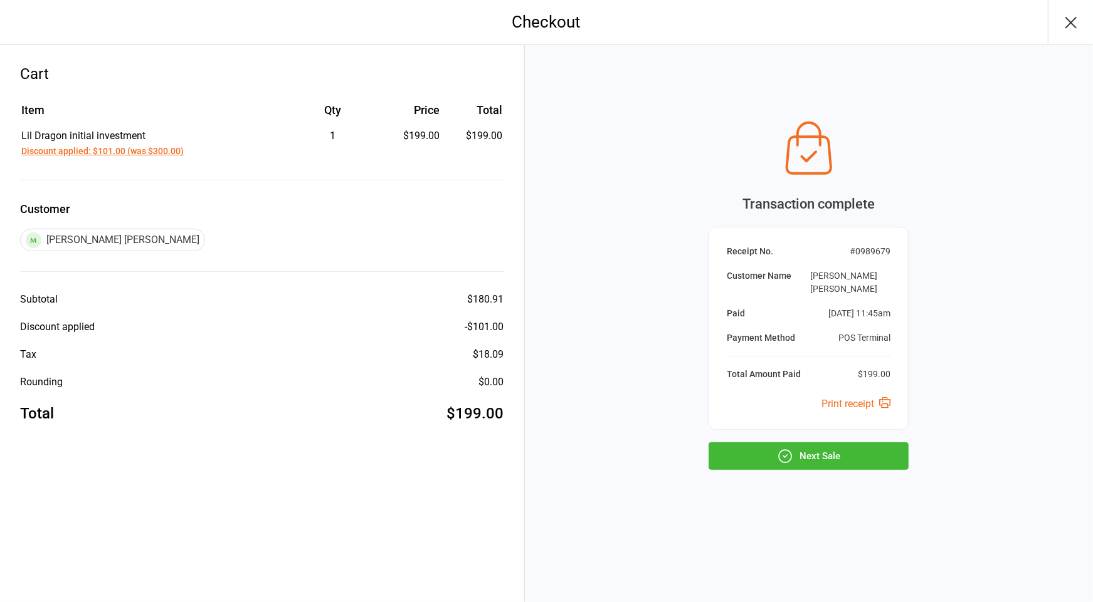
click at [876, 443] on button "Next Sale" at bounding box center [808, 457] width 200 height 28
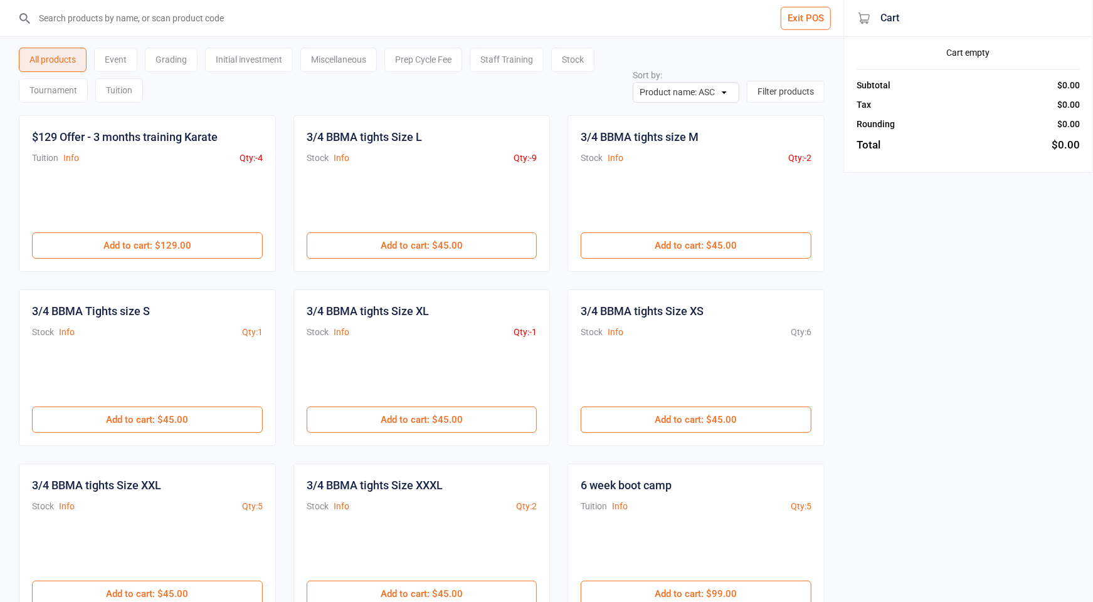
click at [202, 23] on input "search" at bounding box center [429, 18] width 793 height 36
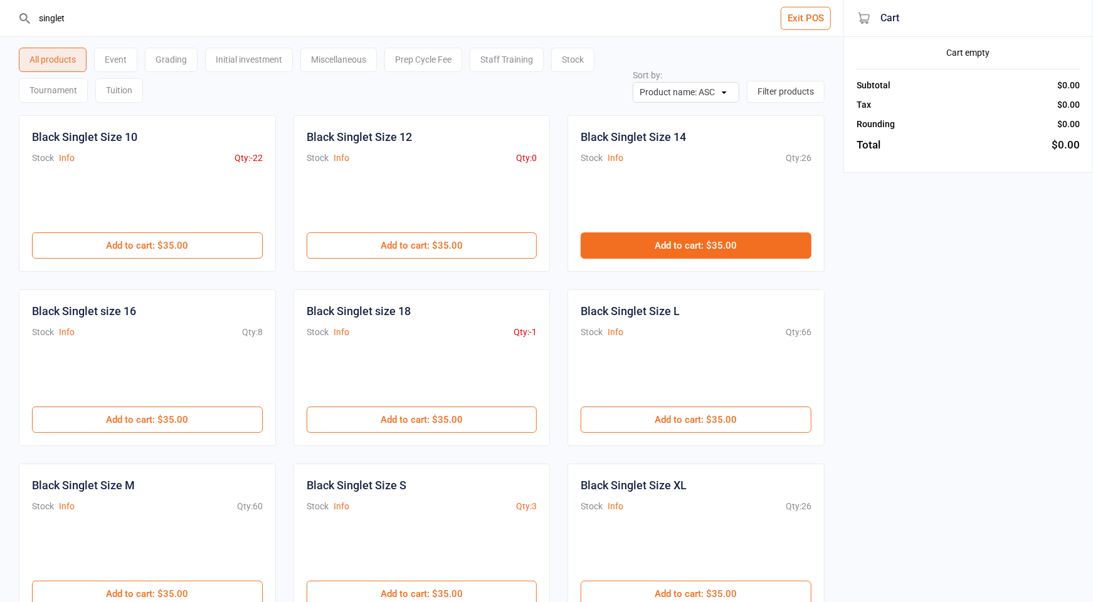
type input "singlet"
click at [666, 250] on button "Add to cart : $35.00" at bounding box center [695, 246] width 231 height 26
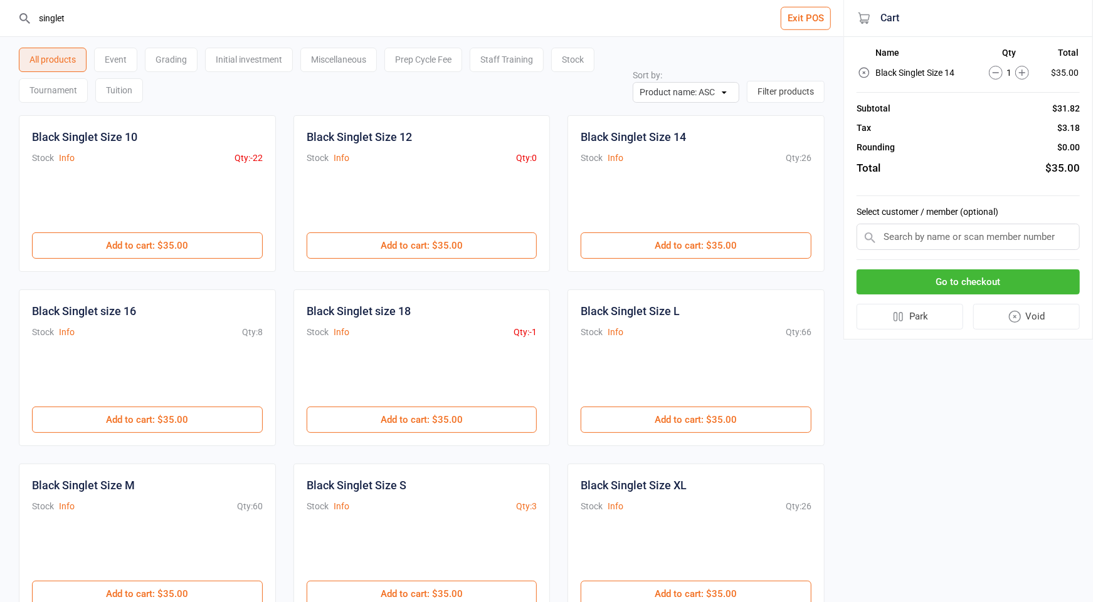
click at [985, 238] on input "text" at bounding box center [967, 237] width 223 height 26
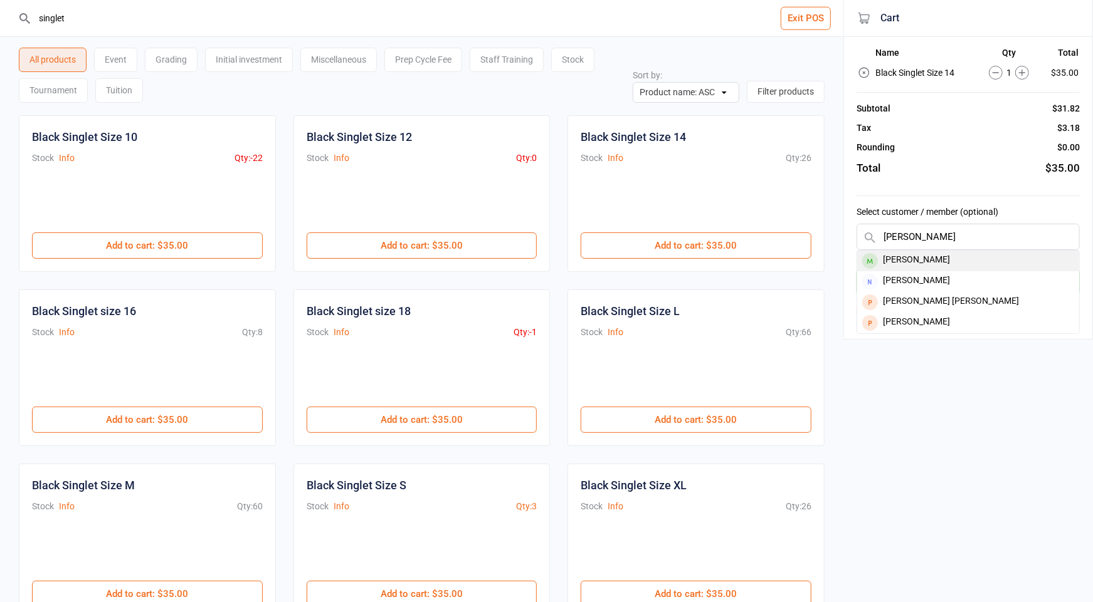
type input "wolfe"
click at [941, 255] on div "[PERSON_NAME]" at bounding box center [968, 261] width 222 height 21
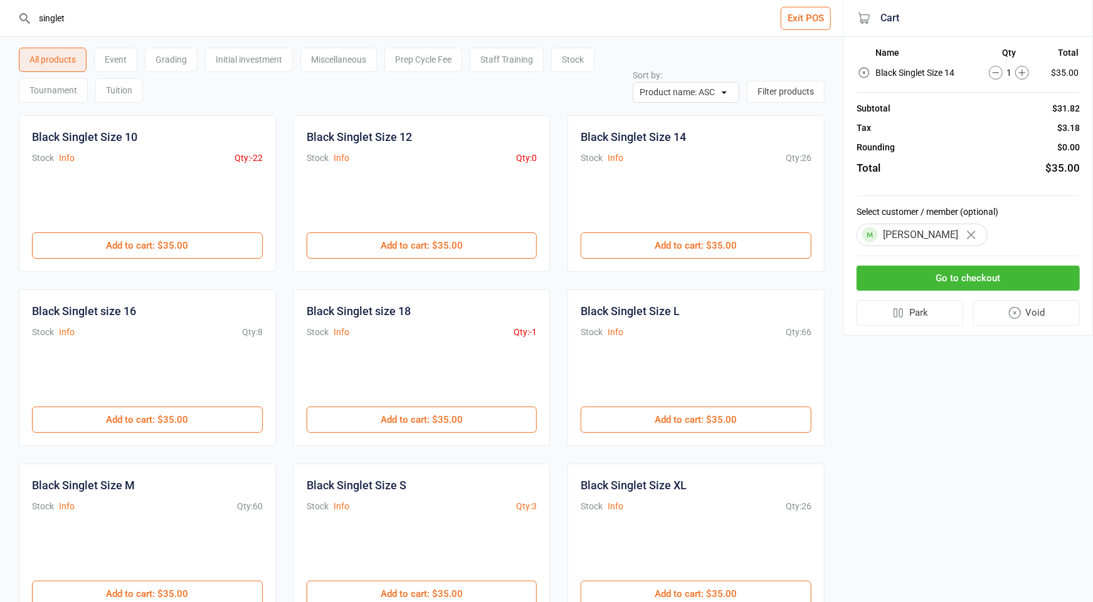
click at [946, 279] on button "Go to checkout" at bounding box center [967, 279] width 223 height 26
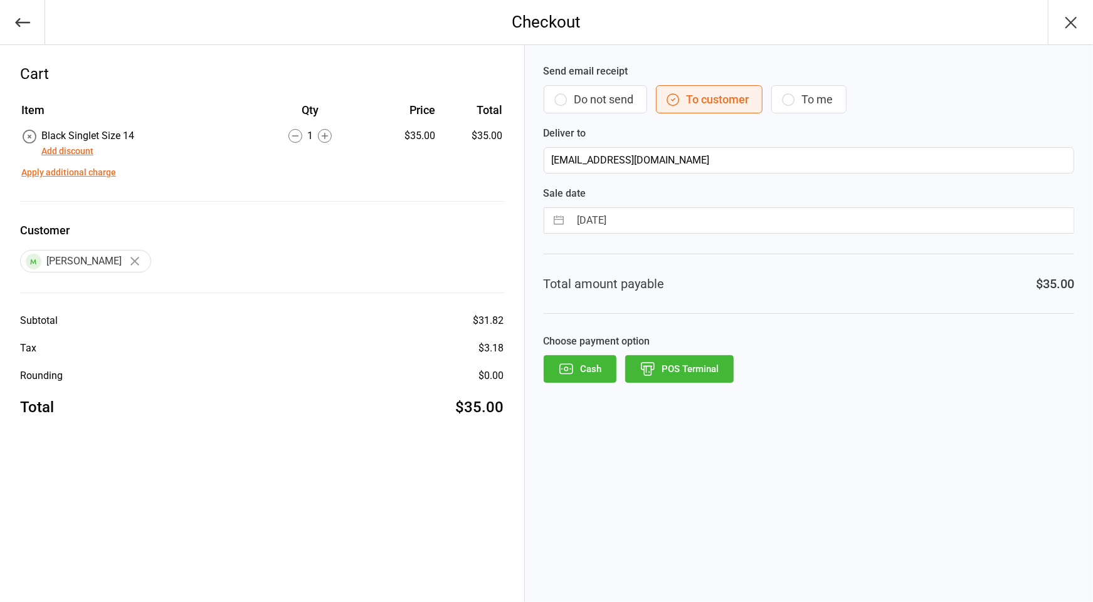
drag, startPoint x: 70, startPoint y: 154, endPoint x: 84, endPoint y: 154, distance: 13.8
click at [70, 154] on button "Add discount" at bounding box center [67, 151] width 52 height 13
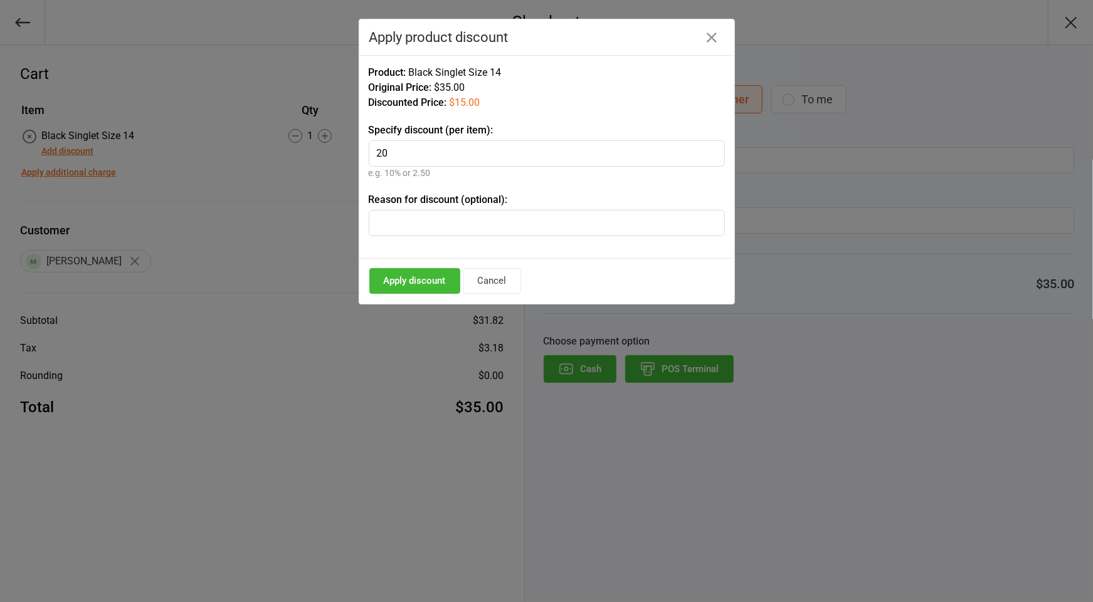
type input "20"
click at [394, 273] on button "Apply discount" at bounding box center [414, 281] width 91 height 26
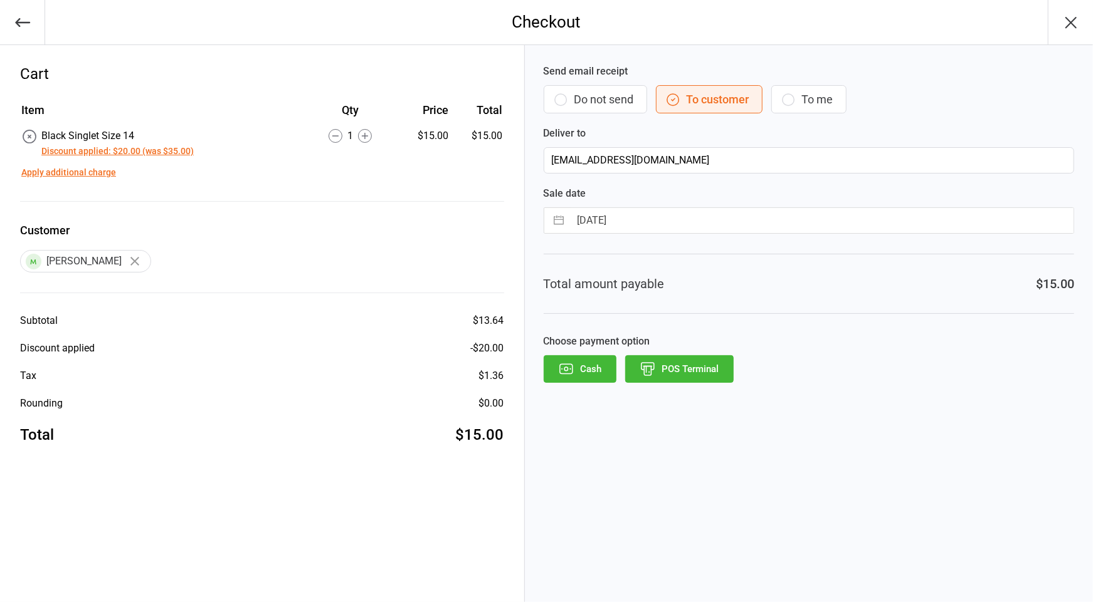
drag, startPoint x: 599, startPoint y: 93, endPoint x: 706, endPoint y: 288, distance: 222.2
click at [599, 93] on button "Do not send" at bounding box center [594, 99] width 103 height 28
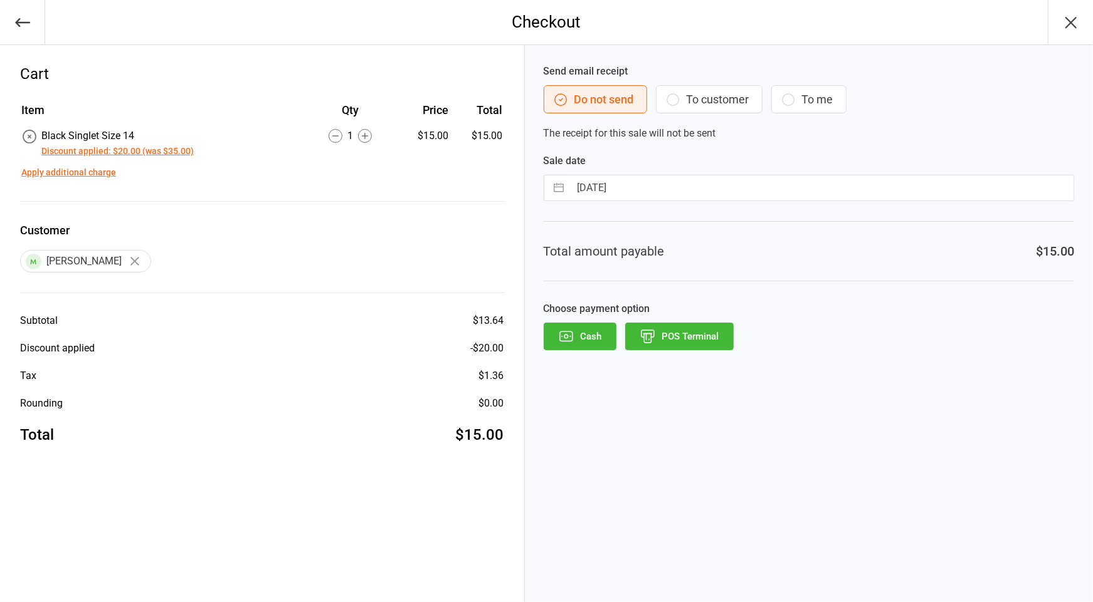
click at [685, 335] on button "POS Terminal" at bounding box center [679, 337] width 108 height 28
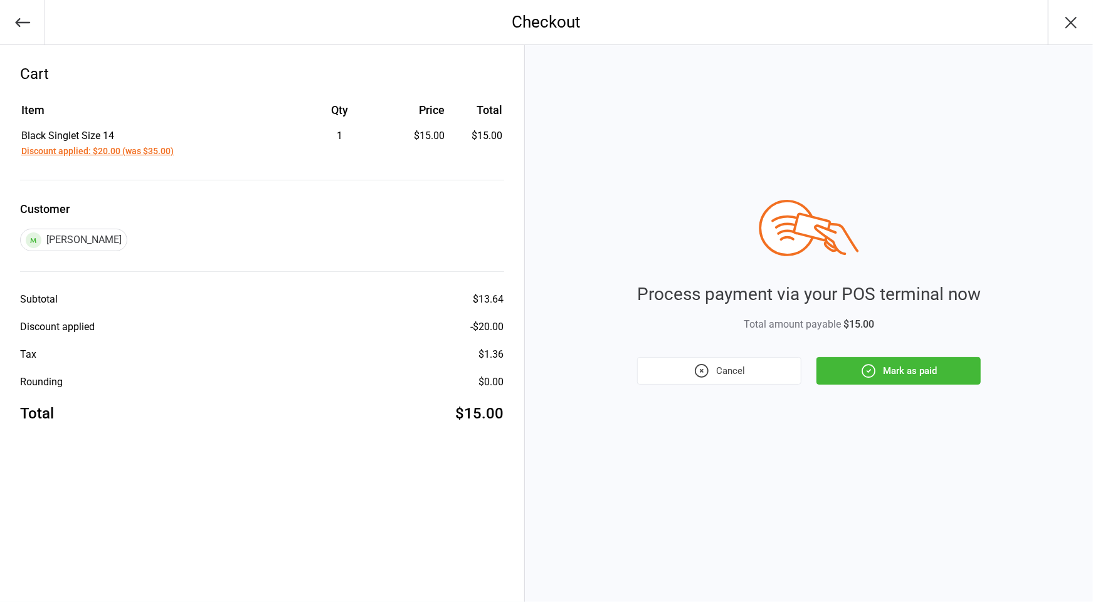
click at [852, 367] on button "Mark as paid" at bounding box center [898, 371] width 164 height 28
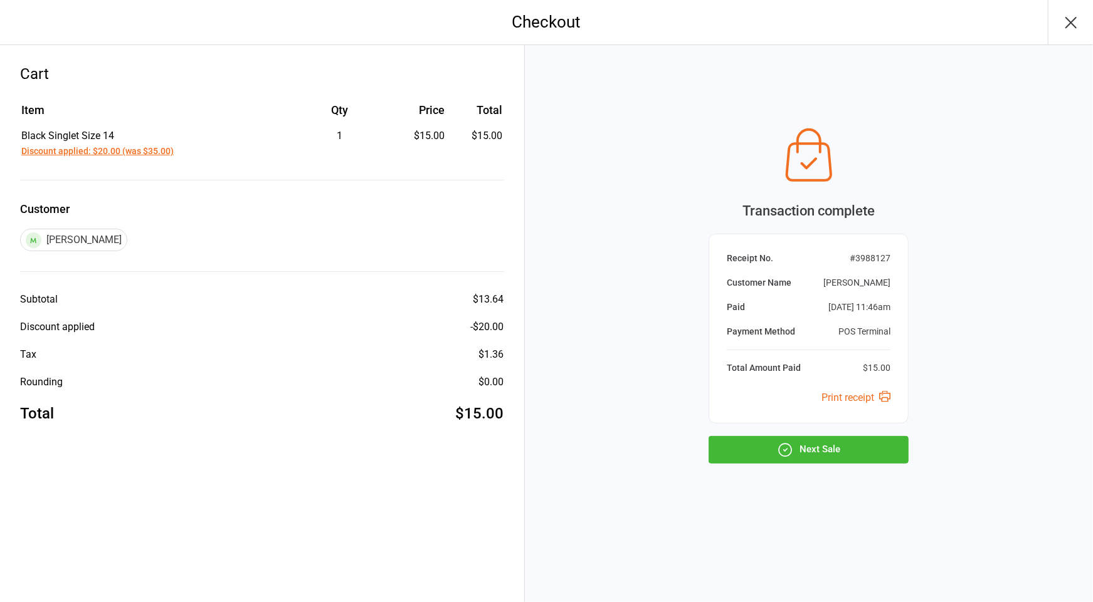
click at [864, 444] on button "Next Sale" at bounding box center [808, 450] width 200 height 28
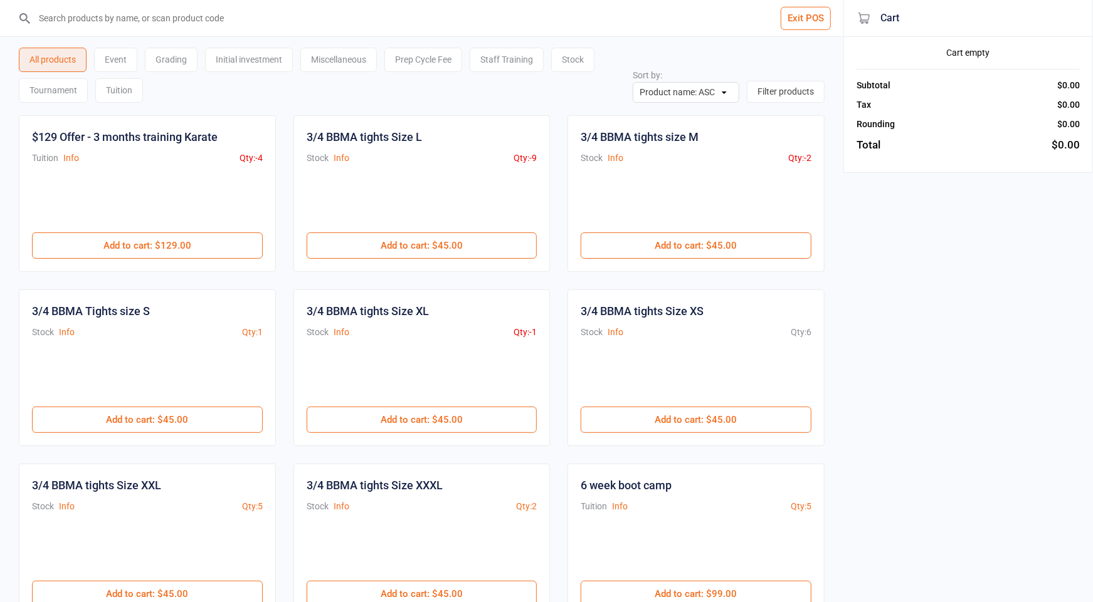
scroll to position [1, 0]
click at [83, 11] on input "search" at bounding box center [429, 17] width 793 height 36
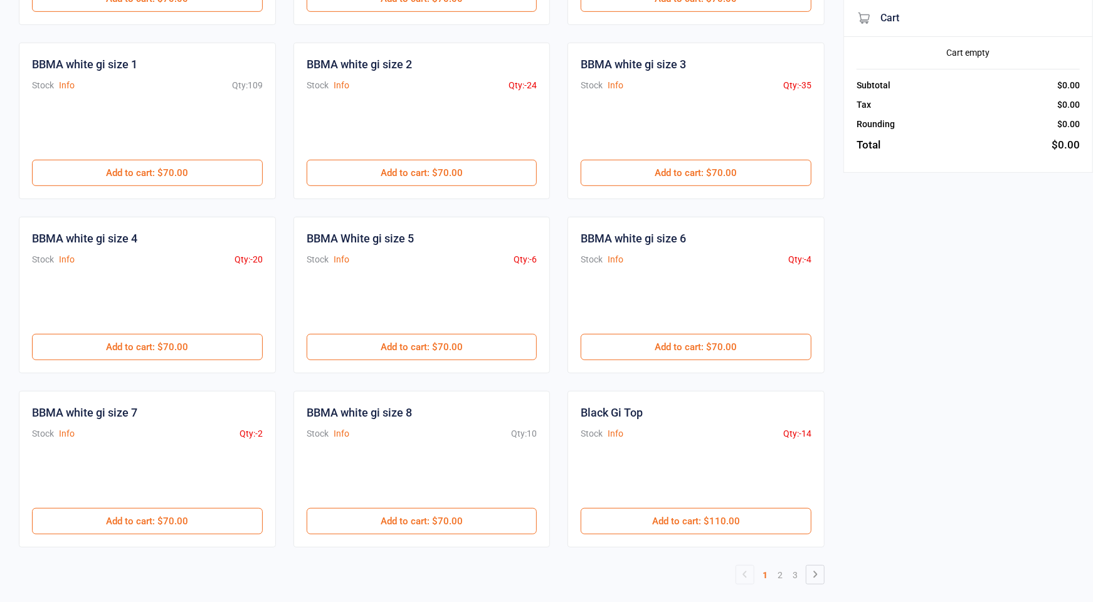
scroll to position [427, 0]
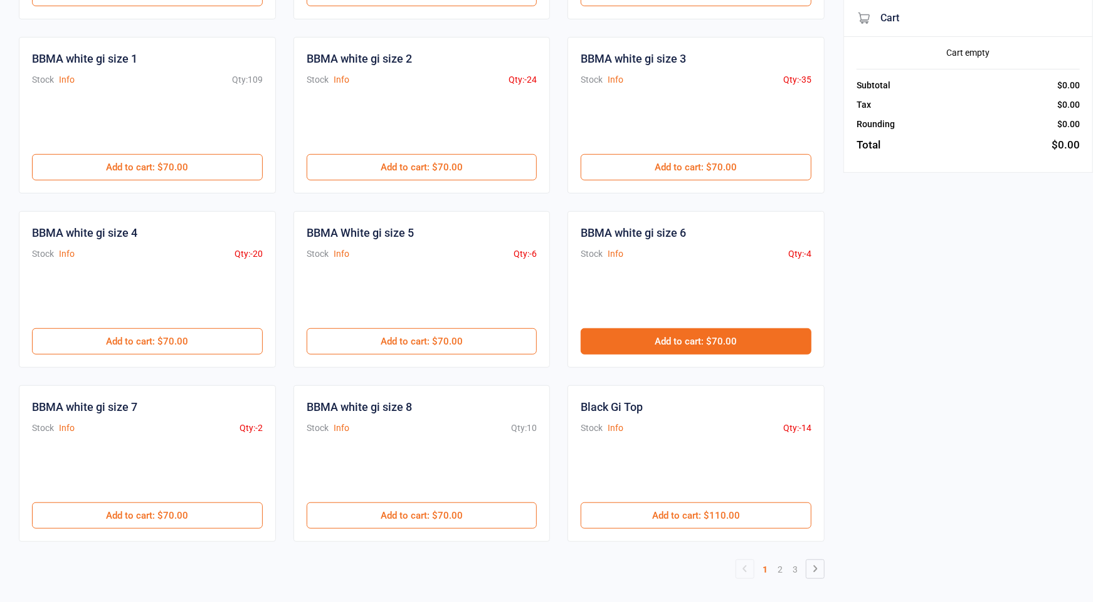
type input "gi"
click at [723, 341] on button "Add to cart : $70.00" at bounding box center [695, 341] width 231 height 26
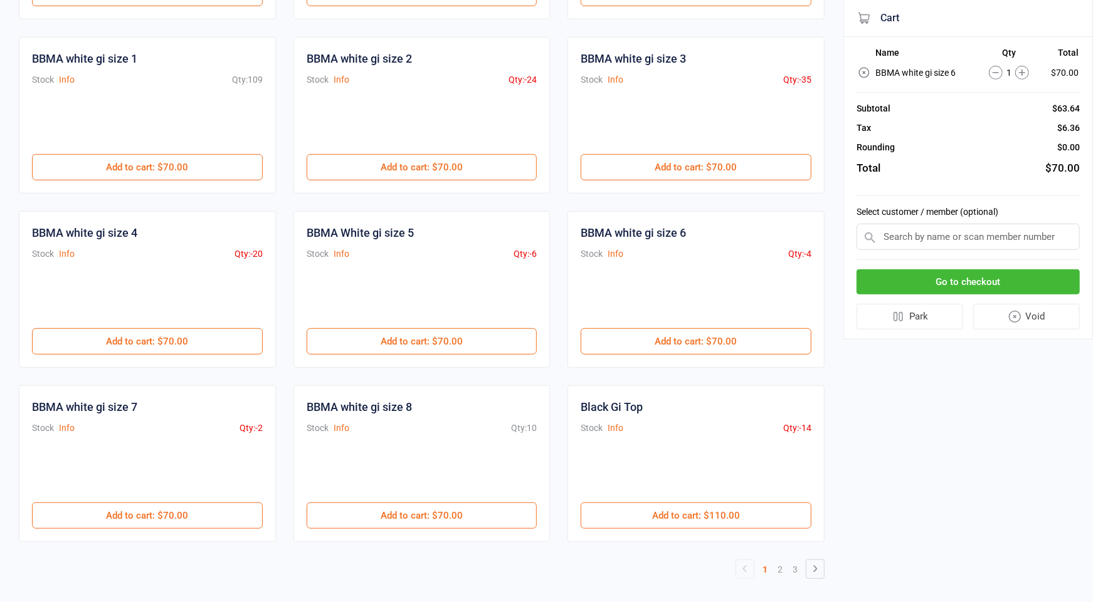
click at [923, 239] on input "text" at bounding box center [967, 237] width 223 height 26
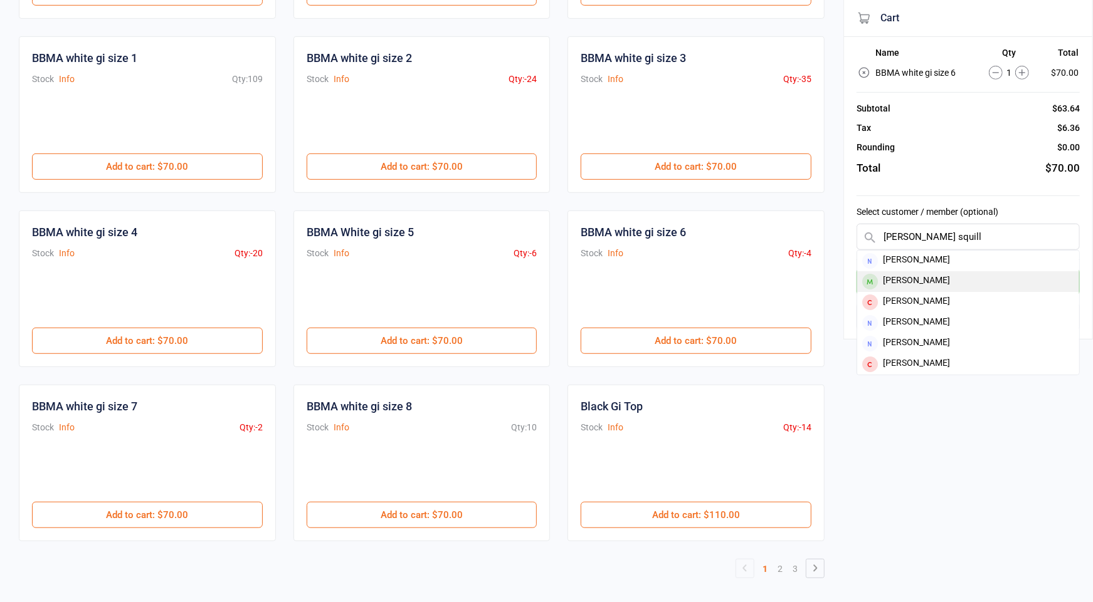
type input "christ squill"
click at [921, 273] on div "[PERSON_NAME]" at bounding box center [968, 281] width 222 height 21
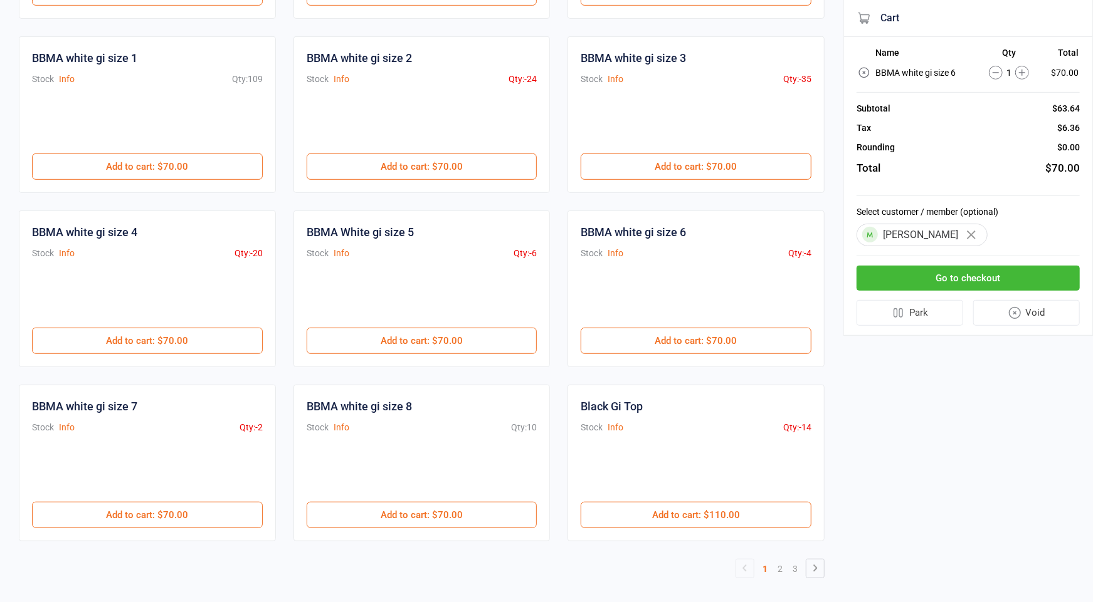
click at [930, 275] on button "Go to checkout" at bounding box center [967, 279] width 223 height 26
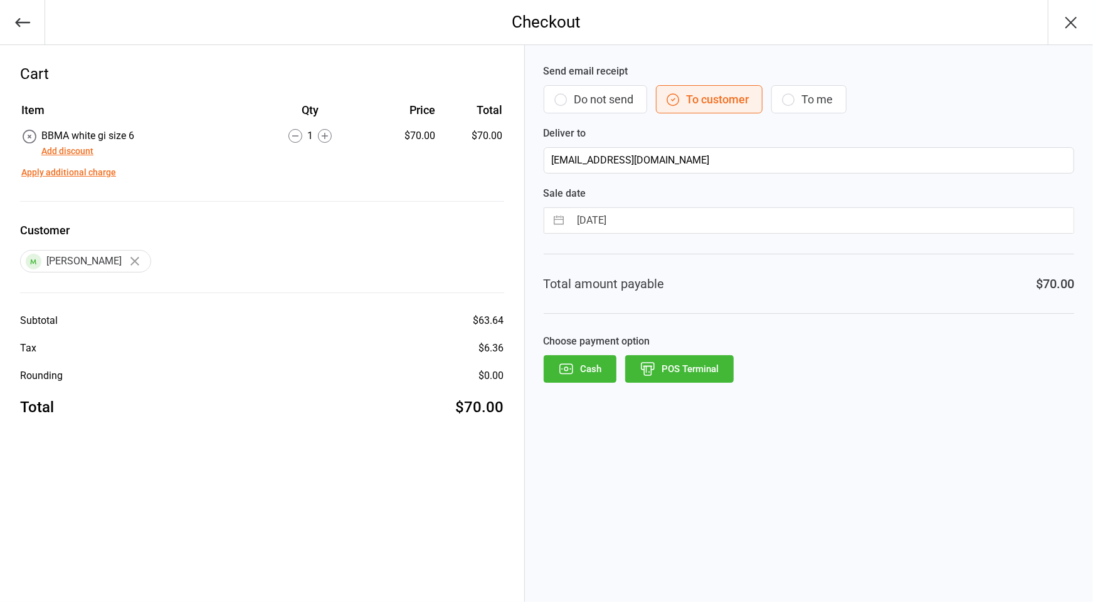
click at [41, 148] on button "Add discount" at bounding box center [67, 151] width 52 height 13
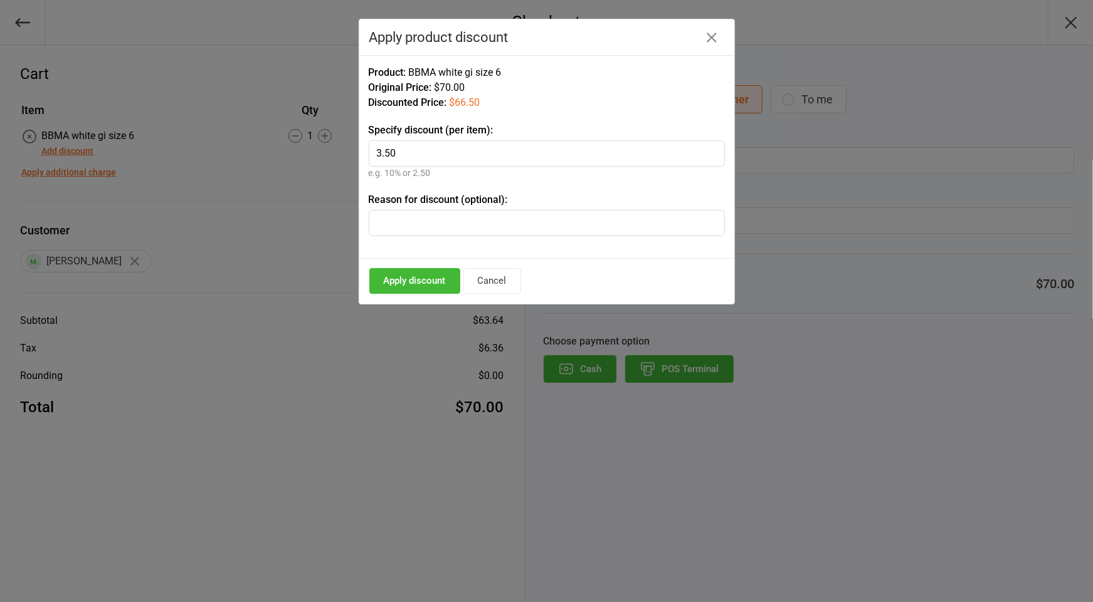
type input "3.50"
click at [404, 275] on button "Apply discount" at bounding box center [414, 281] width 91 height 26
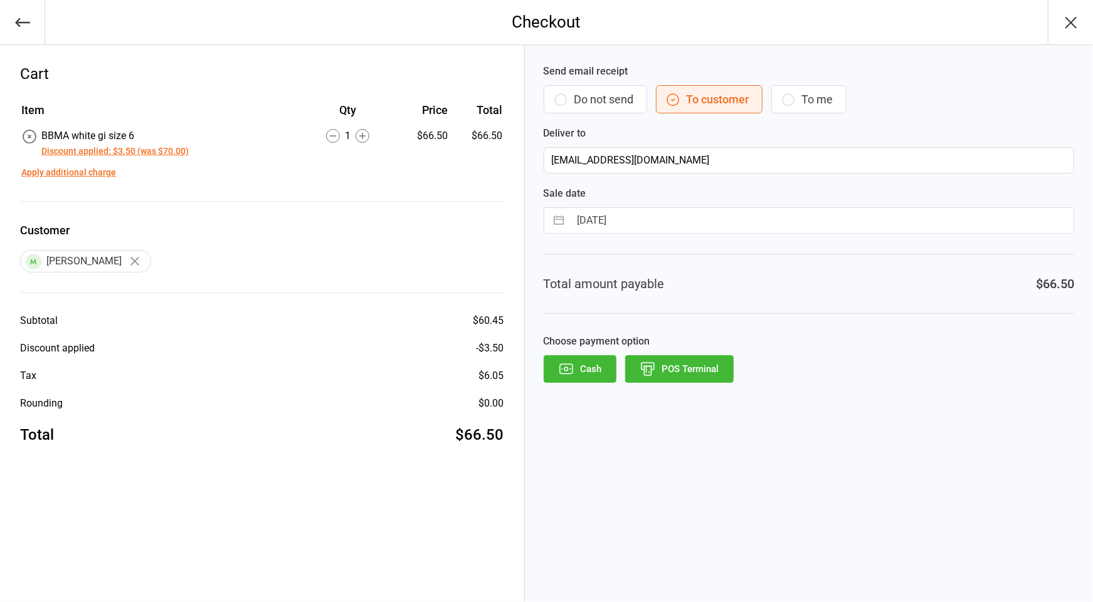
drag, startPoint x: 591, startPoint y: 92, endPoint x: 759, endPoint y: 373, distance: 327.2
click at [591, 92] on button "Do not send" at bounding box center [594, 99] width 103 height 28
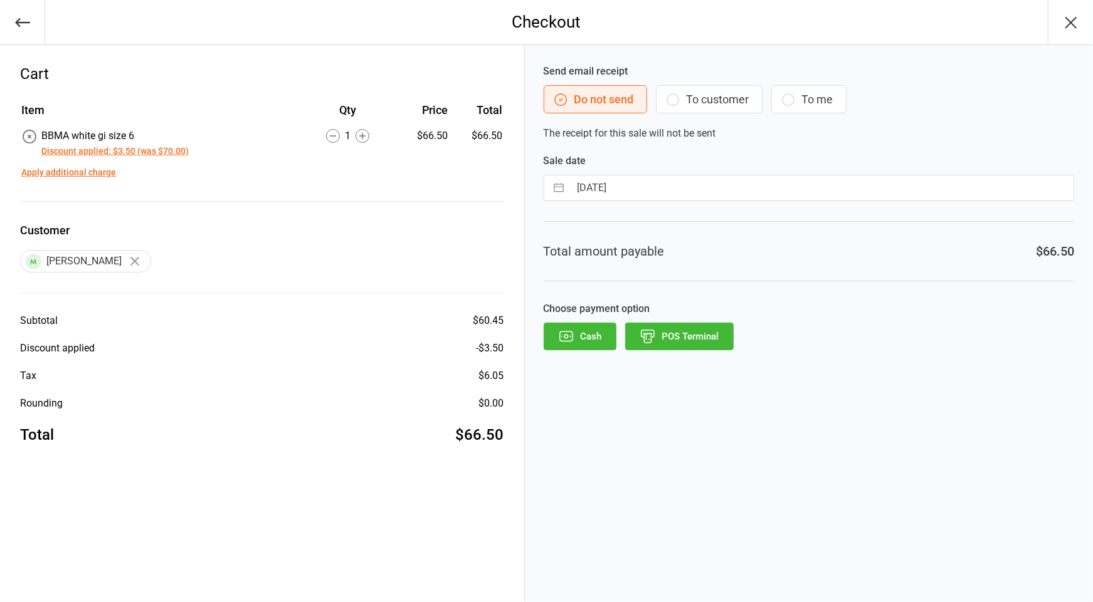
click at [700, 340] on button "POS Terminal" at bounding box center [679, 337] width 108 height 28
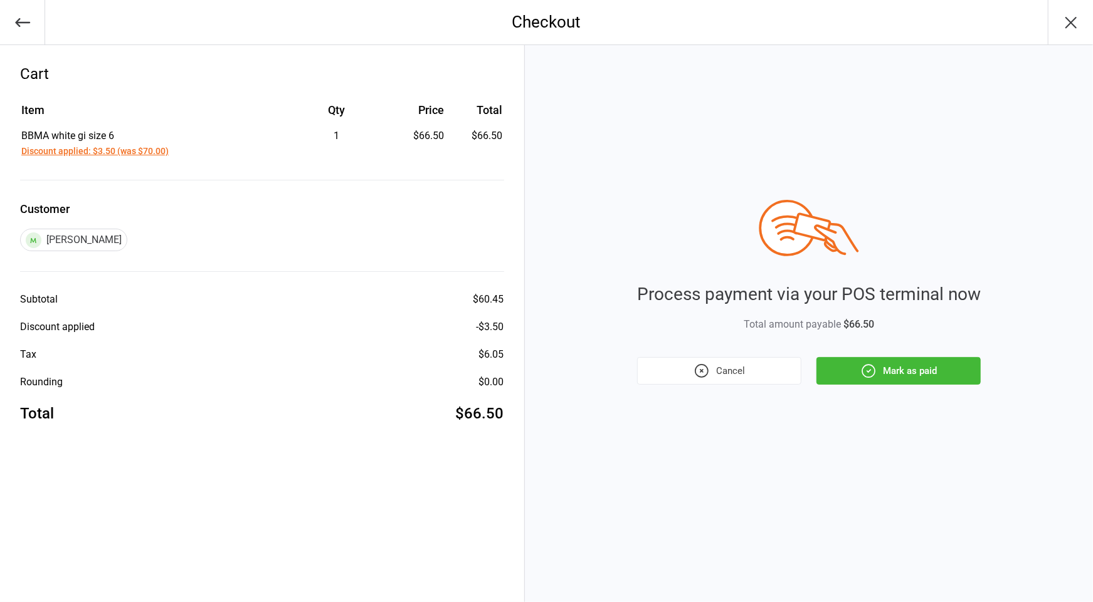
click at [925, 374] on button "Mark as paid" at bounding box center [898, 371] width 164 height 28
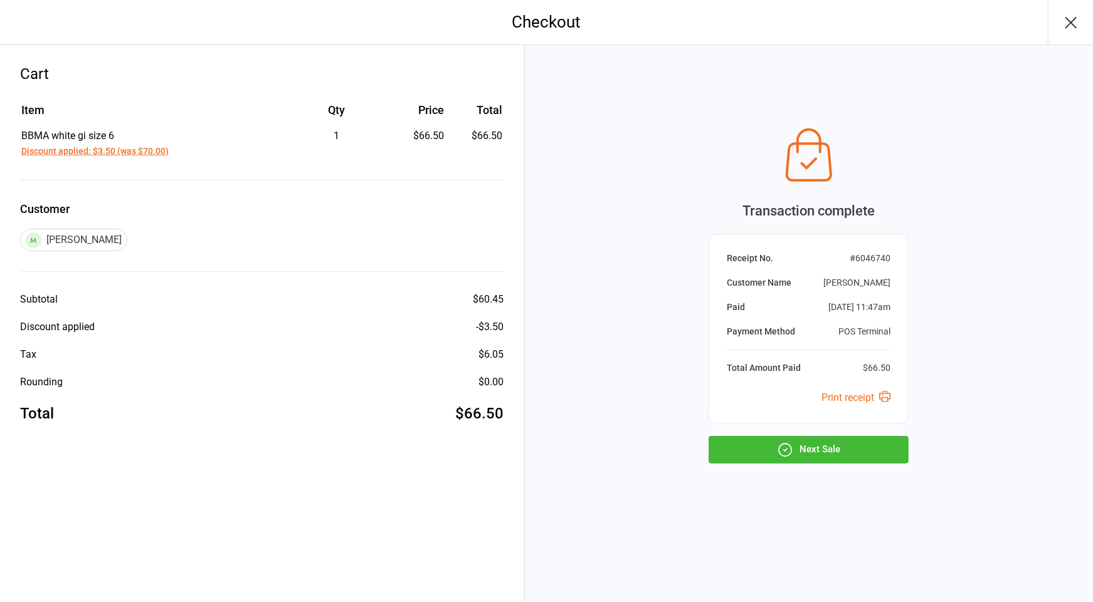
click at [857, 455] on button "Next Sale" at bounding box center [808, 450] width 200 height 28
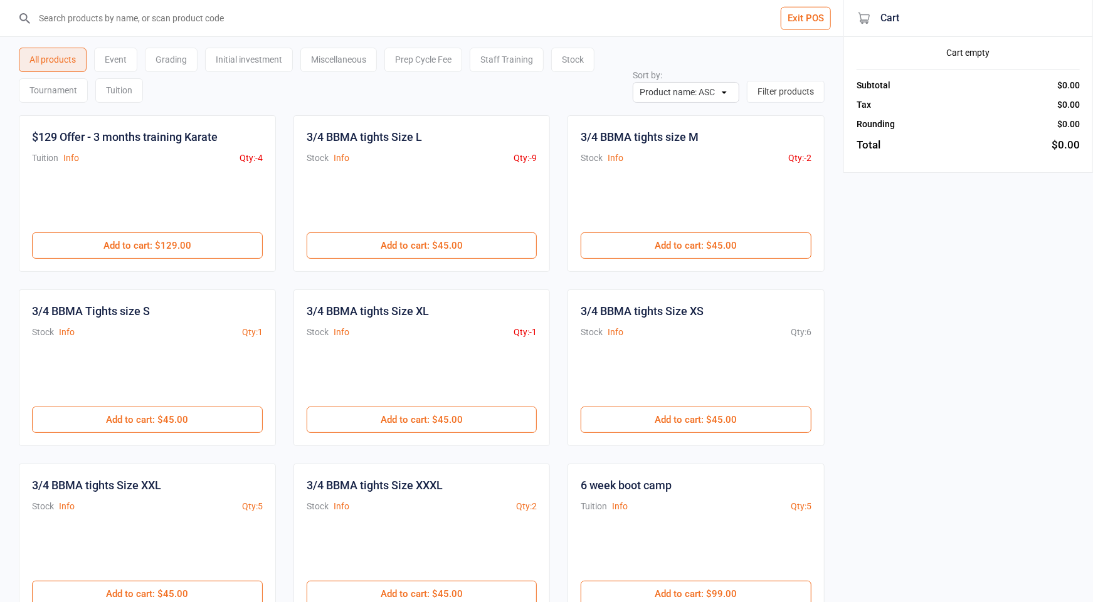
click at [256, 8] on input "search" at bounding box center [429, 18] width 793 height 36
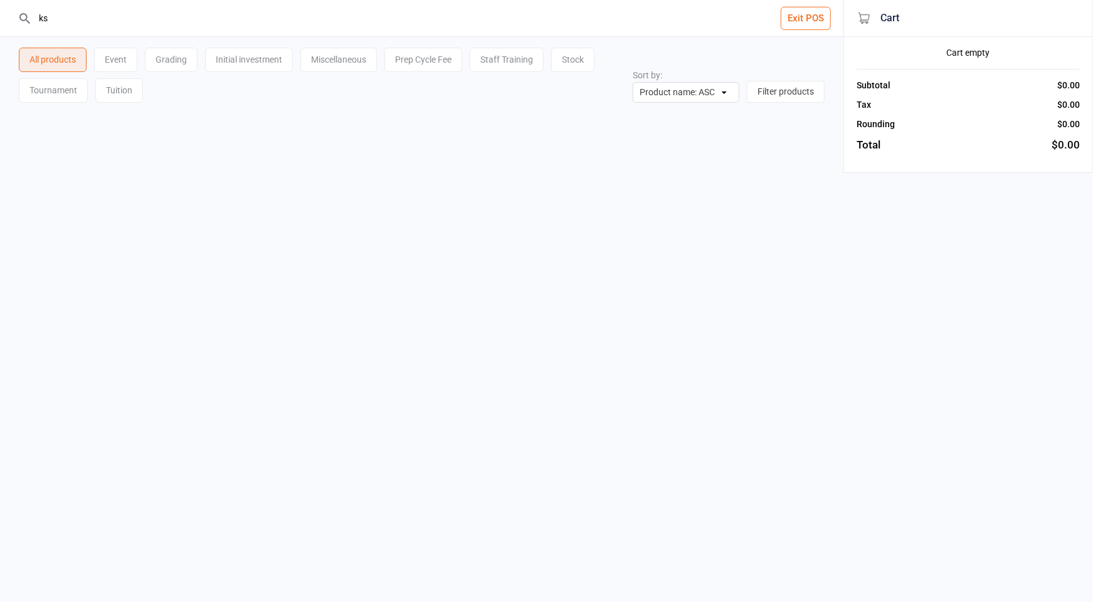
type input "k"
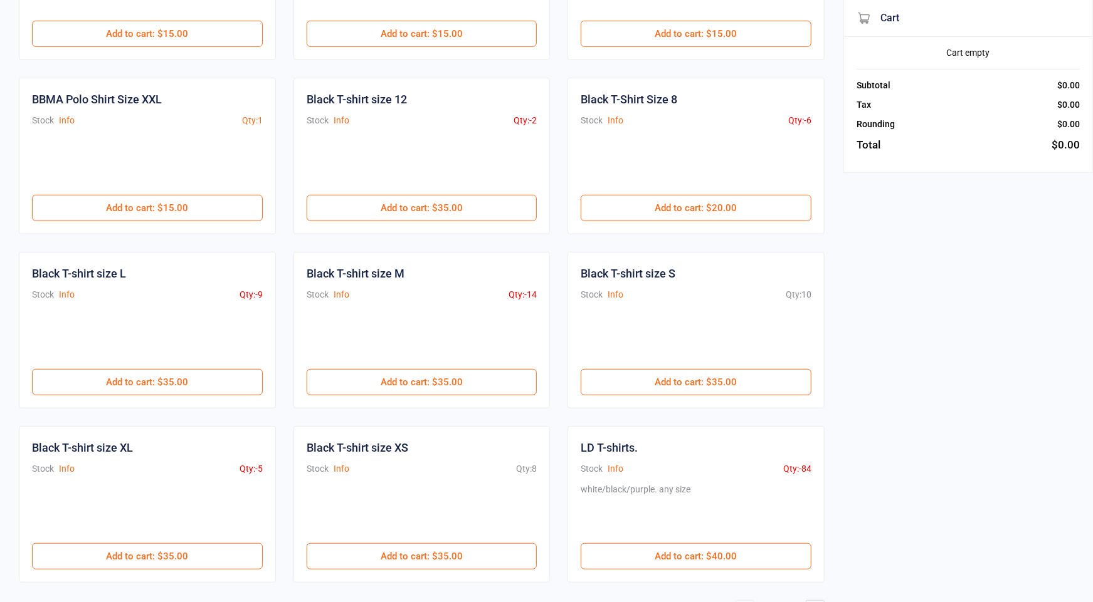
scroll to position [427, 0]
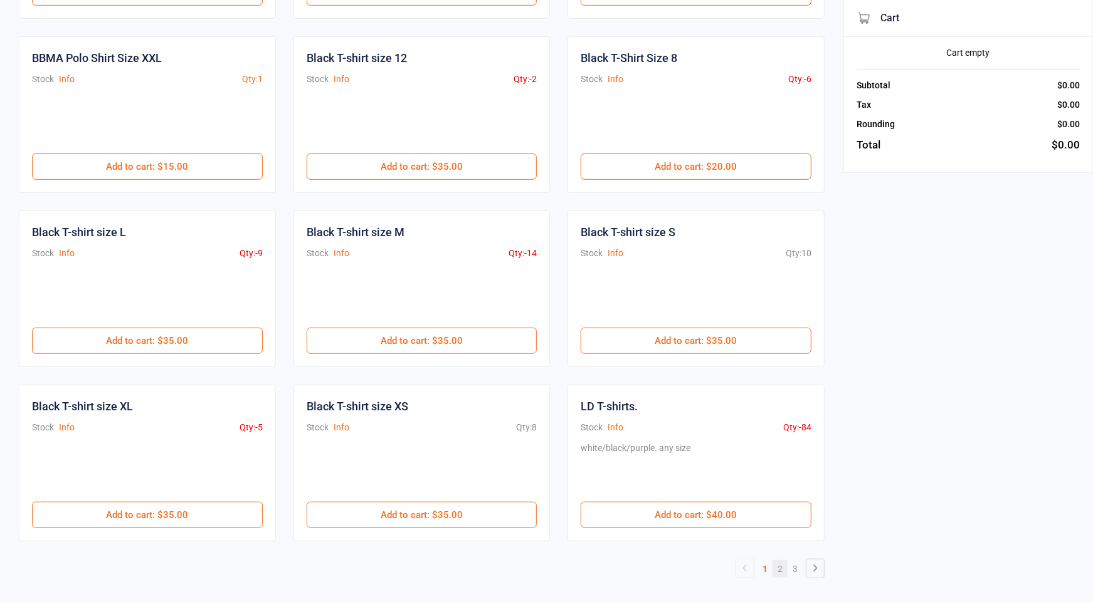
type input "shirt"
click at [779, 562] on link "2" at bounding box center [779, 569] width 15 height 18
click at [795, 561] on link "3" at bounding box center [794, 569] width 15 height 18
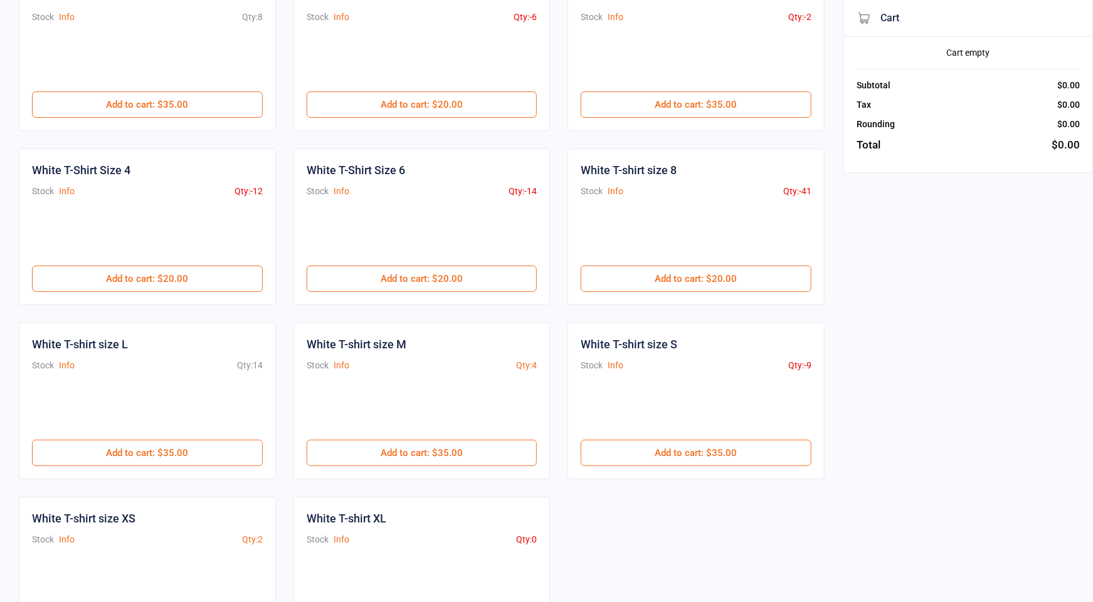
scroll to position [254, 0]
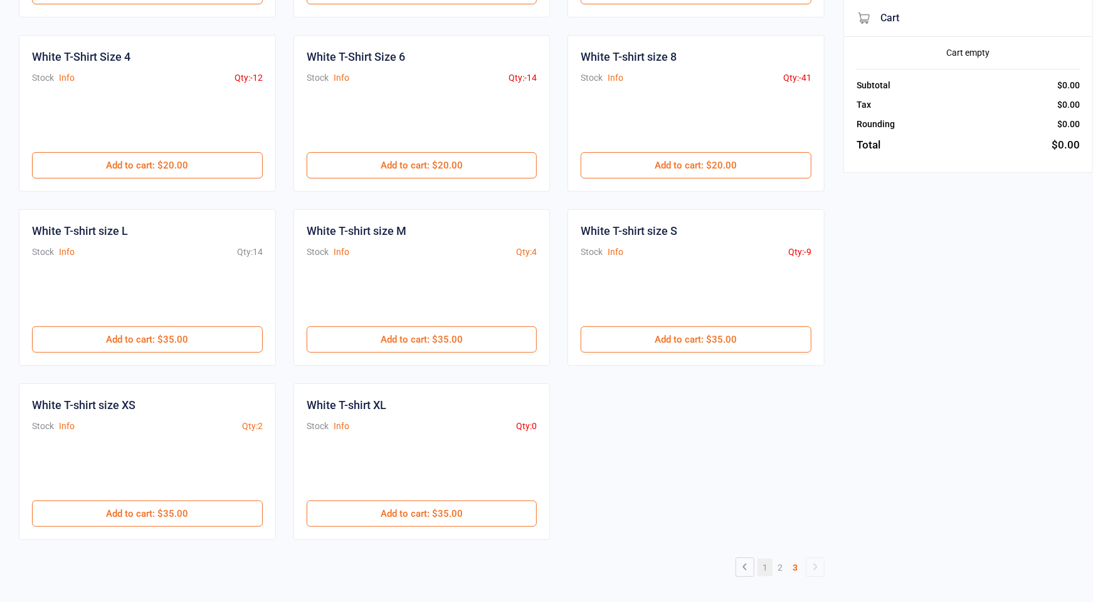
click at [765, 559] on link "1" at bounding box center [764, 568] width 15 height 18
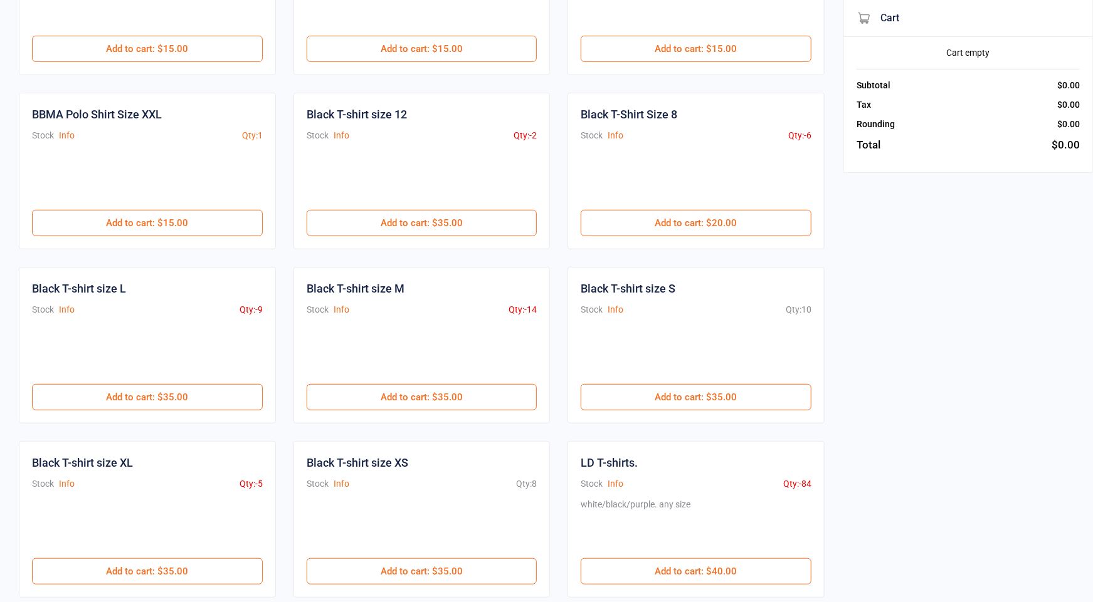
scroll to position [427, 0]
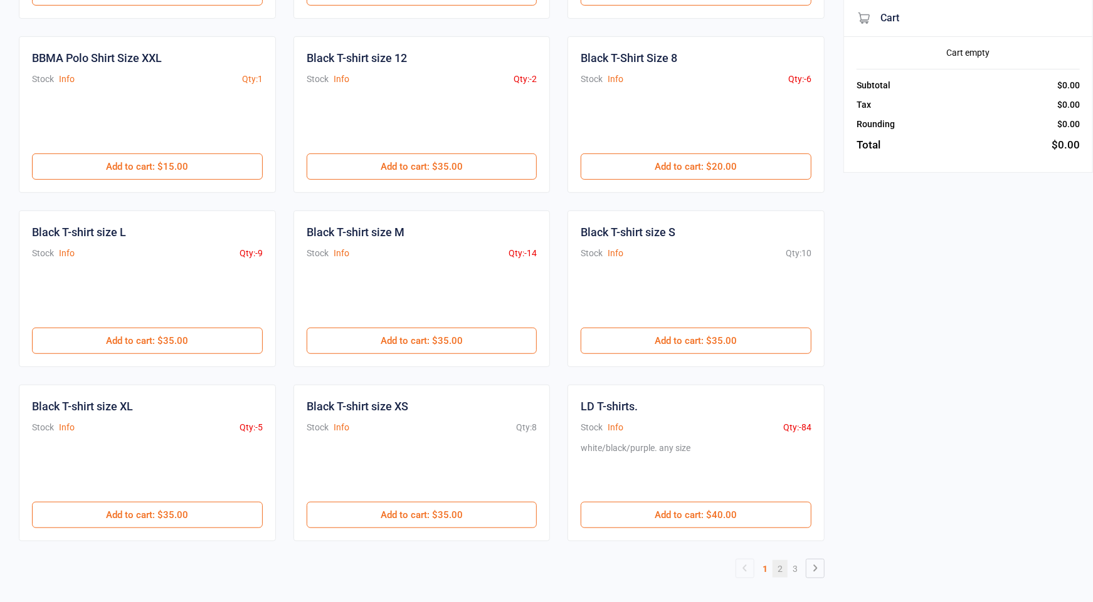
click at [780, 560] on link "2" at bounding box center [779, 569] width 15 height 18
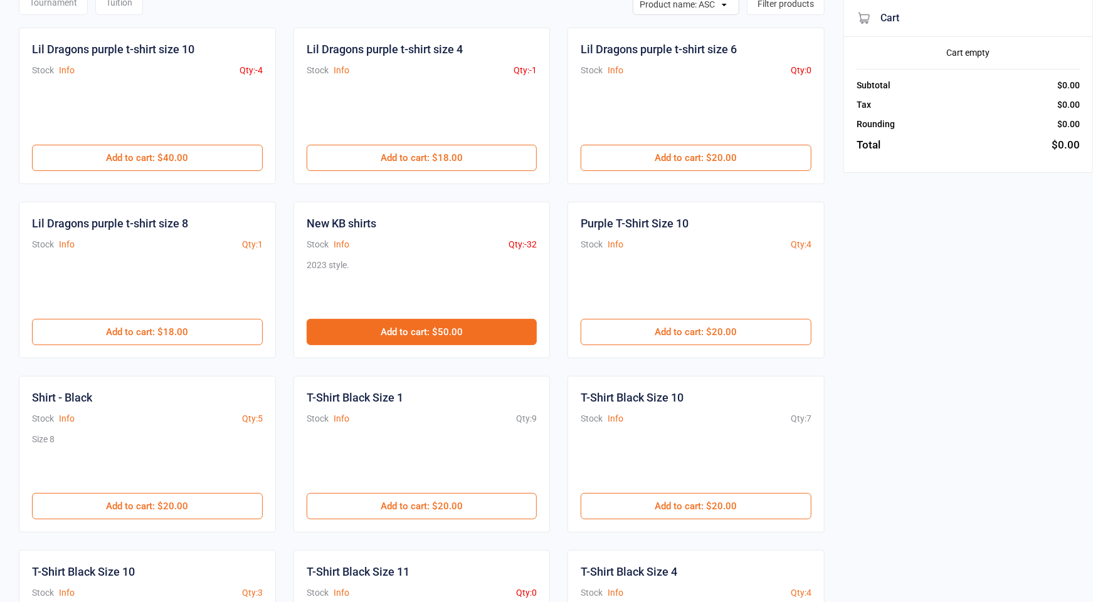
scroll to position [78, 0]
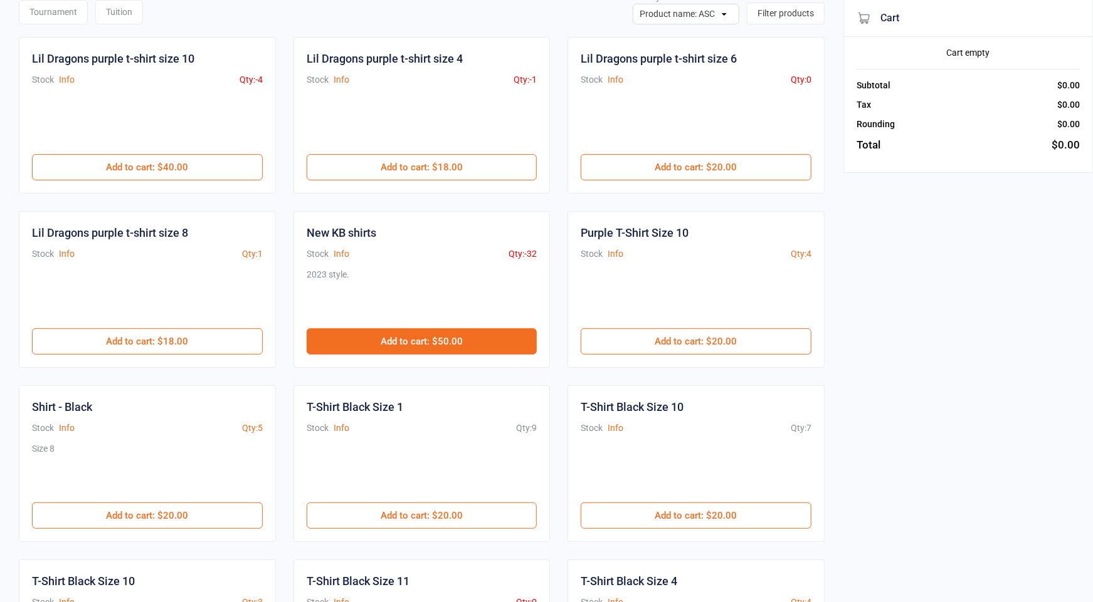
click at [448, 339] on button "Add to cart : $50.00" at bounding box center [422, 341] width 231 height 26
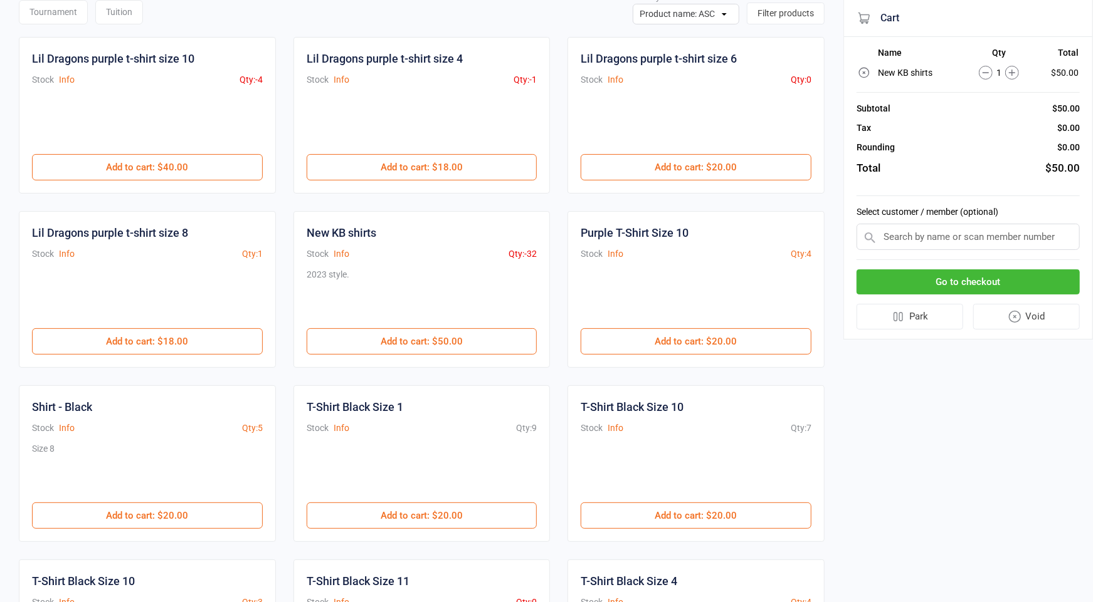
click at [915, 231] on input "text" at bounding box center [967, 237] width 223 height 26
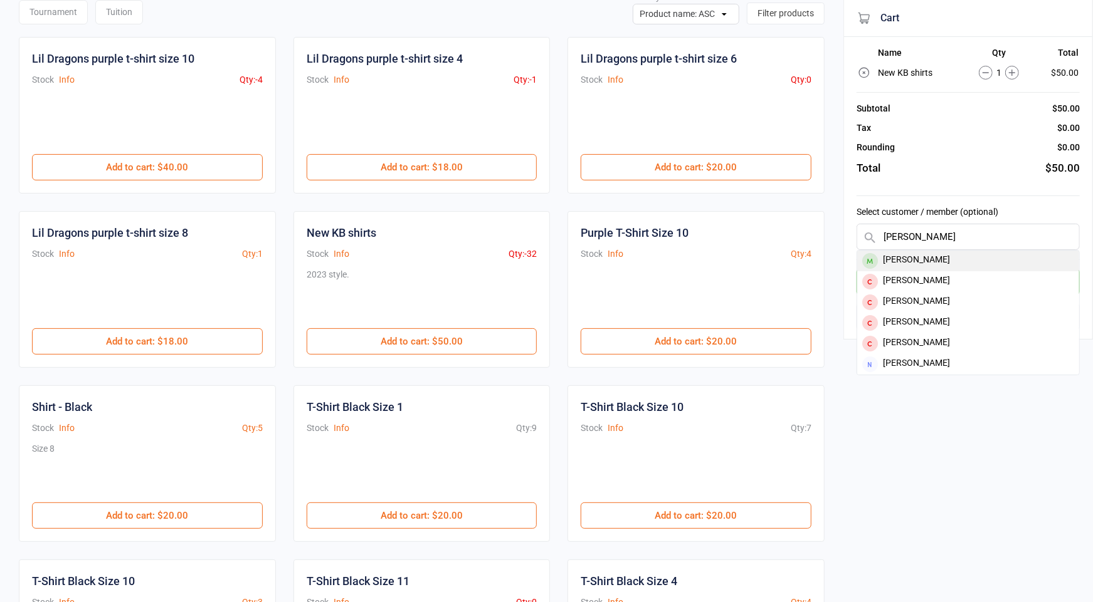
type input "ella williamson"
click at [884, 261] on div "[PERSON_NAME]" at bounding box center [968, 261] width 222 height 21
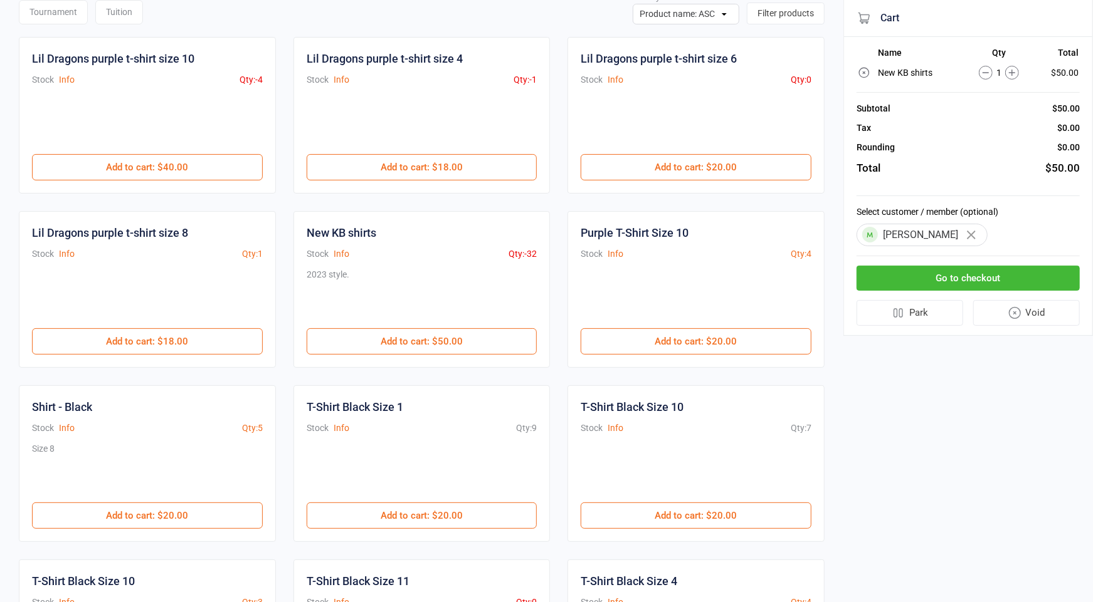
click at [924, 268] on button "Go to checkout" at bounding box center [967, 279] width 223 height 26
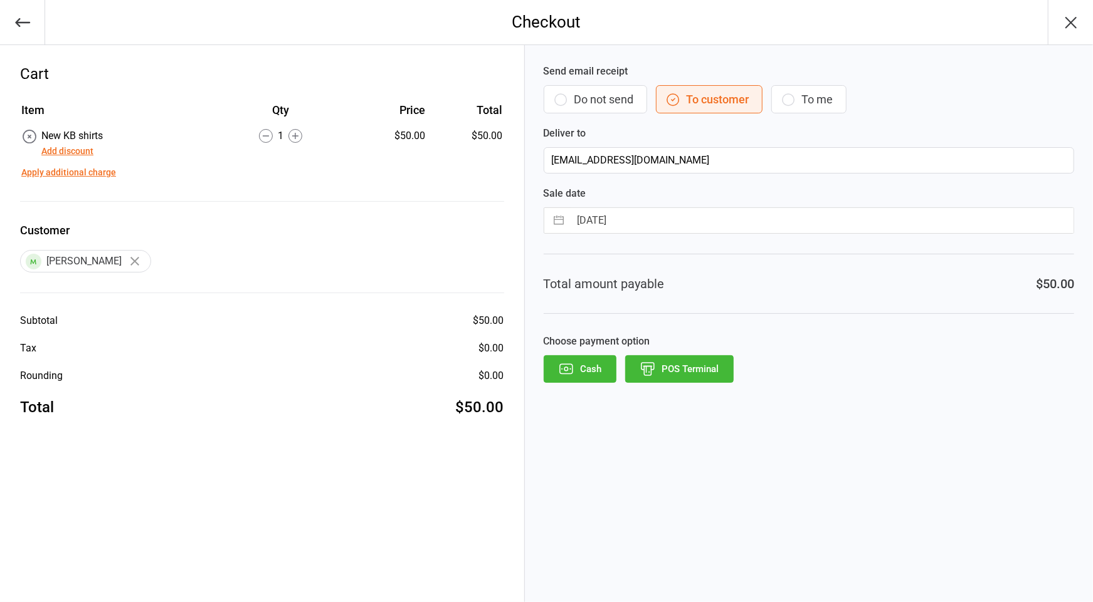
drag, startPoint x: 599, startPoint y: 105, endPoint x: 609, endPoint y: 115, distance: 14.6
click at [599, 105] on button "Do not send" at bounding box center [594, 99] width 103 height 28
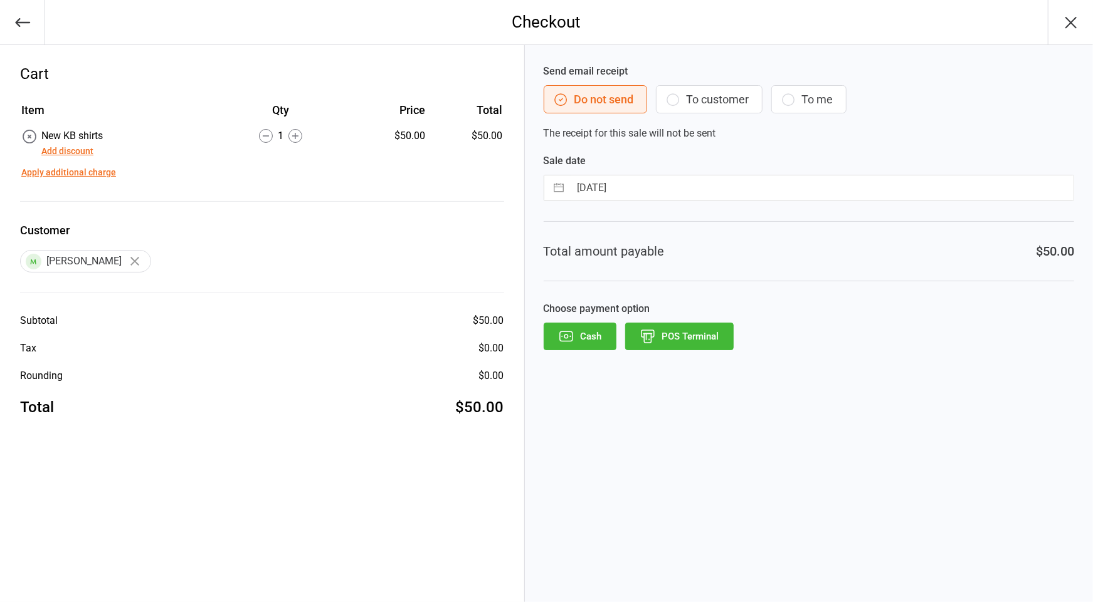
click at [680, 327] on button "POS Terminal" at bounding box center [679, 337] width 108 height 28
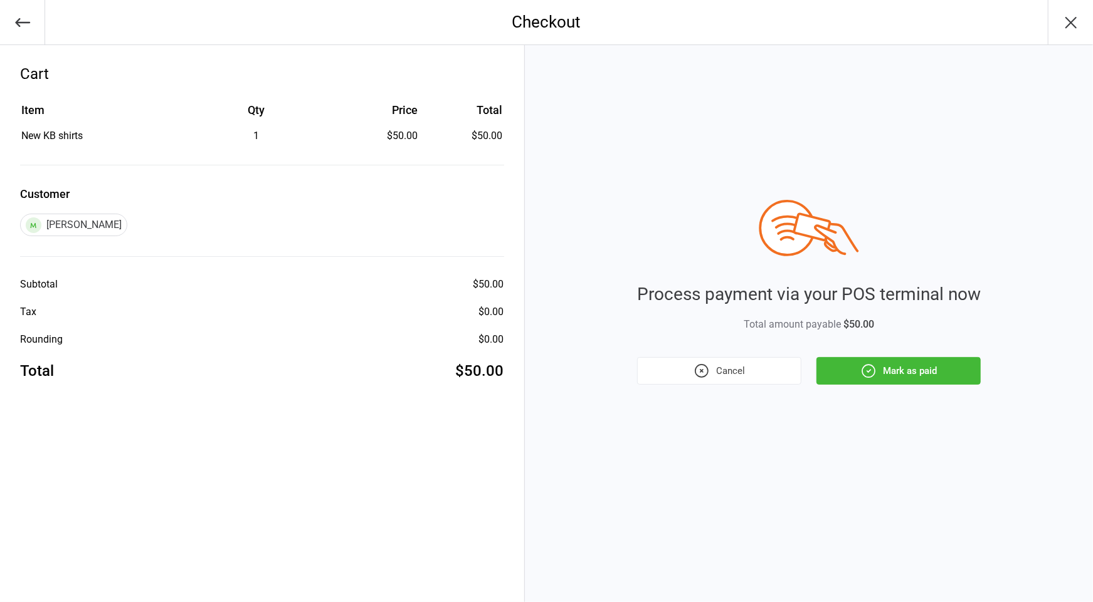
click at [868, 362] on button "Mark as paid" at bounding box center [898, 371] width 164 height 28
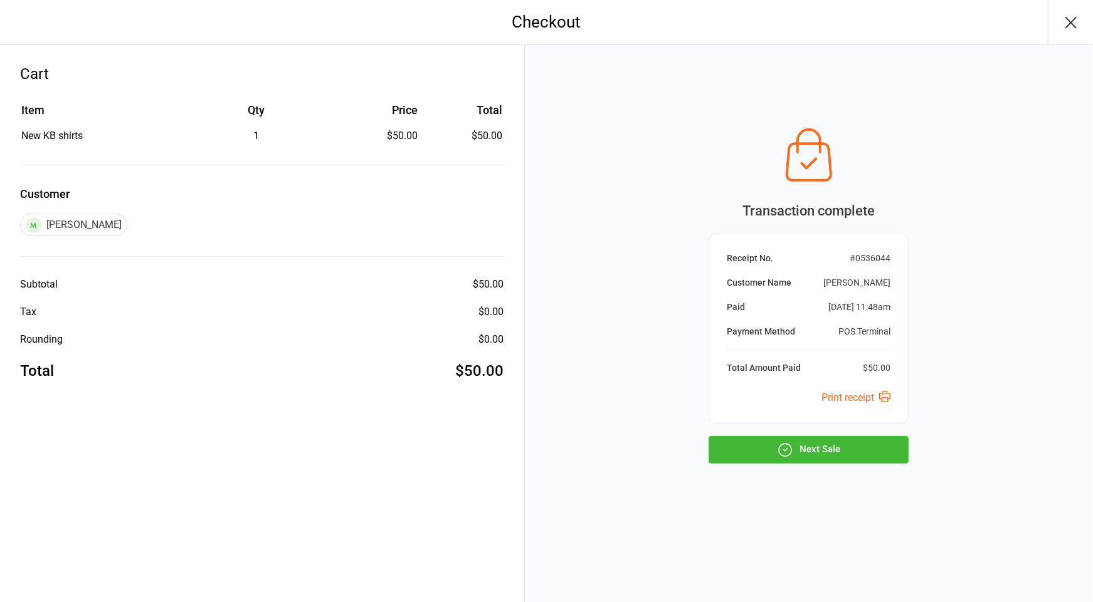
click at [843, 451] on button "Next Sale" at bounding box center [808, 450] width 200 height 28
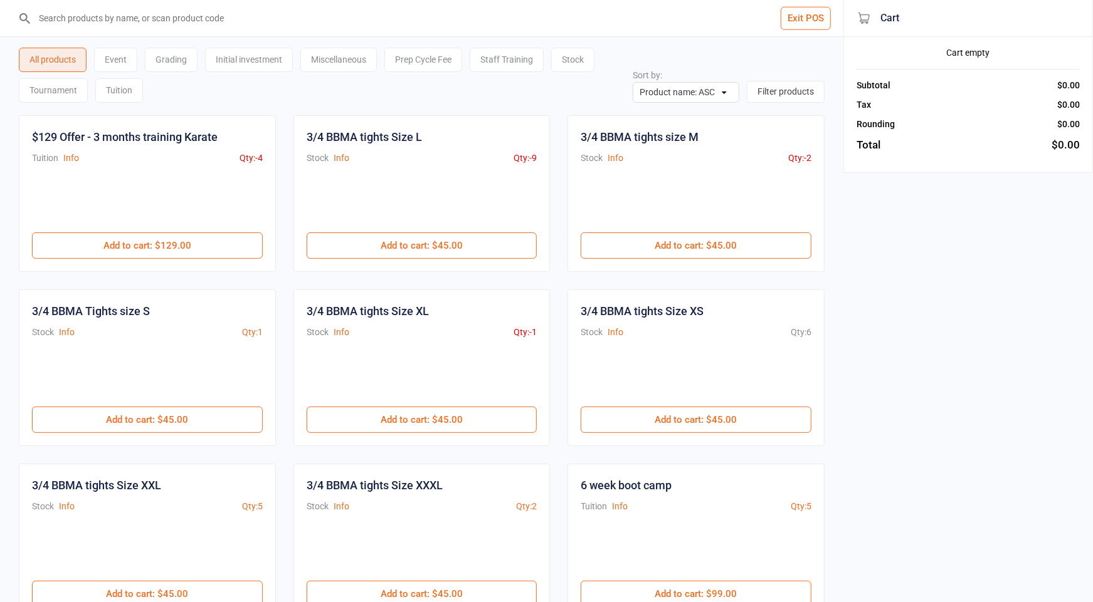
click at [192, 21] on input "search" at bounding box center [429, 18] width 793 height 36
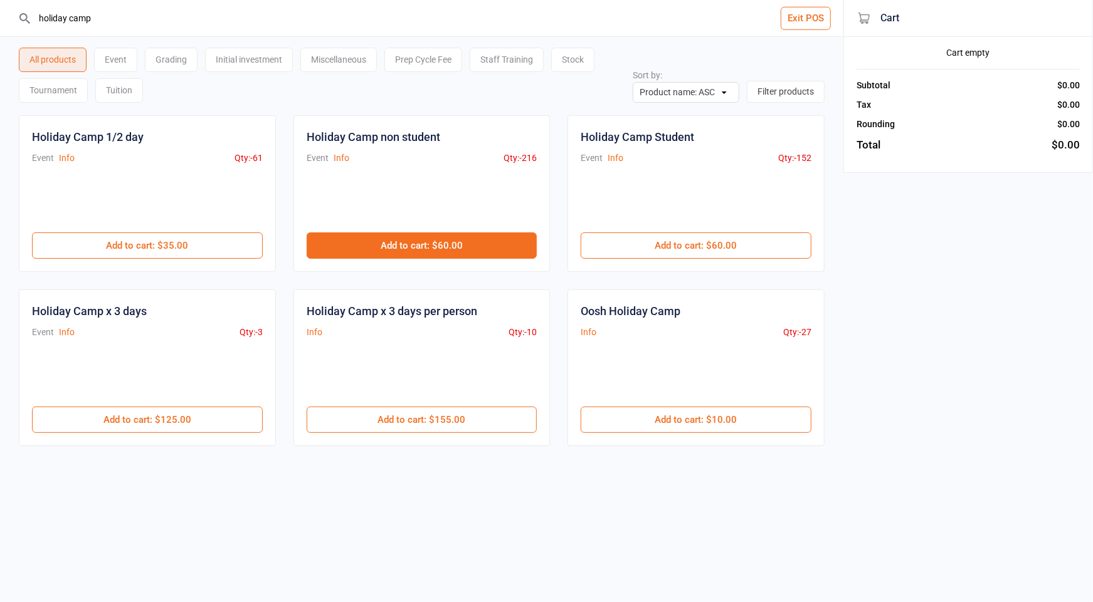
type input "holiday camp"
click at [444, 243] on button "Add to cart : $60.00" at bounding box center [422, 246] width 231 height 26
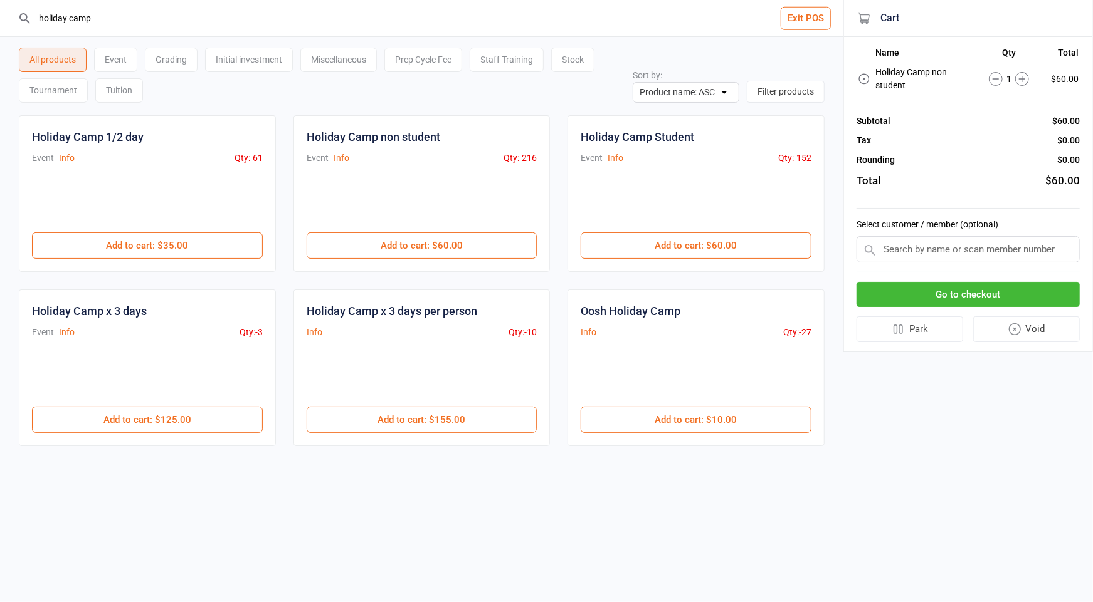
click at [1022, 73] on icon at bounding box center [1022, 79] width 14 height 14
click at [974, 250] on input "text" at bounding box center [967, 249] width 223 height 26
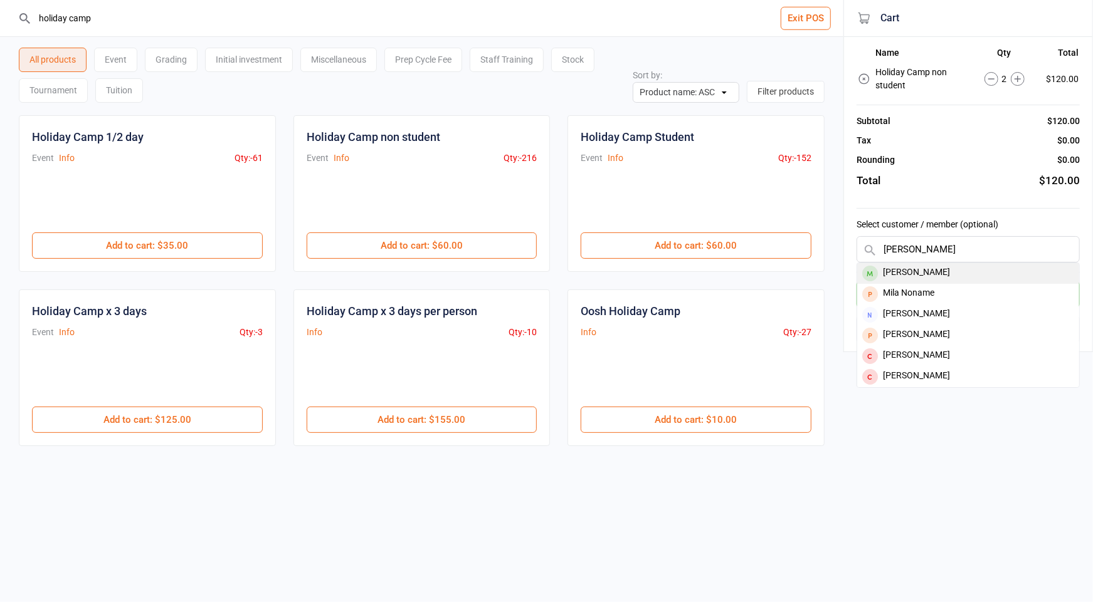
type input "milo hame"
click at [920, 270] on div "[PERSON_NAME]" at bounding box center [968, 273] width 222 height 21
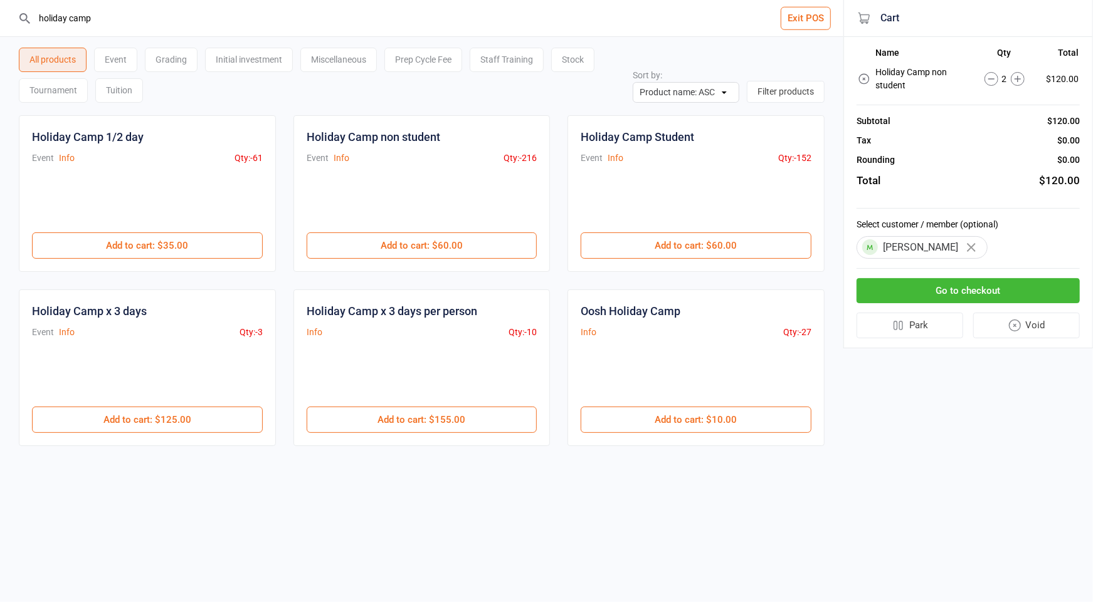
click at [948, 293] on button "Go to checkout" at bounding box center [967, 291] width 223 height 26
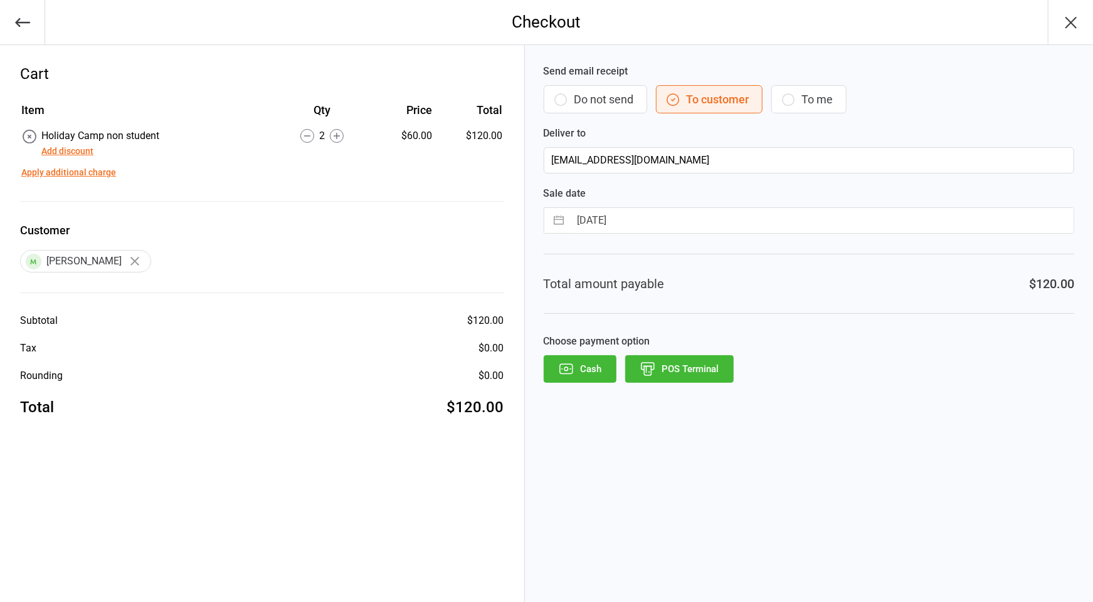
drag, startPoint x: 586, startPoint y: 105, endPoint x: 623, endPoint y: 265, distance: 163.5
click at [586, 105] on button "Do not send" at bounding box center [594, 99] width 103 height 28
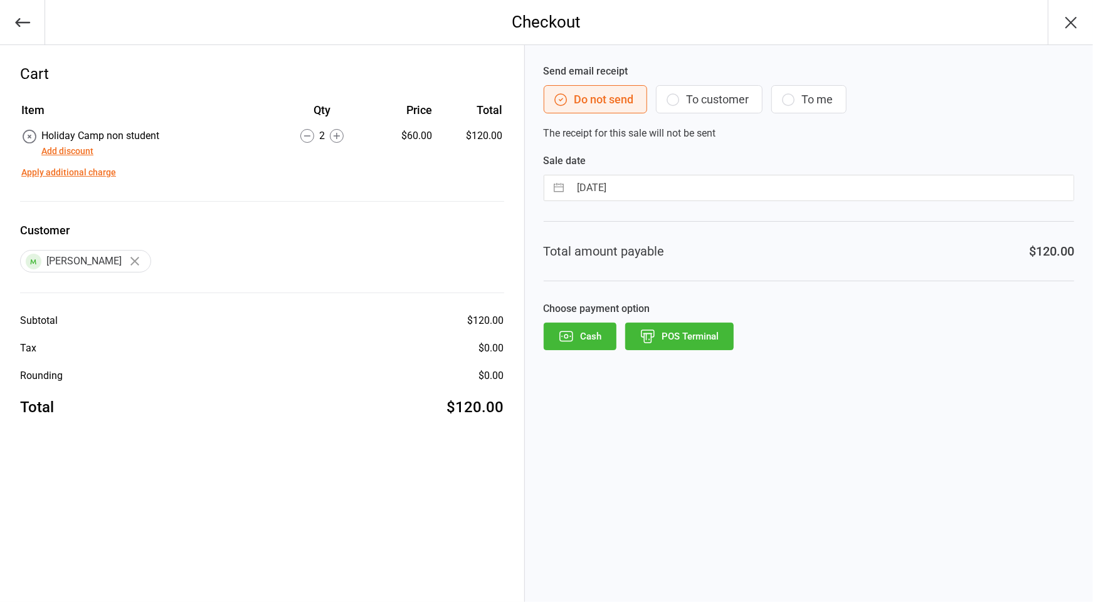
click at [658, 340] on button "POS Terminal" at bounding box center [679, 337] width 108 height 28
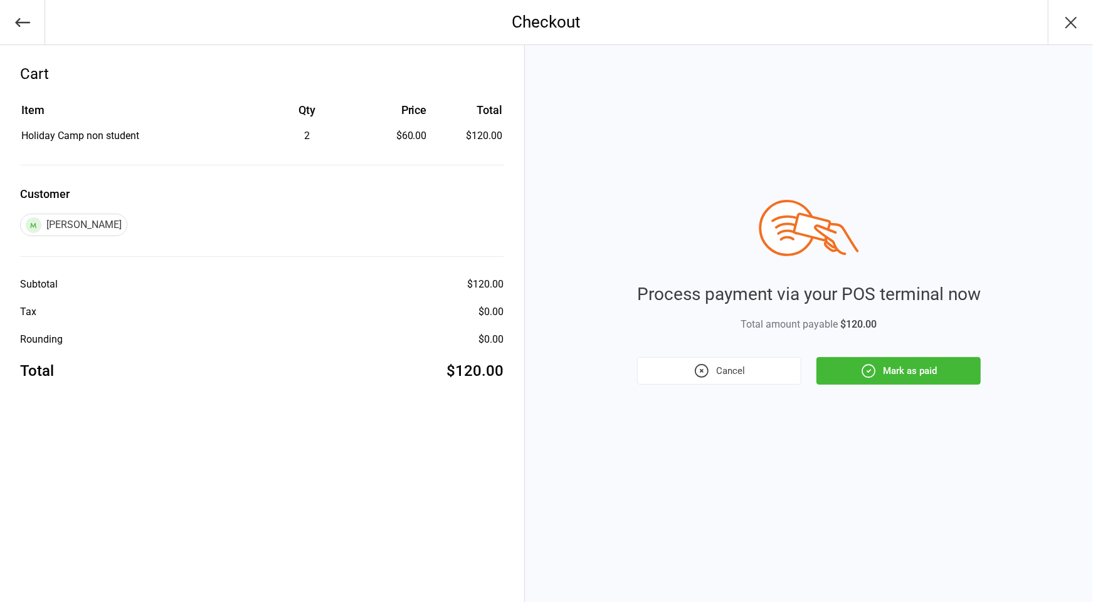
click at [852, 377] on button "Mark as paid" at bounding box center [898, 371] width 164 height 28
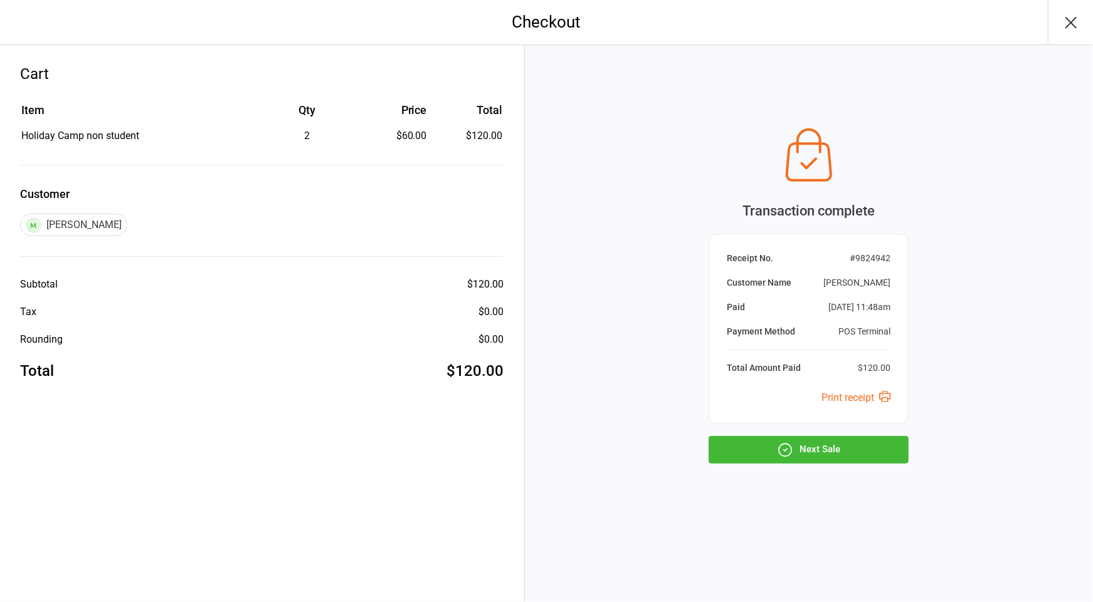
click at [857, 445] on button "Next Sale" at bounding box center [808, 450] width 200 height 28
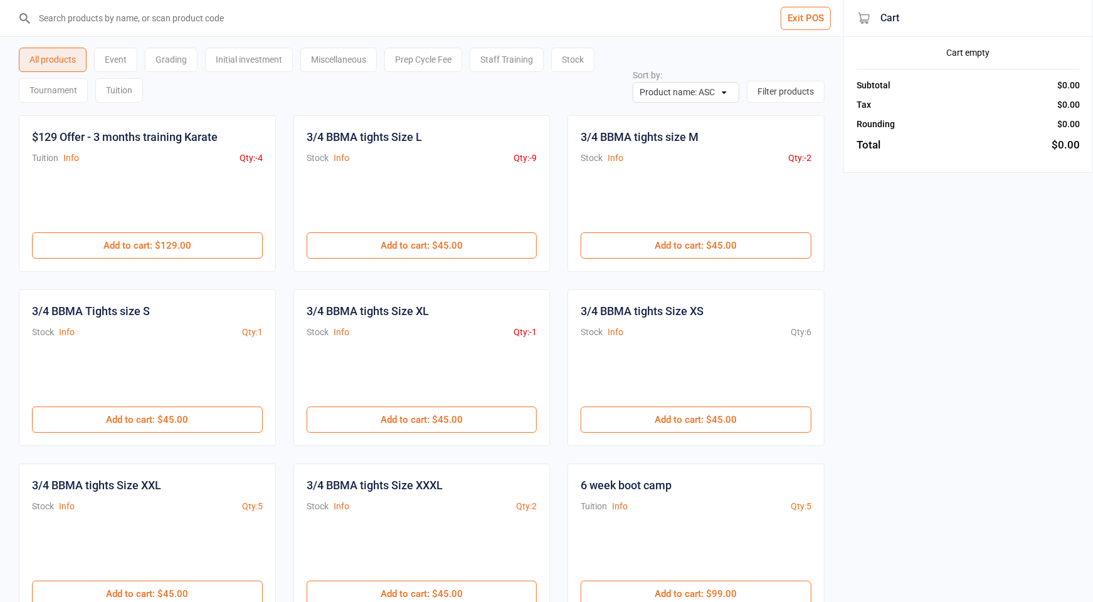
click at [1021, 275] on div "Exit POS All products Event Grading Initial investment Miscellaneous Prep Cycle…" at bounding box center [546, 518] width 1093 height 1037
click at [903, 269] on div "Exit POS All products Event Grading Initial investment Miscellaneous Prep Cycle…" at bounding box center [546, 518] width 1093 height 1037
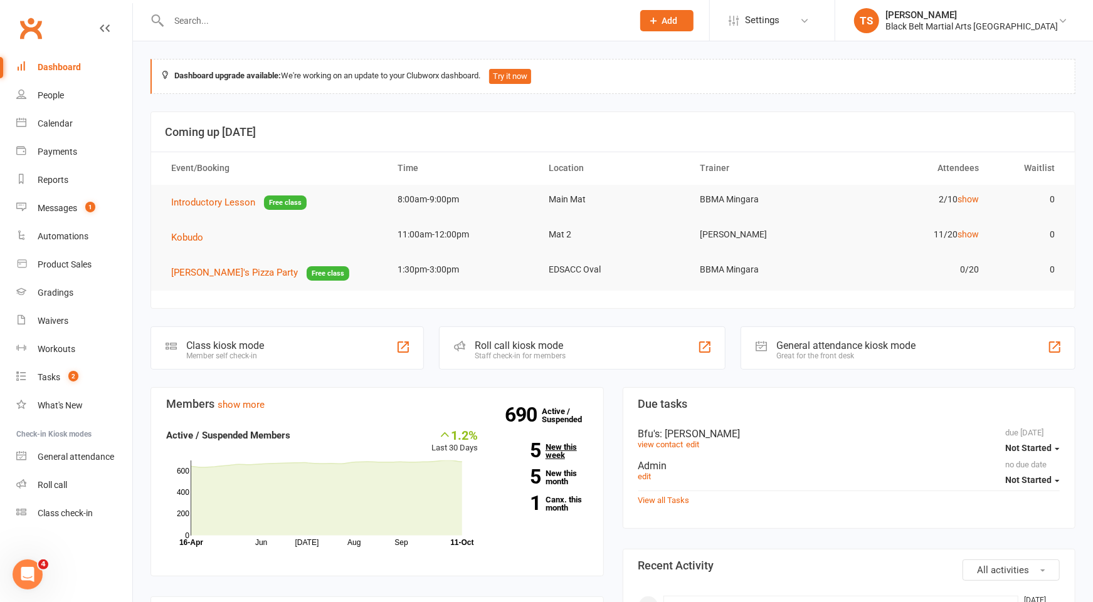
click at [560, 448] on link "5 New this week" at bounding box center [542, 451] width 92 height 16
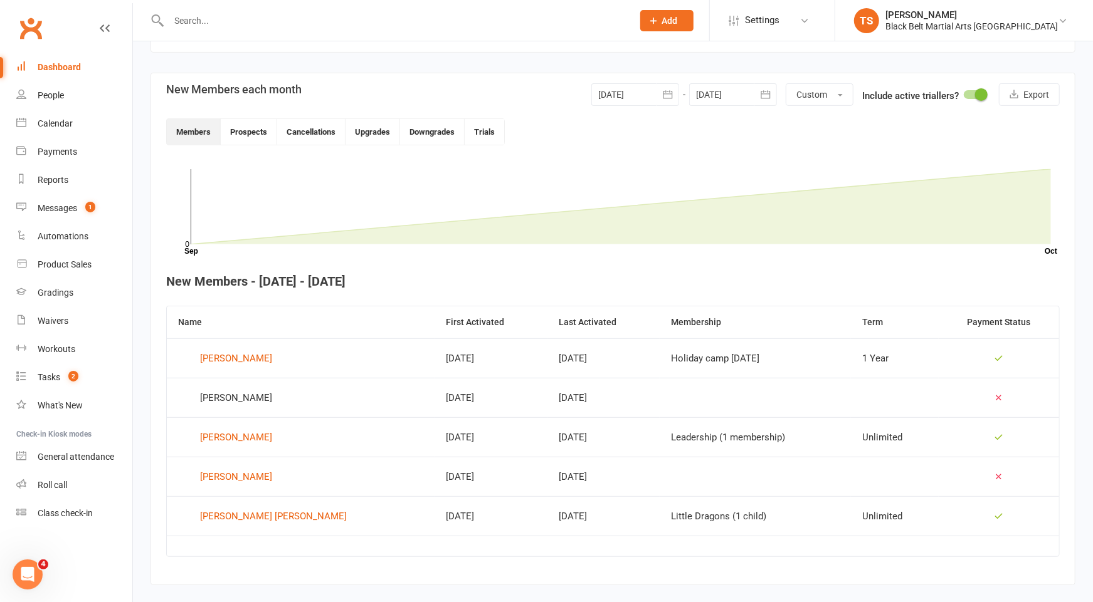
scroll to position [286, 0]
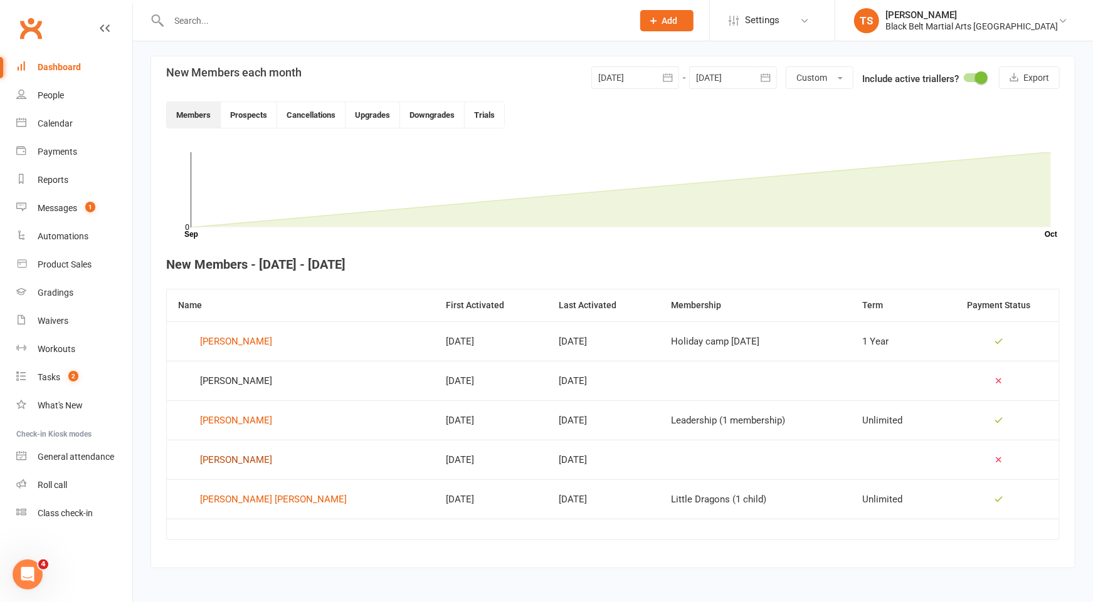
click at [242, 459] on div "[PERSON_NAME]" at bounding box center [236, 460] width 72 height 19
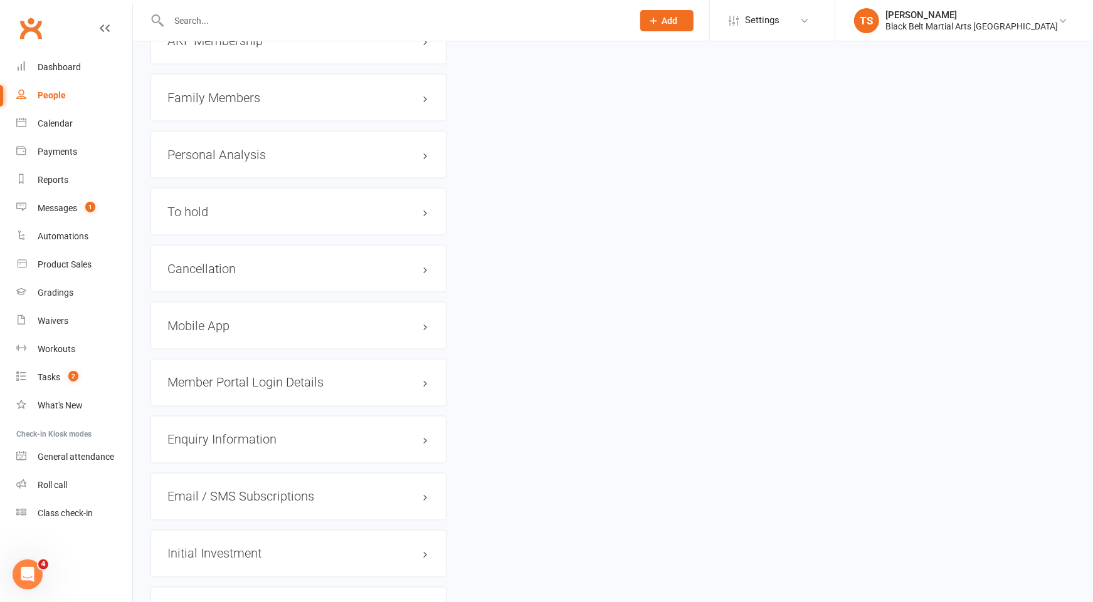
scroll to position [1252, 0]
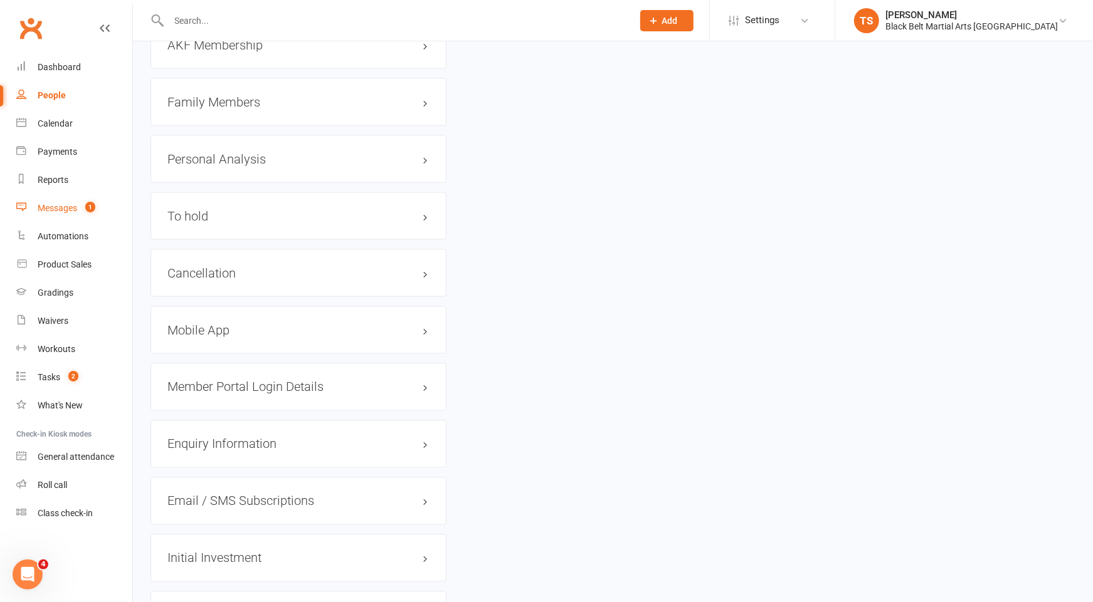
click at [63, 210] on div "Messages" at bounding box center [57, 208] width 39 height 10
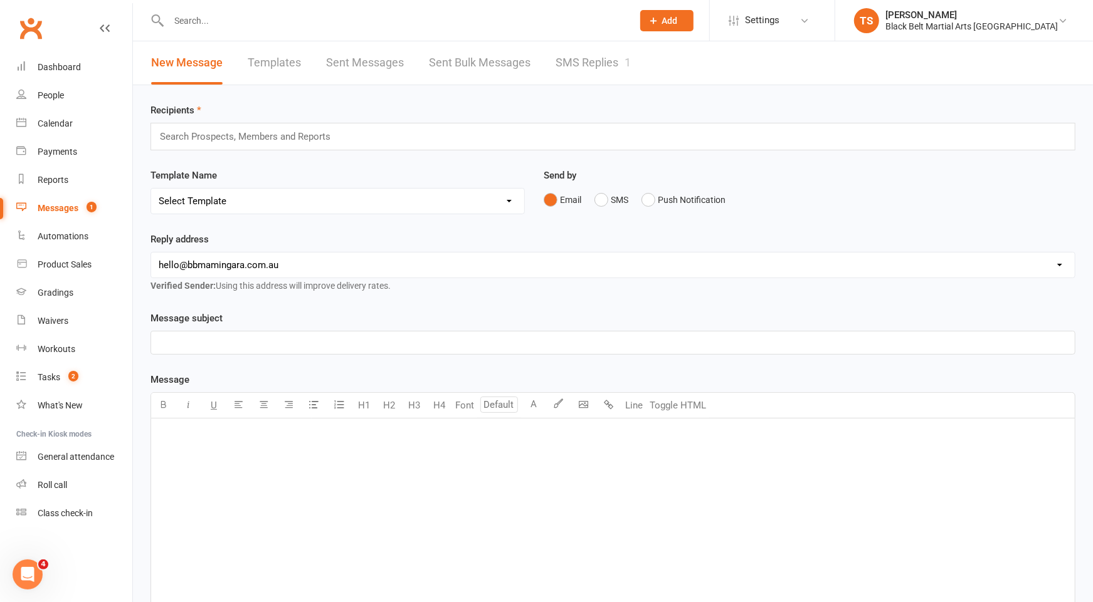
click at [580, 57] on link "SMS Replies 1" at bounding box center [592, 62] width 75 height 43
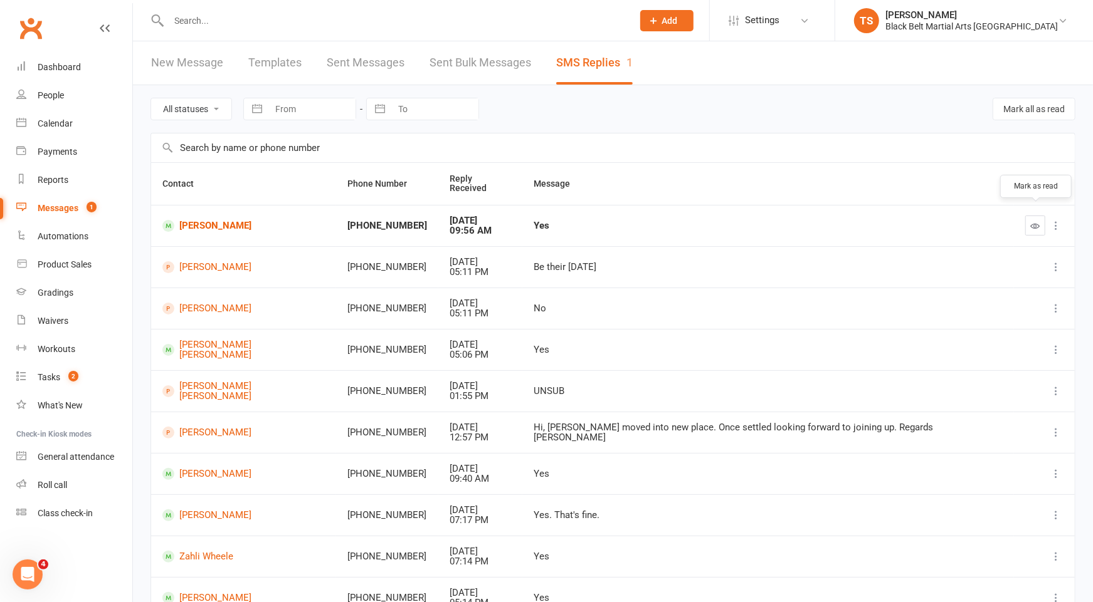
click at [1032, 221] on icon "button" at bounding box center [1034, 225] width 9 height 9
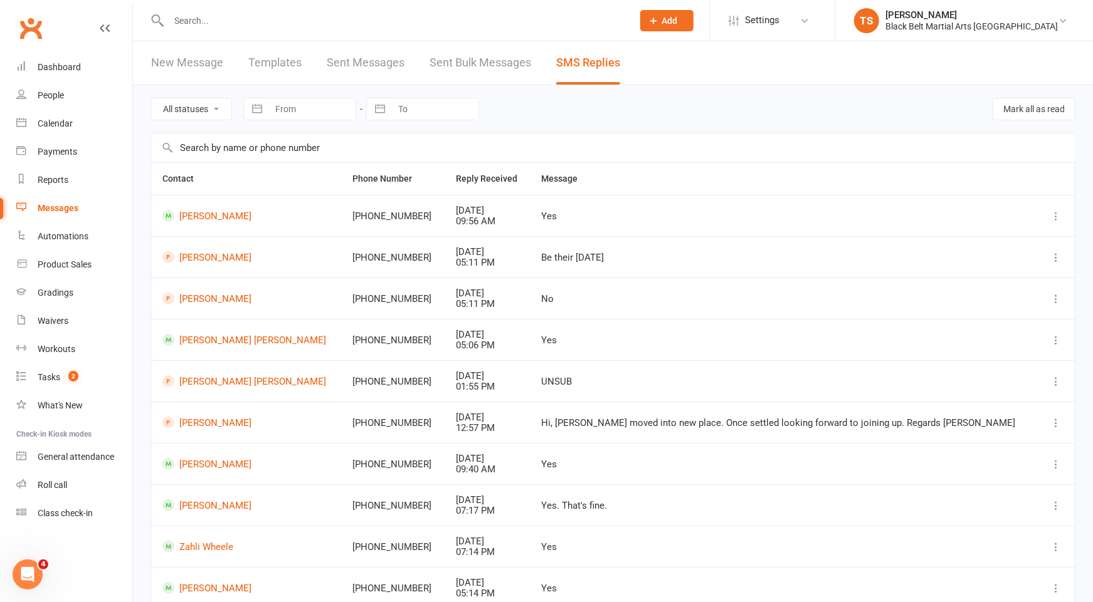
click at [403, 23] on input "text" at bounding box center [394, 21] width 459 height 18
type input "[PERSON_NAME]"
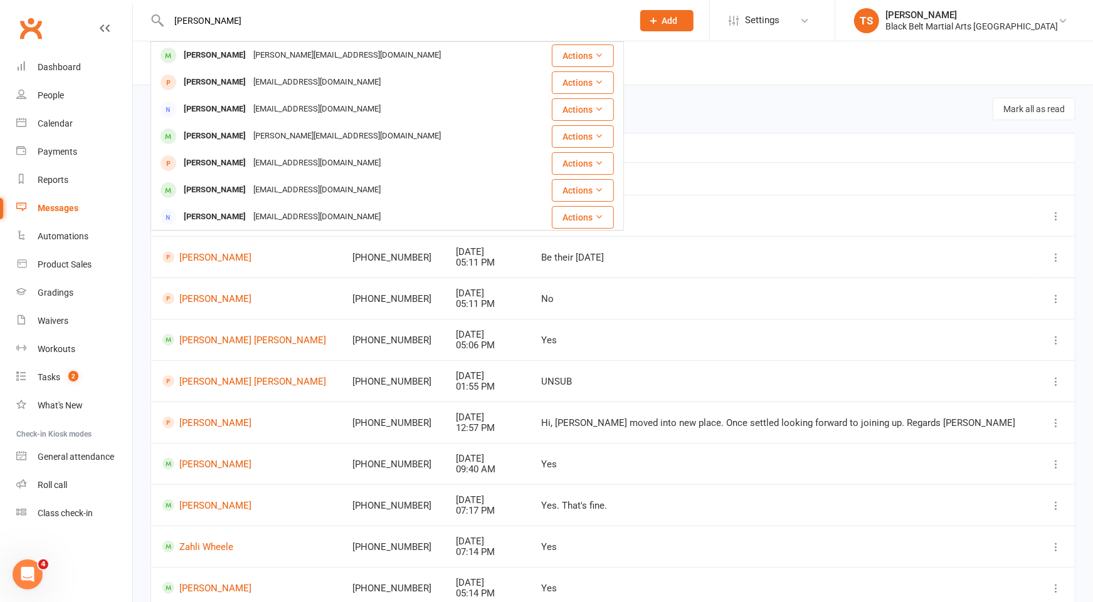
drag, startPoint x: 194, startPoint y: 58, endPoint x: 243, endPoint y: 107, distance: 69.1
click at [194, 58] on div "[PERSON_NAME]" at bounding box center [215, 55] width 70 height 18
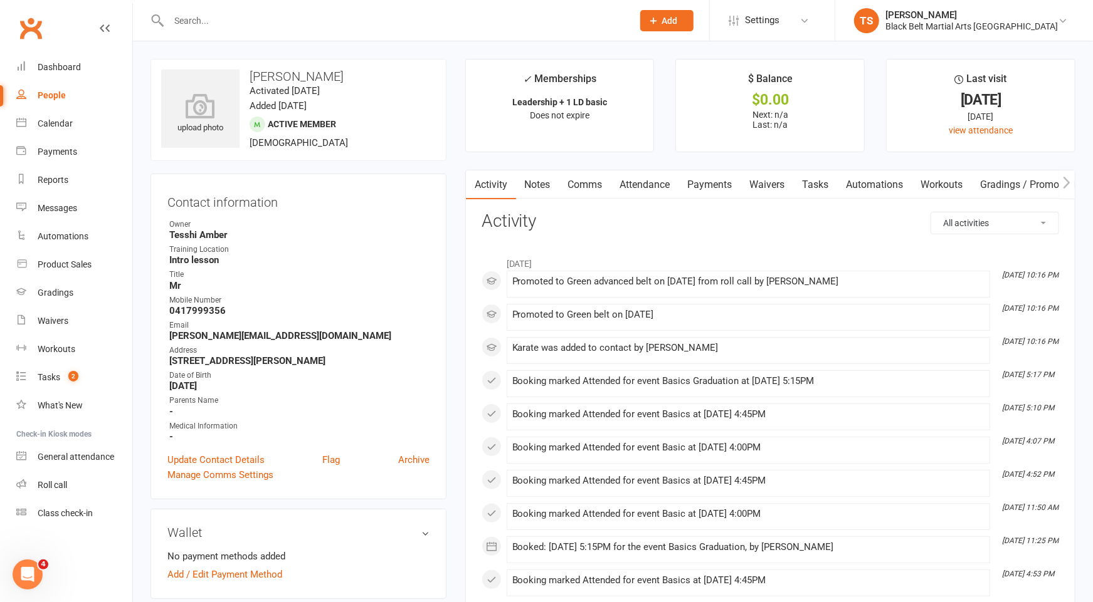
click at [445, 9] on div at bounding box center [386, 20] width 473 height 41
click at [444, 9] on div at bounding box center [386, 20] width 473 height 41
click at [209, 11] on div at bounding box center [386, 20] width 473 height 41
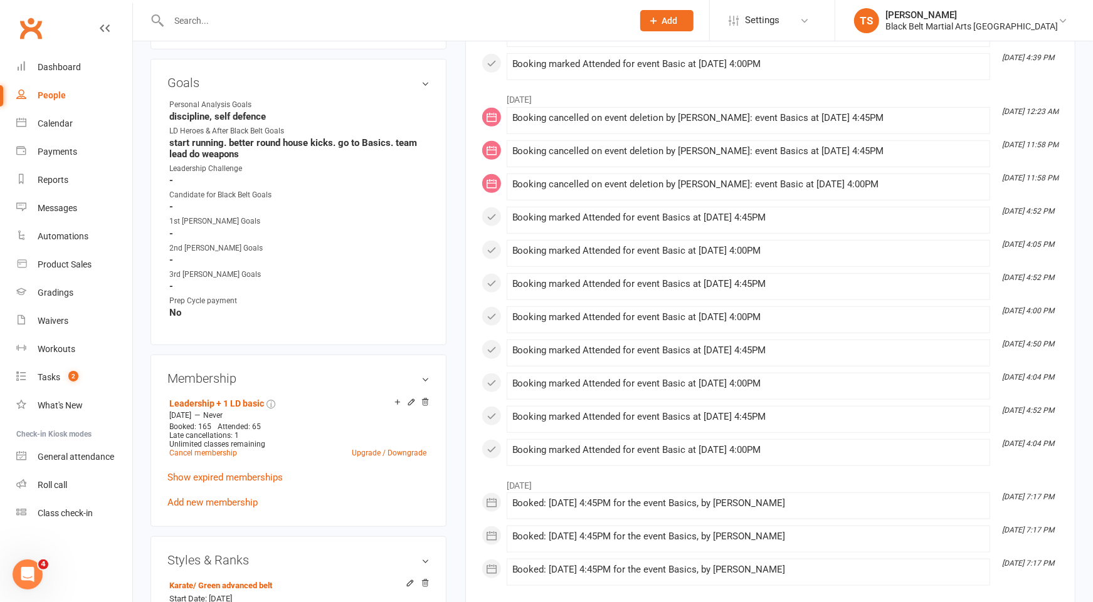
scroll to position [588, 0]
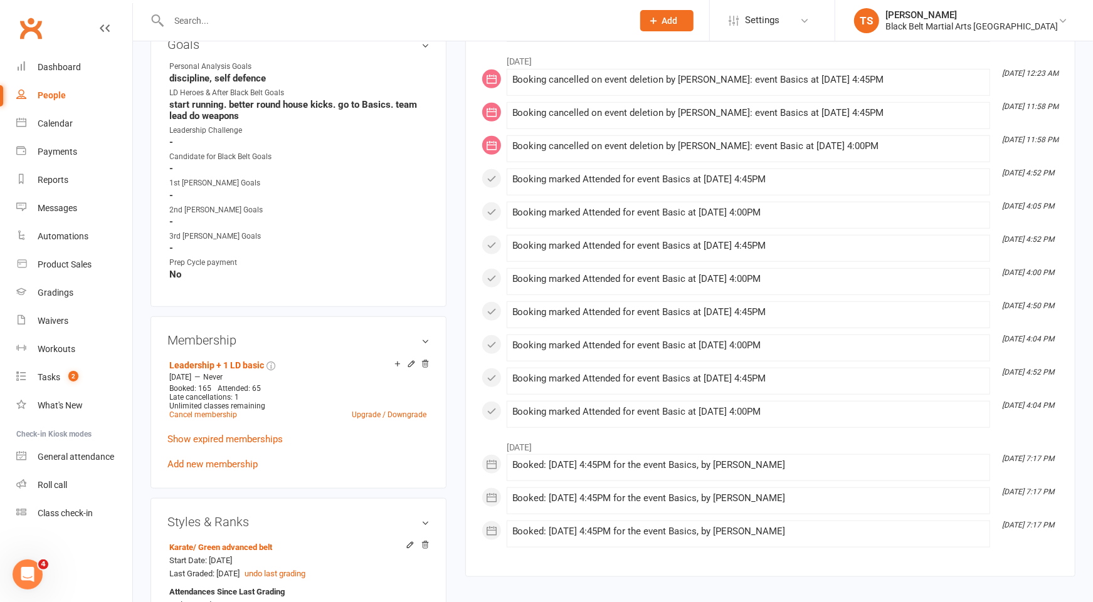
click at [211, 19] on input "text" at bounding box center [394, 21] width 459 height 18
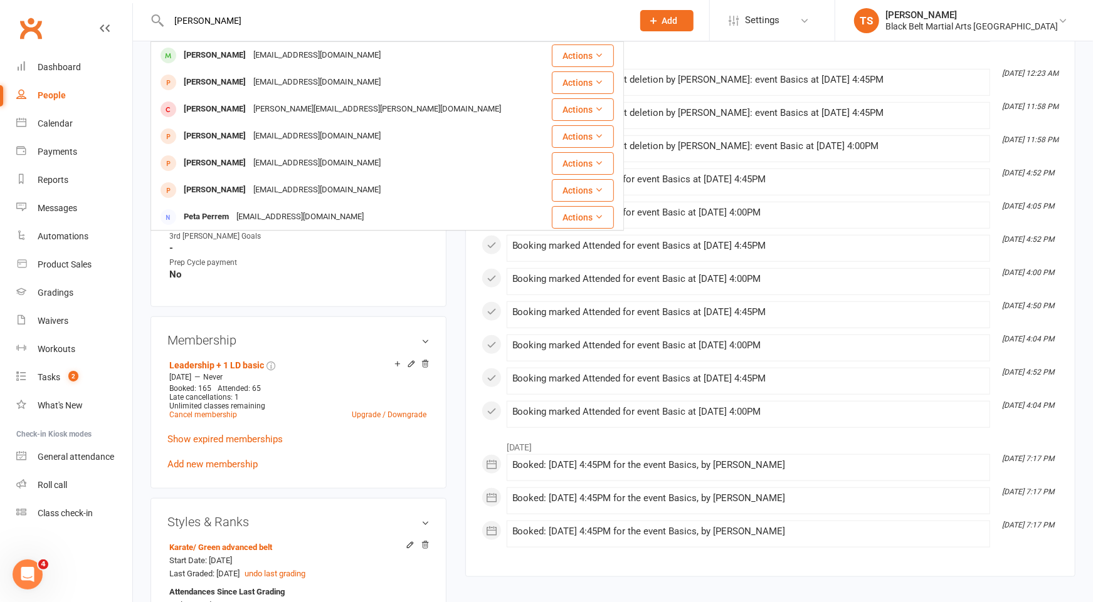
type input "[PERSON_NAME]"
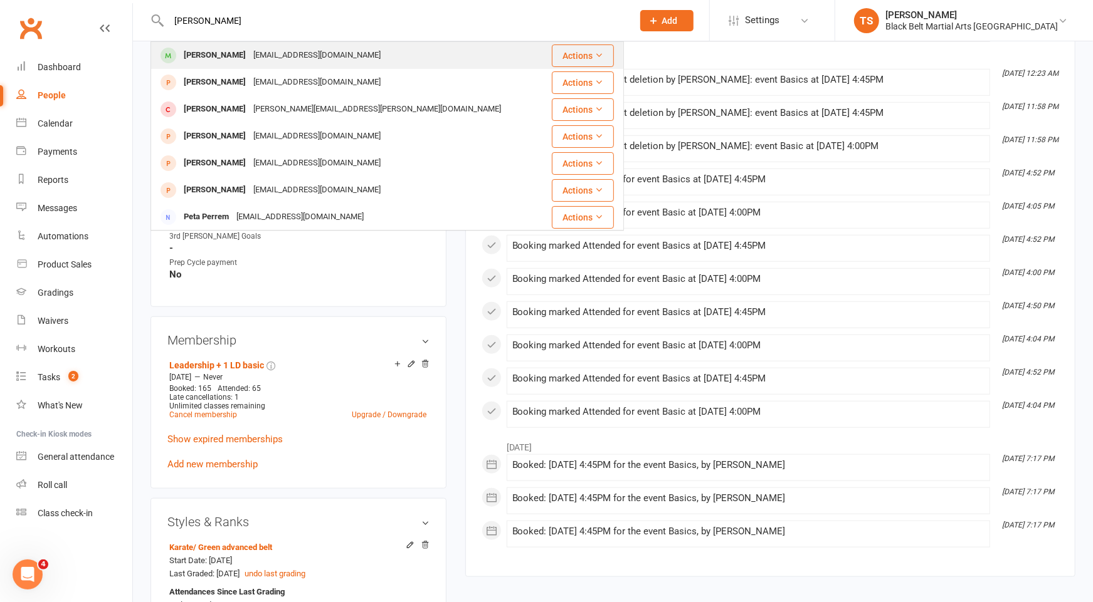
click at [249, 56] on div "[EMAIL_ADDRESS][DOMAIN_NAME]" at bounding box center [316, 55] width 135 height 18
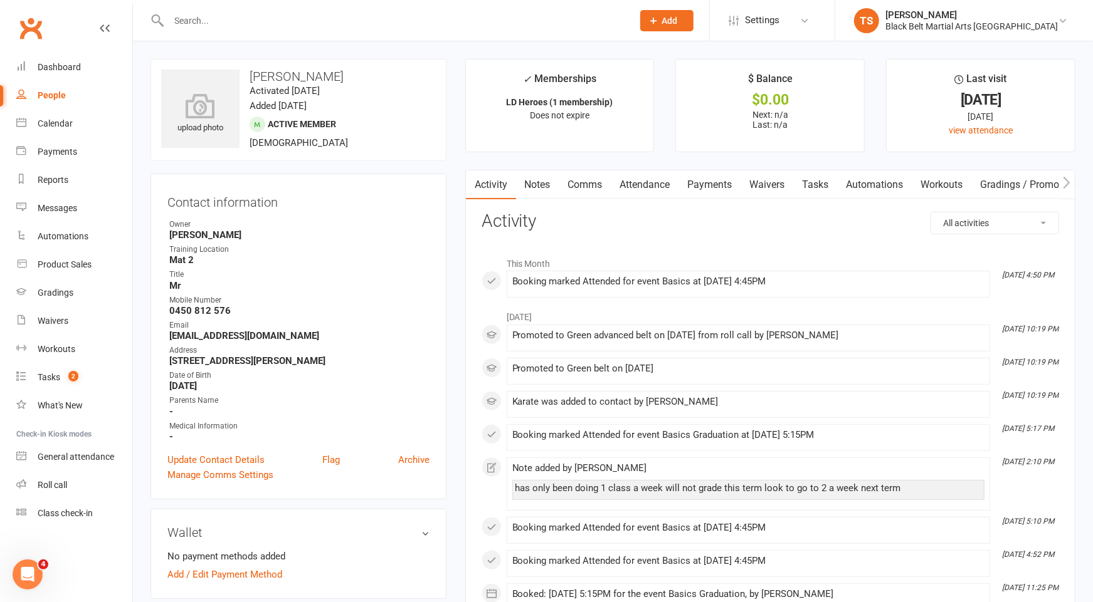
click at [429, 26] on input "text" at bounding box center [394, 21] width 459 height 18
type input "c"
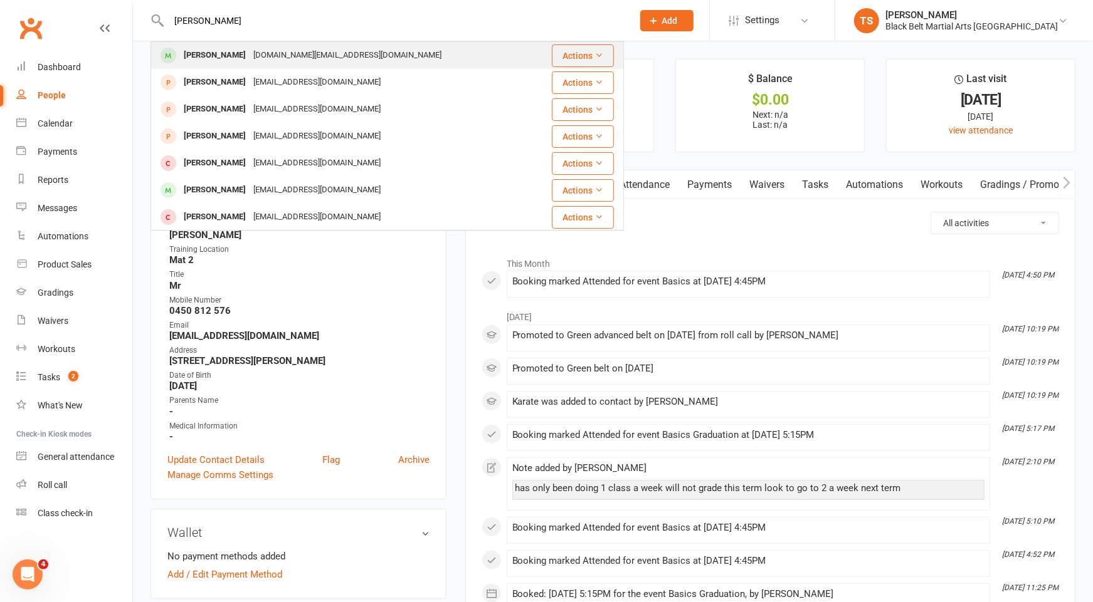
type input "[PERSON_NAME]"
click at [308, 56] on div "[DOMAIN_NAME][EMAIL_ADDRESS][DOMAIN_NAME]" at bounding box center [347, 55] width 196 height 18
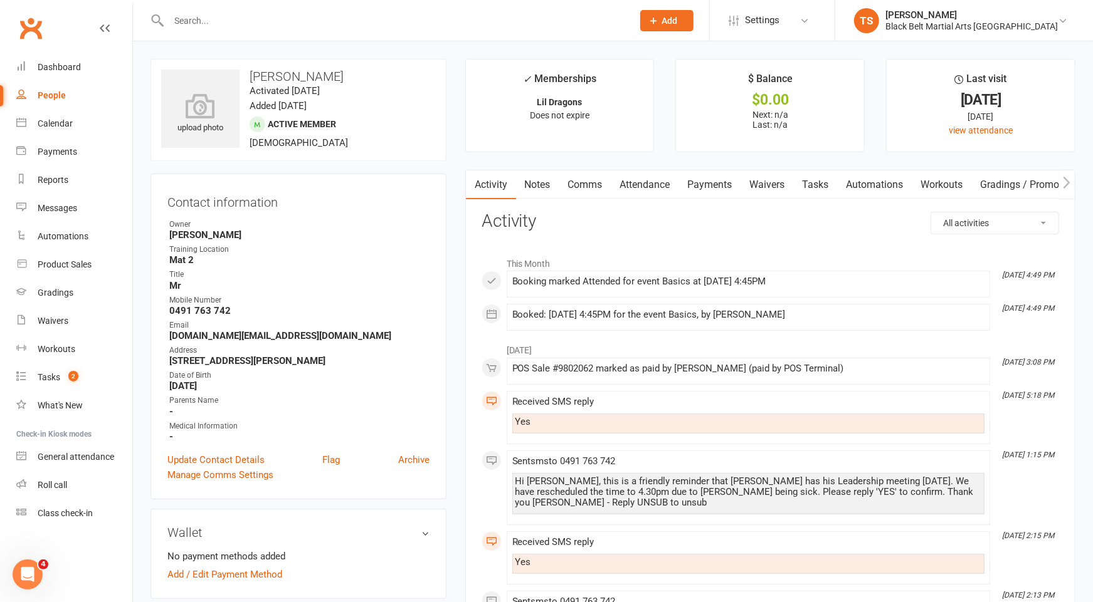
click at [437, 23] on input "text" at bounding box center [394, 21] width 459 height 18
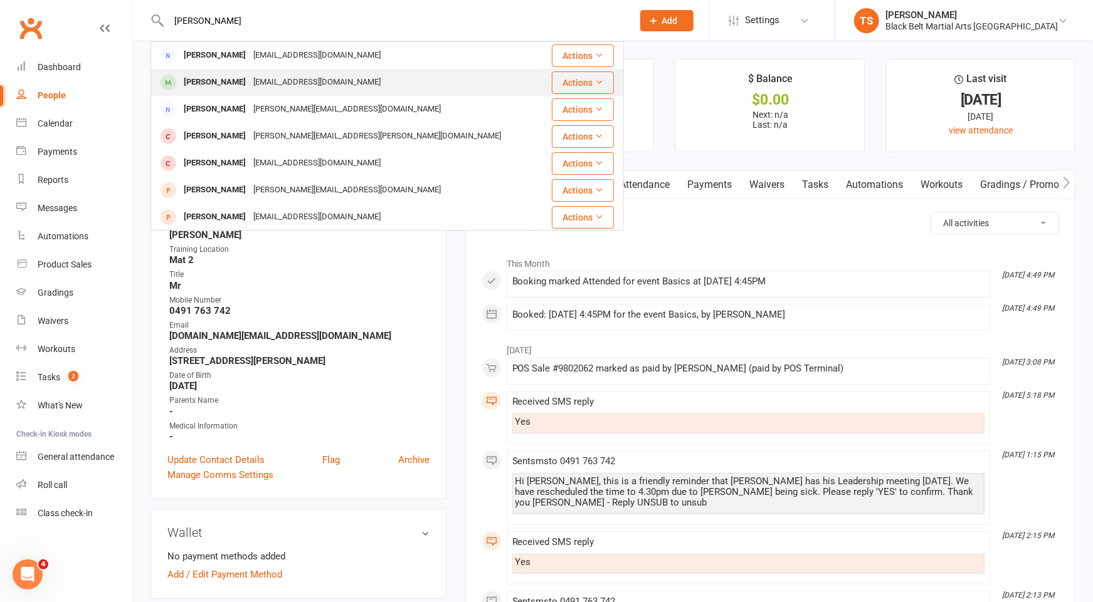
type input "[PERSON_NAME]"
click at [251, 84] on div "[EMAIL_ADDRESS][DOMAIN_NAME]" at bounding box center [316, 82] width 135 height 18
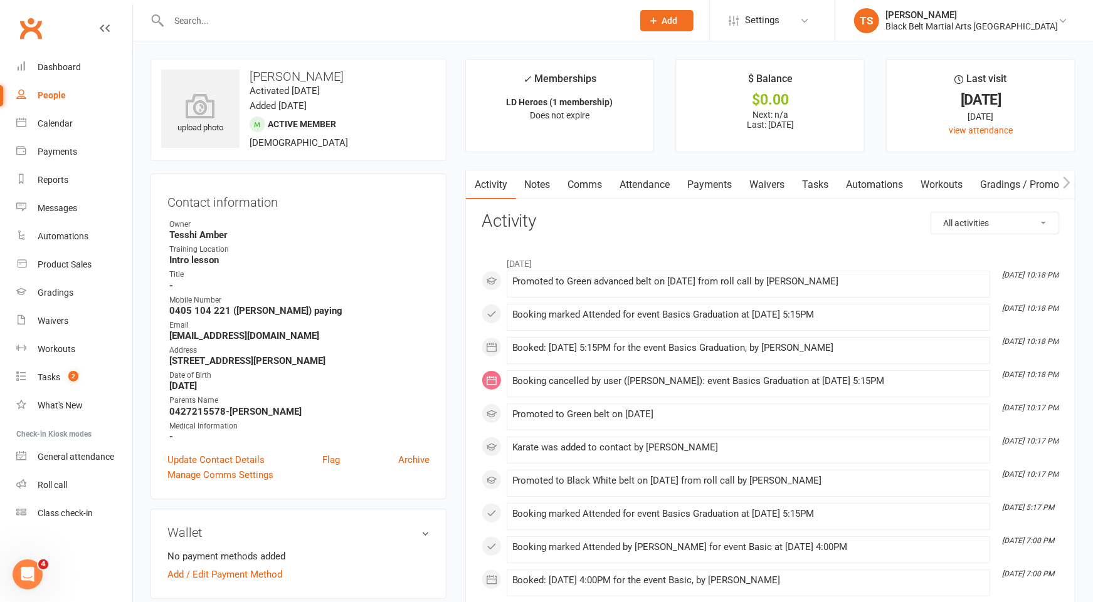
click at [548, 29] on div at bounding box center [386, 20] width 473 height 41
click at [510, 21] on input "text" at bounding box center [394, 21] width 459 height 18
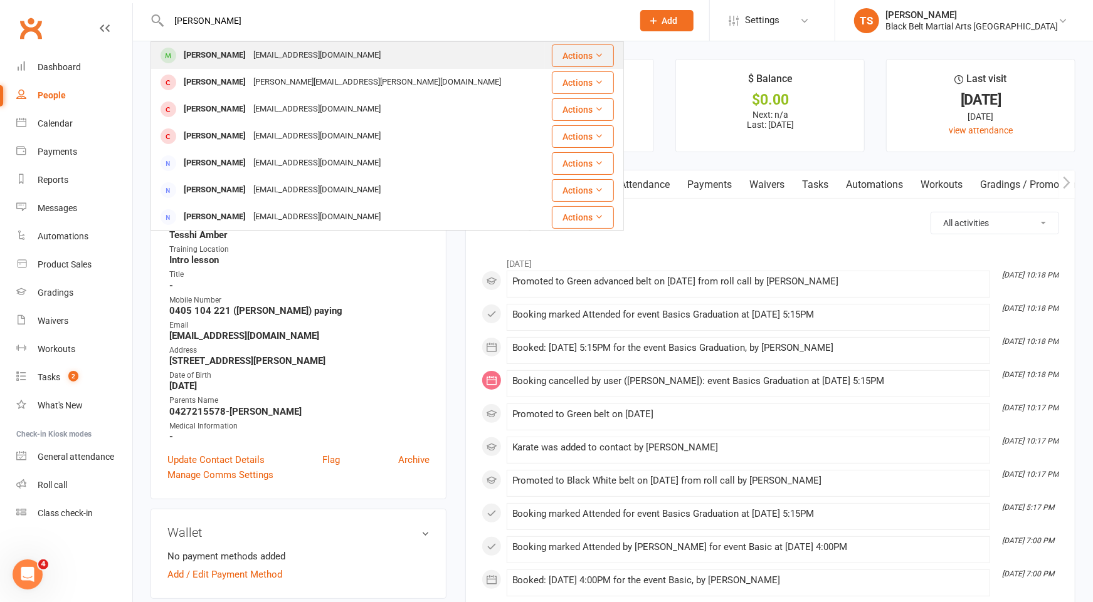
type input "[PERSON_NAME]"
click at [308, 63] on div "[EMAIL_ADDRESS][DOMAIN_NAME]" at bounding box center [316, 55] width 135 height 18
